Goal: Information Seeking & Learning: Learn about a topic

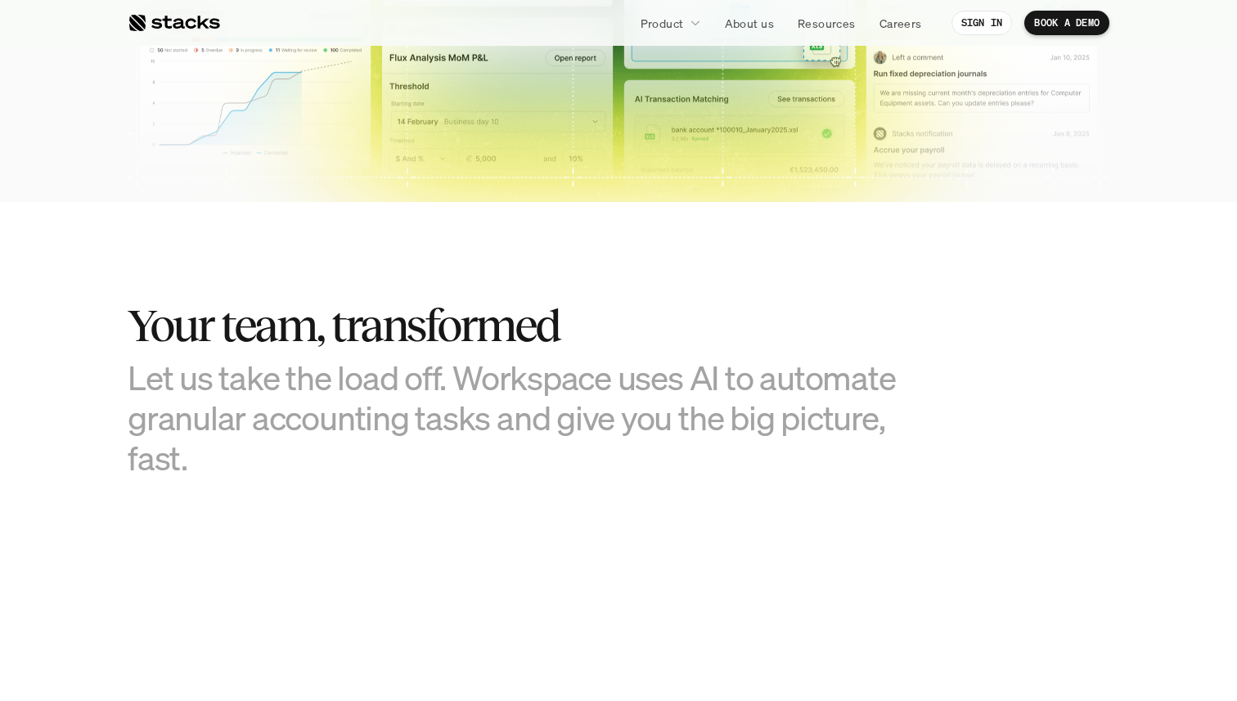
scroll to position [1018, 0]
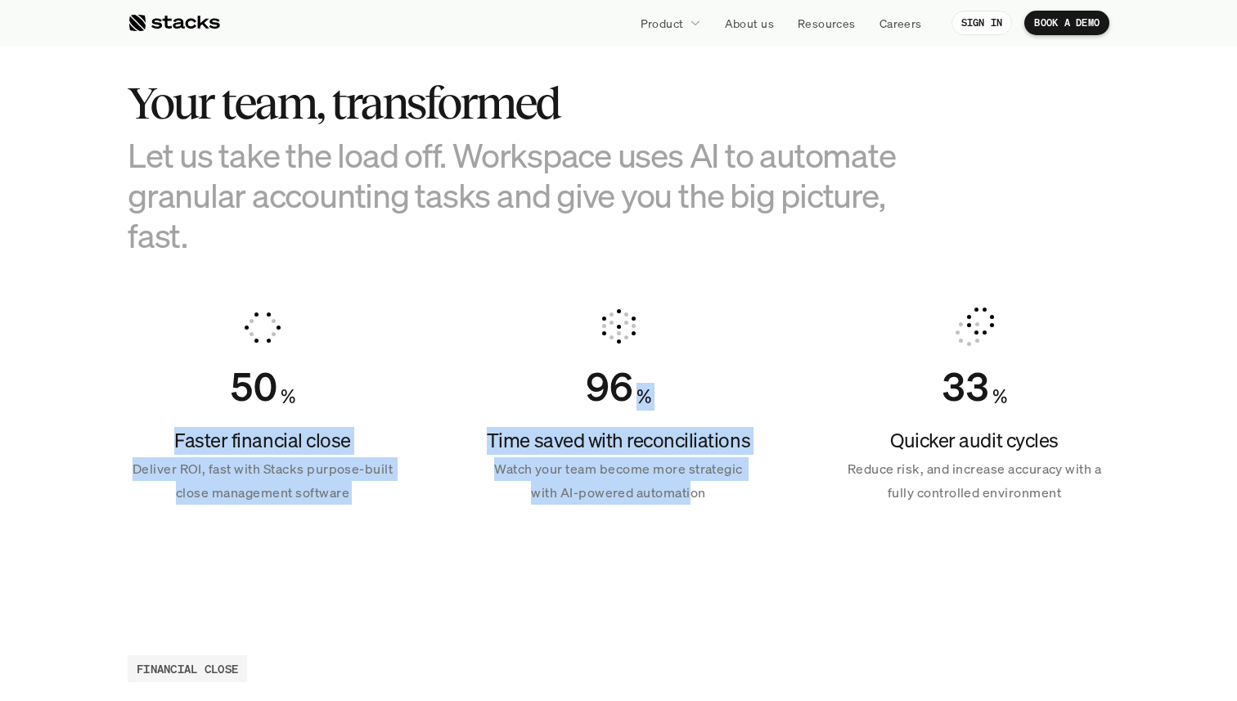
drag, startPoint x: 321, startPoint y: 408, endPoint x: 692, endPoint y: 490, distance: 380.3
click at [692, 490] on div "50 % Faster financial close Deliver ROI, fast with Stacks purpose-built close m…" at bounding box center [619, 406] width 982 height 236
click at [692, 490] on p "Watch your team become more strategic with AI-powered automation" at bounding box center [618, 480] width 270 height 47
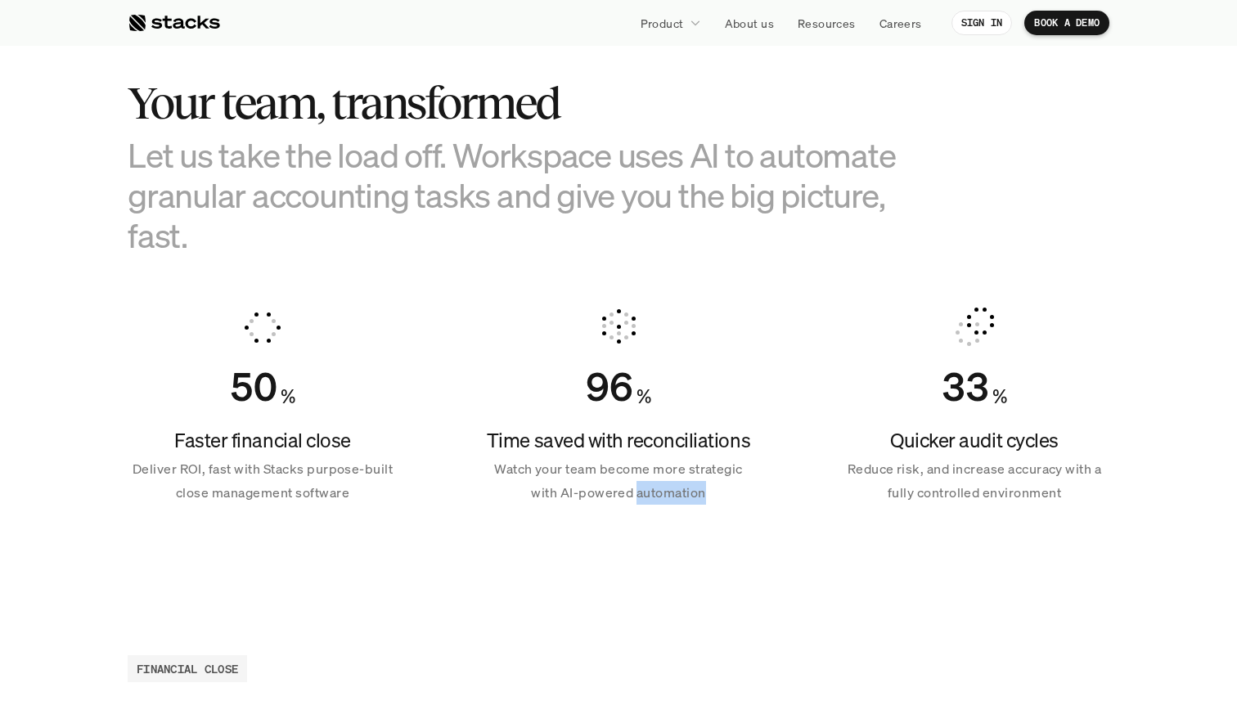
click at [692, 490] on p "Watch your team become more strategic with AI-powered automation" at bounding box center [618, 480] width 270 height 47
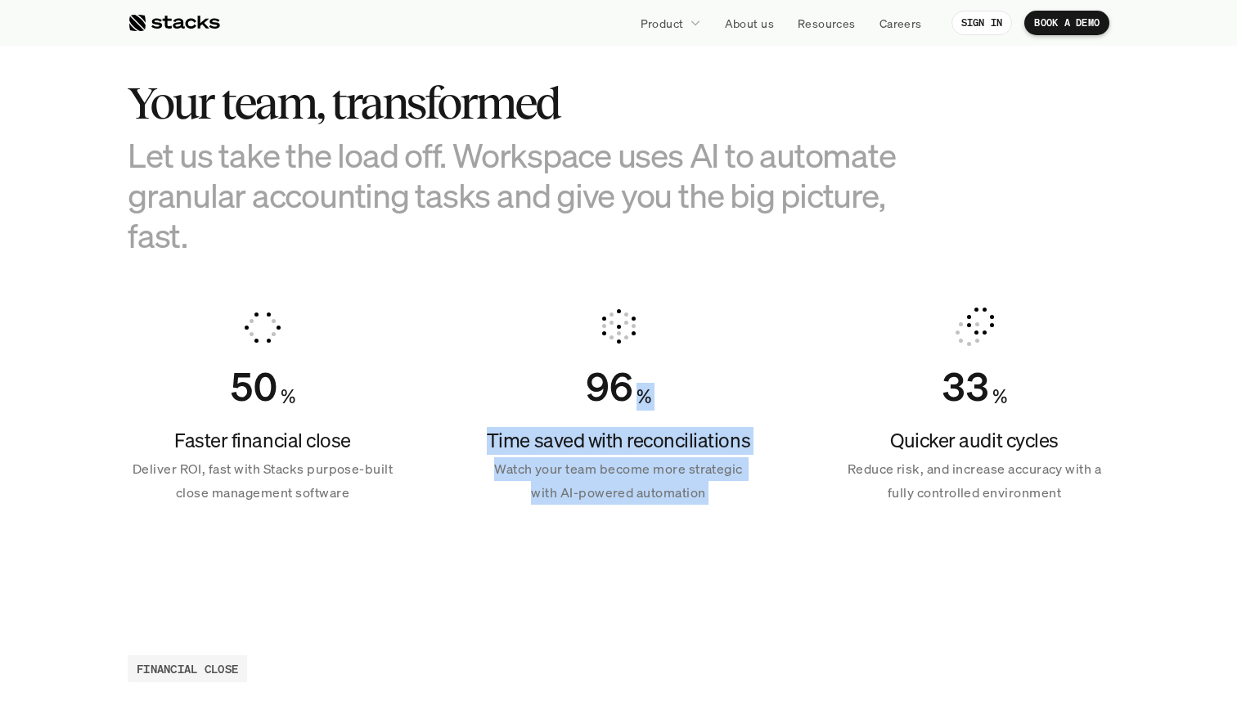
drag, startPoint x: 692, startPoint y: 490, endPoint x: 670, endPoint y: 351, distance: 140.8
click at [670, 351] on div "96 % Time saved with reconciliations Watch your team become more strategic with…" at bounding box center [618, 406] width 270 height 236
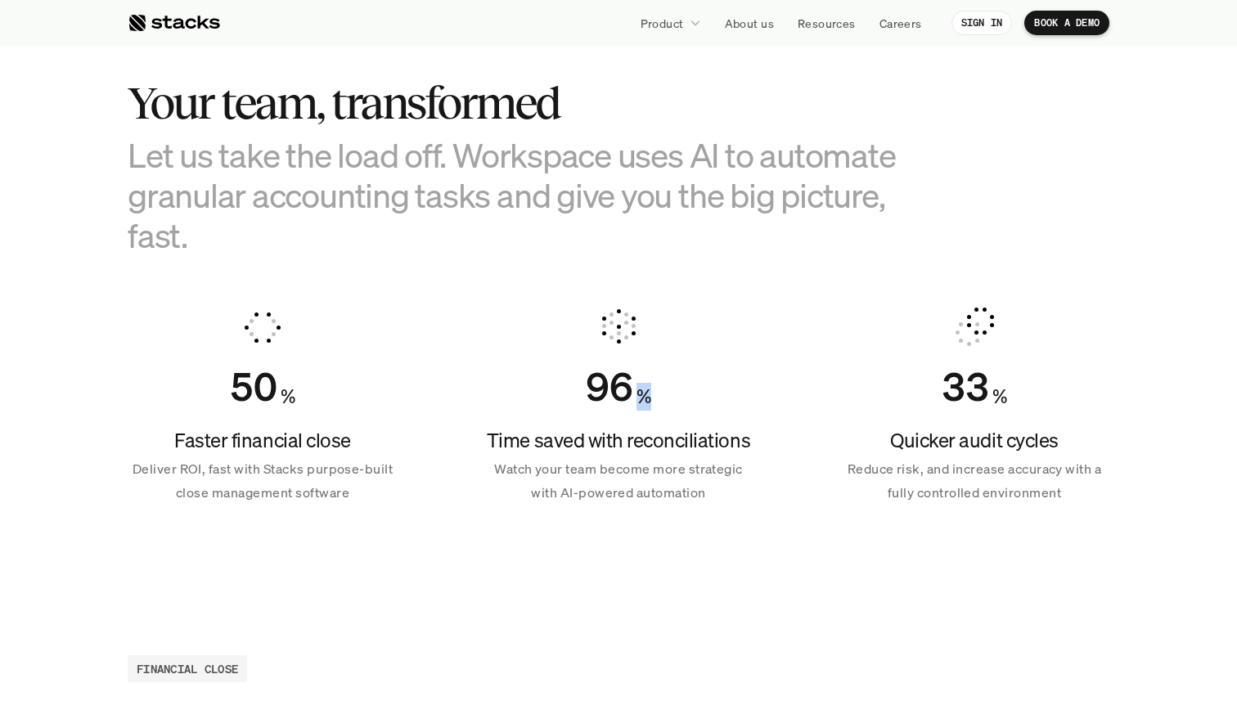
click at [670, 351] on div "96 % Time saved with reconciliations Watch your team become more strategic with…" at bounding box center [618, 406] width 270 height 236
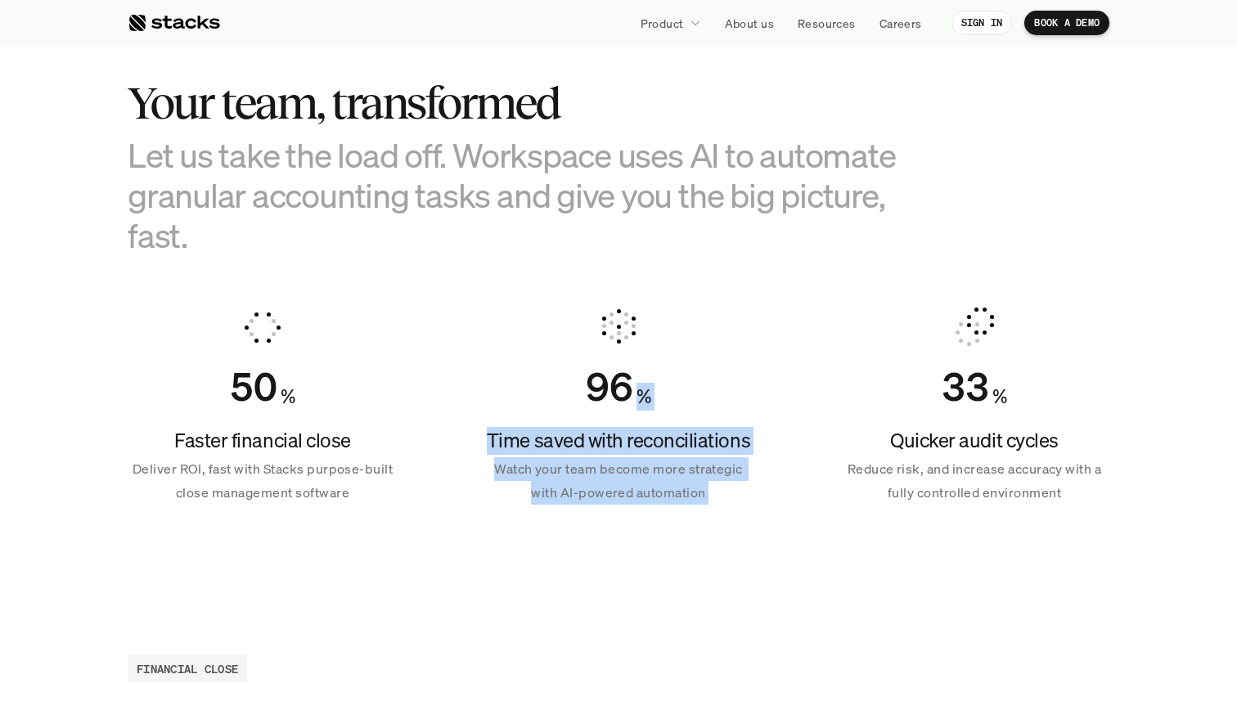
drag, startPoint x: 670, startPoint y: 351, endPoint x: 674, endPoint y: 484, distance: 133.4
click at [677, 484] on div "96 % Time saved with reconciliations Watch your team become more strategic with…" at bounding box center [618, 406] width 270 height 236
click at [674, 484] on p "Watch your team become more strategic with AI-powered automation" at bounding box center [618, 480] width 270 height 47
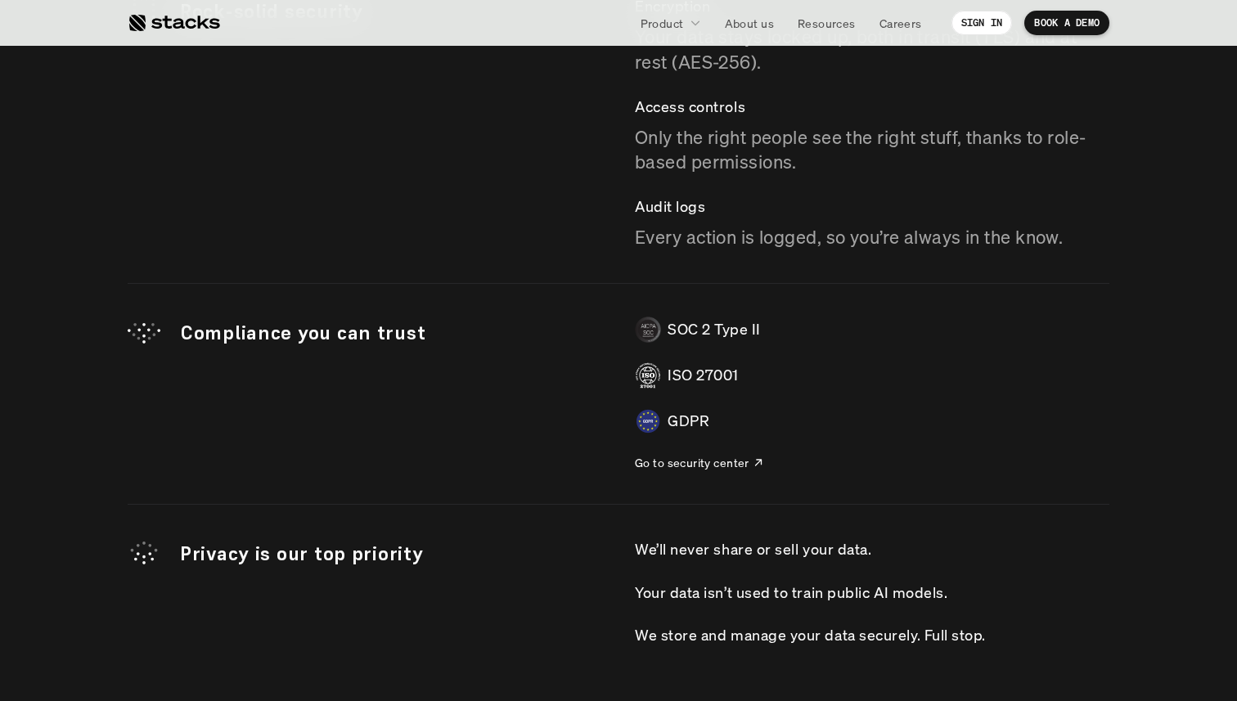
scroll to position [4832, 0]
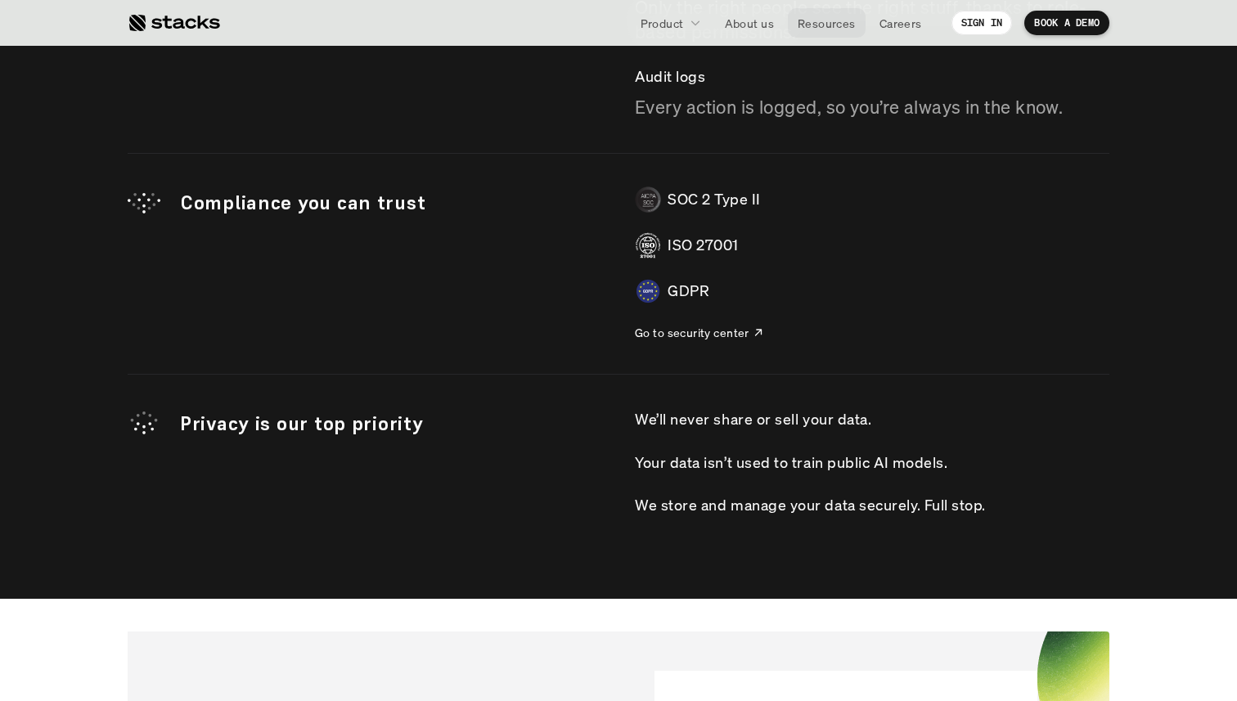
click at [826, 15] on p "Resources" at bounding box center [827, 23] width 58 height 17
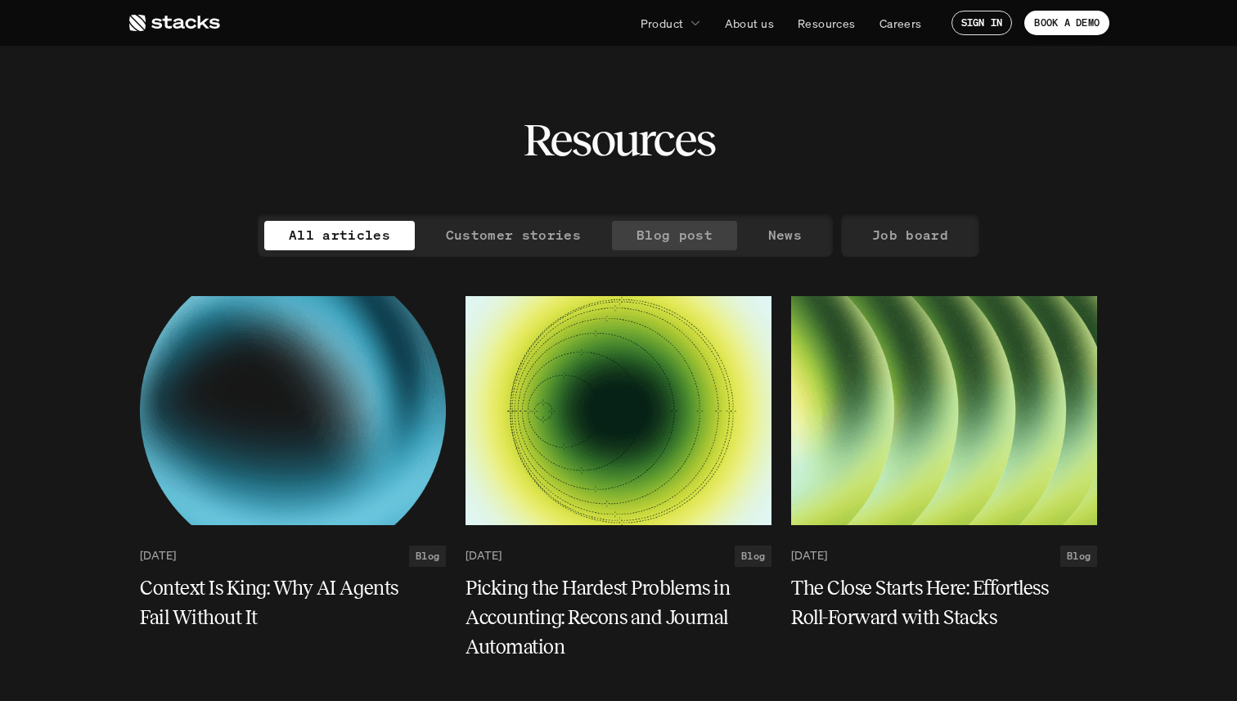
click at [652, 239] on p "Blog post" at bounding box center [674, 235] width 76 height 24
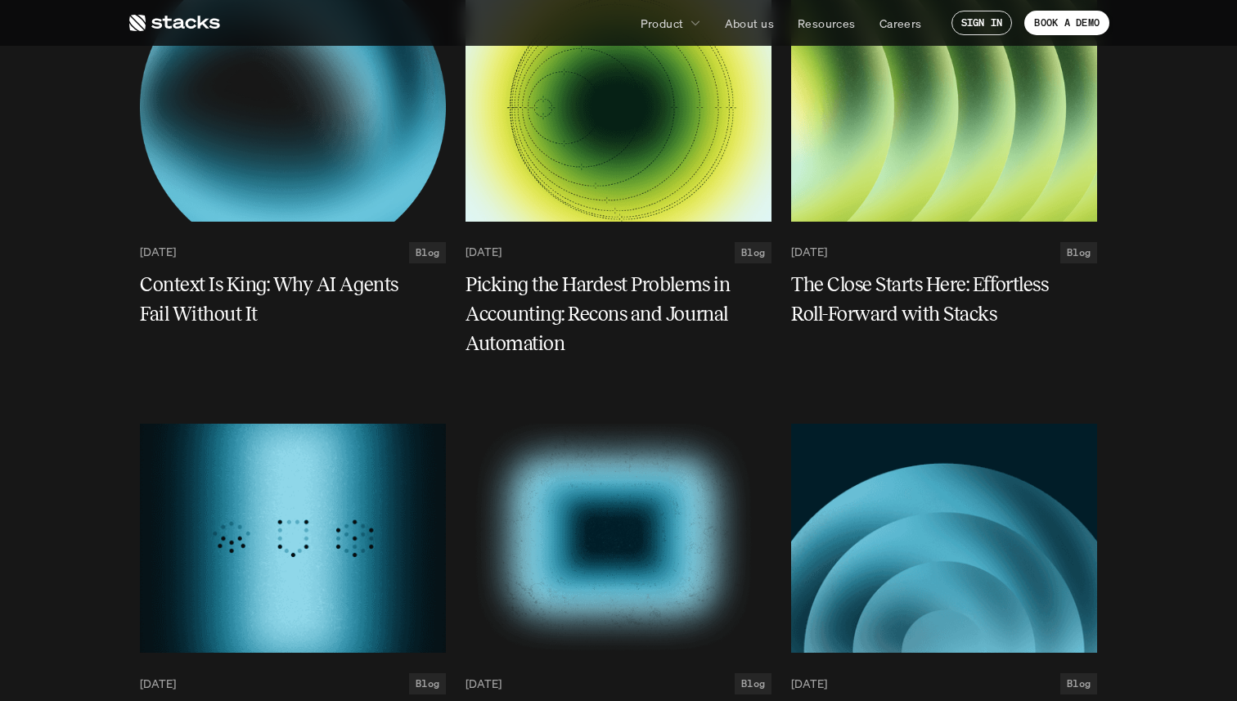
scroll to position [301, 0]
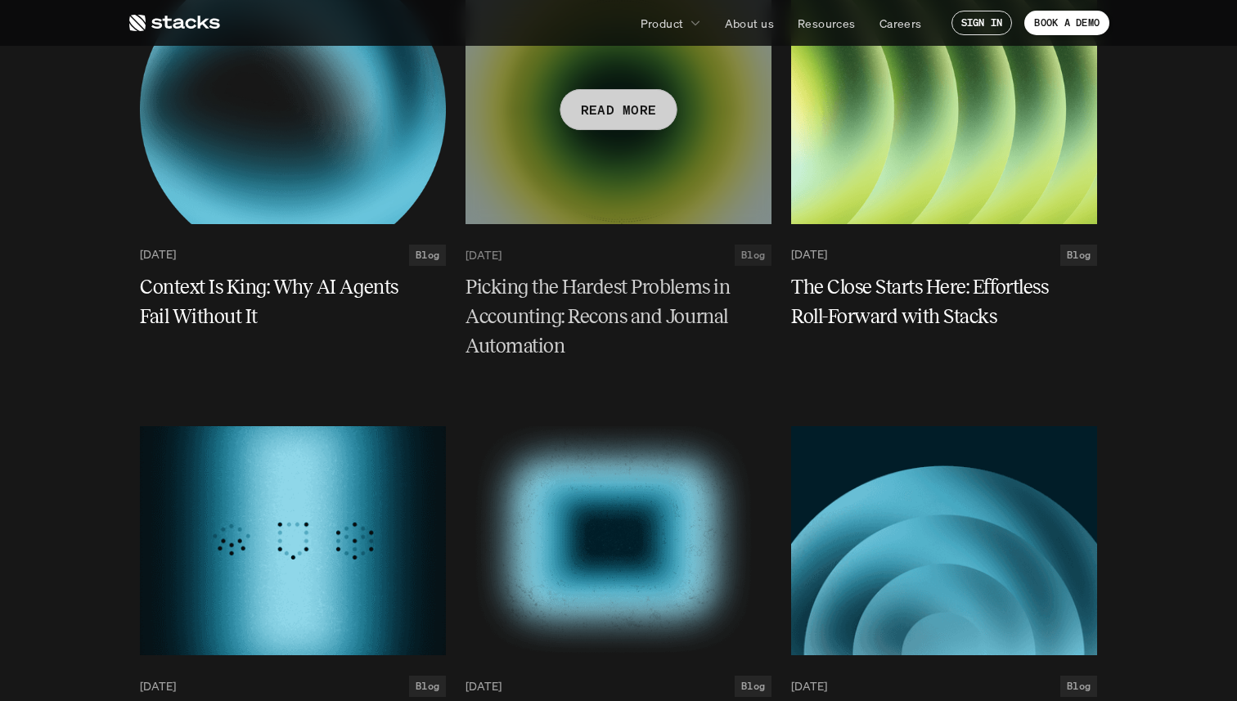
click at [618, 316] on h5 "Picking the Hardest Problems in Accounting: Recons and Journal Automation" at bounding box center [608, 316] width 286 height 88
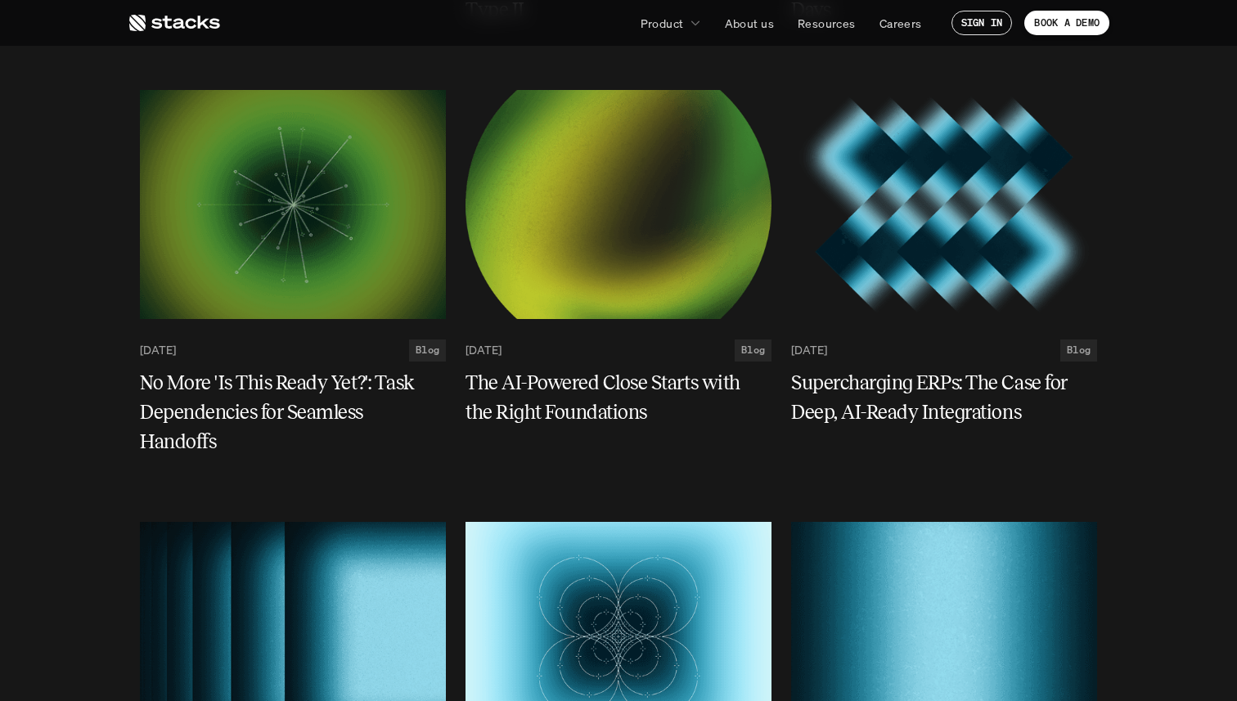
scroll to position [1068, 0]
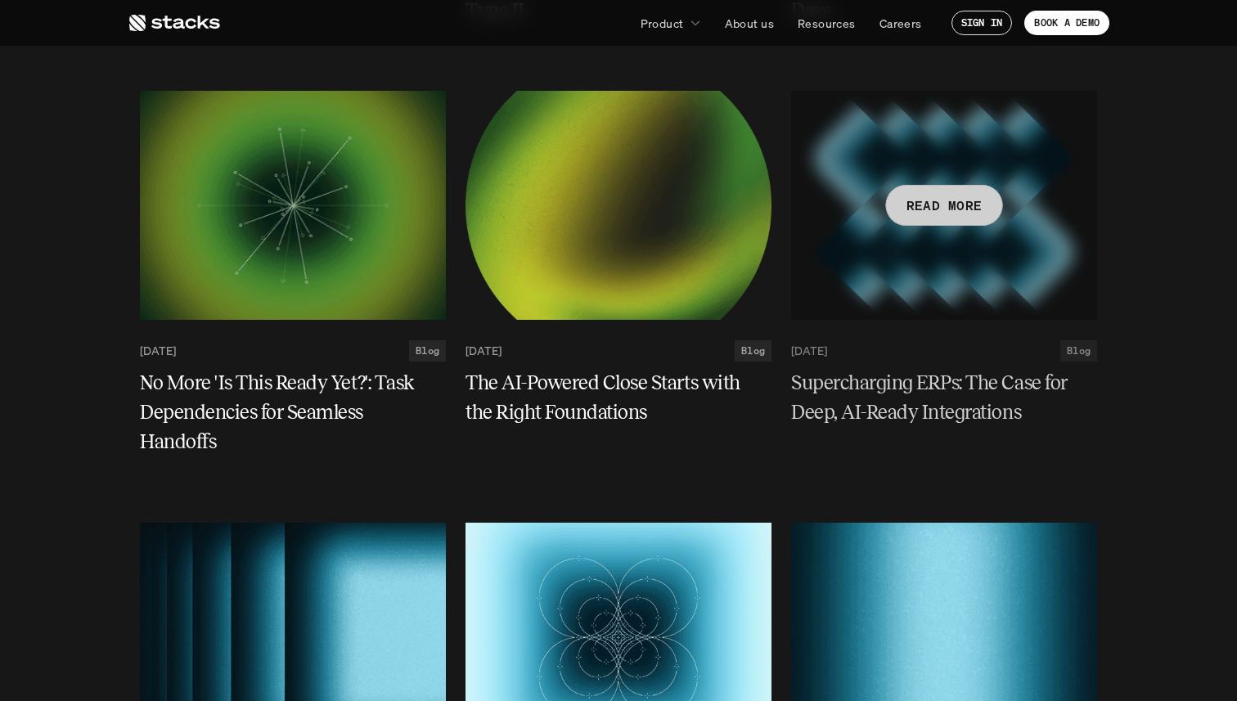
click at [883, 382] on h5 "Supercharging ERPs: The Case for Deep, AI-Ready Integrations" at bounding box center [934, 398] width 286 height 59
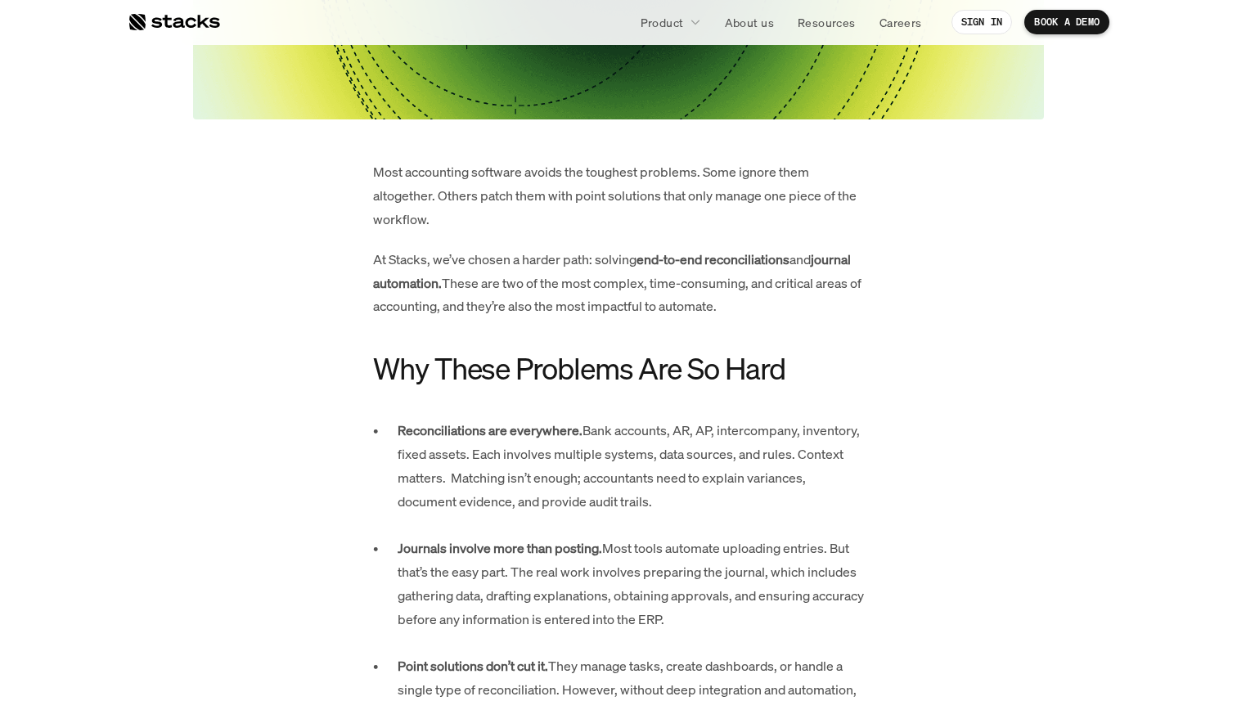
scroll to position [731, 0]
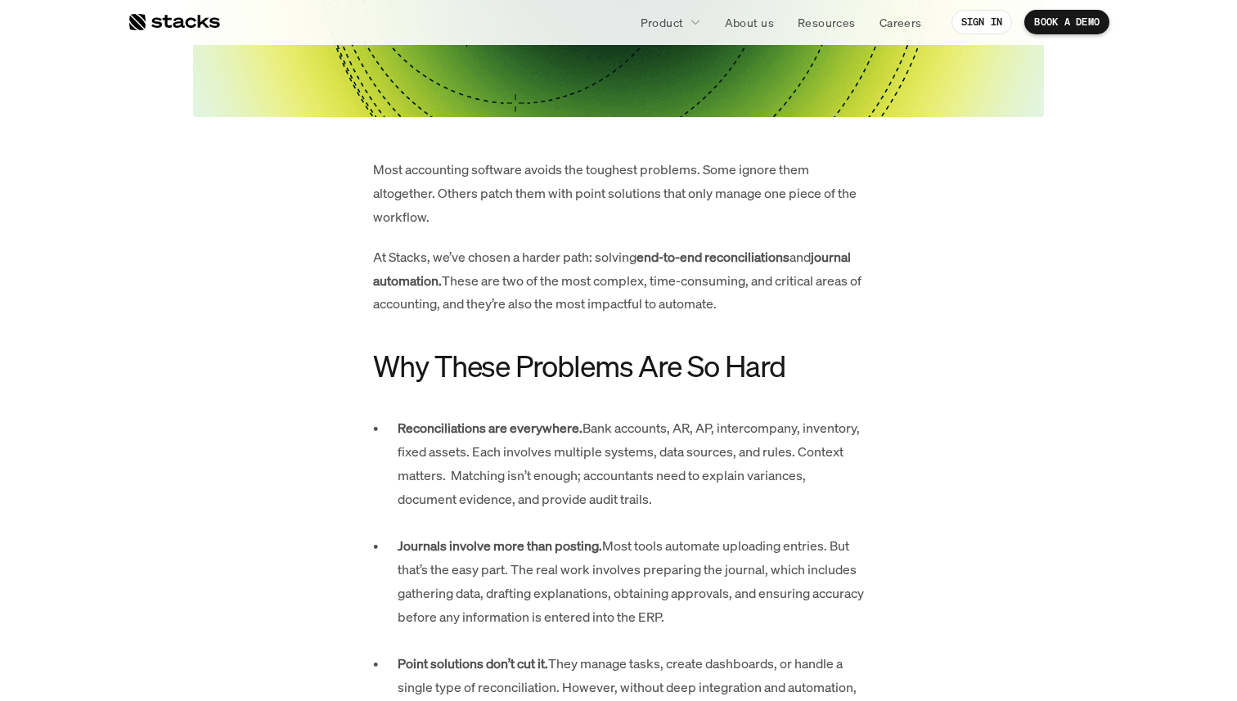
click at [584, 274] on p "At Stacks, we’ve chosen a harder path: solving end-to-end reconciliations and j…" at bounding box center [618, 280] width 491 height 70
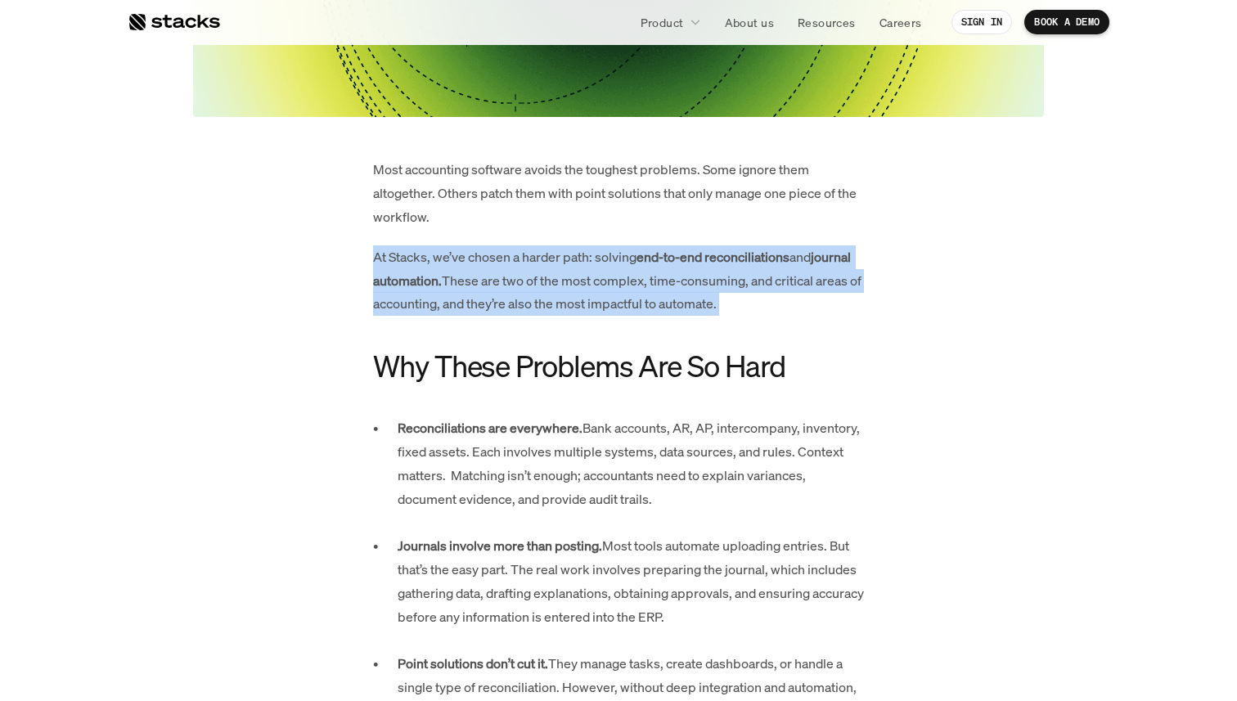
click at [584, 274] on p "At Stacks, we’ve chosen a harder path: solving end-to-end reconciliations and j…" at bounding box center [618, 280] width 491 height 70
click at [579, 293] on p "At Stacks, we’ve chosen a harder path: solving end-to-end reconciliations and j…" at bounding box center [618, 280] width 491 height 70
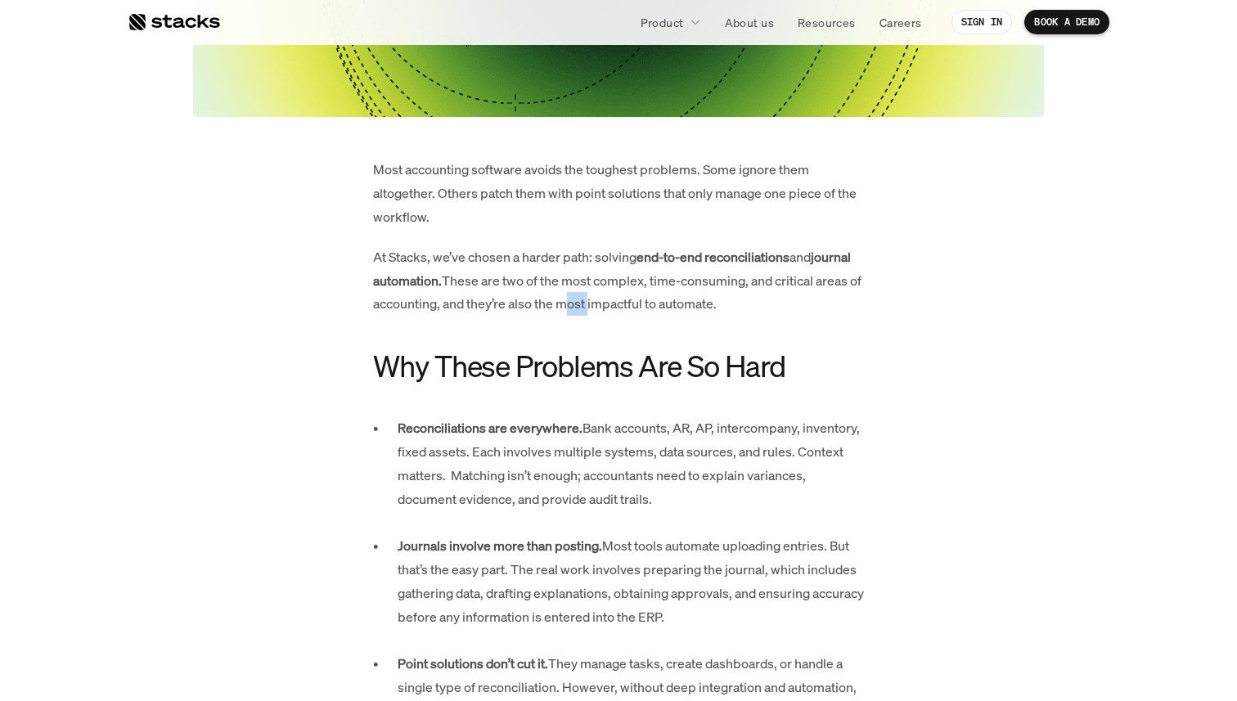
click at [579, 293] on p "At Stacks, we’ve chosen a harder path: solving end-to-end reconciliations and j…" at bounding box center [618, 280] width 491 height 70
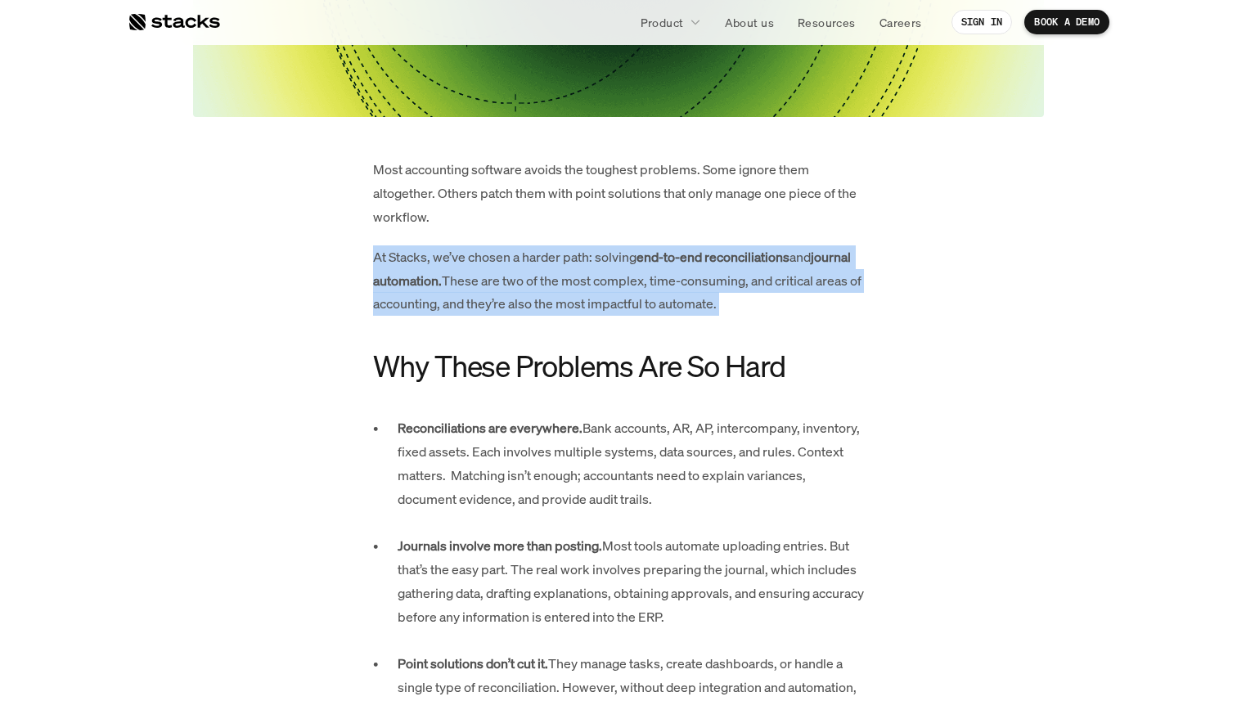
click at [579, 293] on p "At Stacks, we’ve chosen a harder path: solving end-to-end reconciliations and j…" at bounding box center [618, 280] width 491 height 70
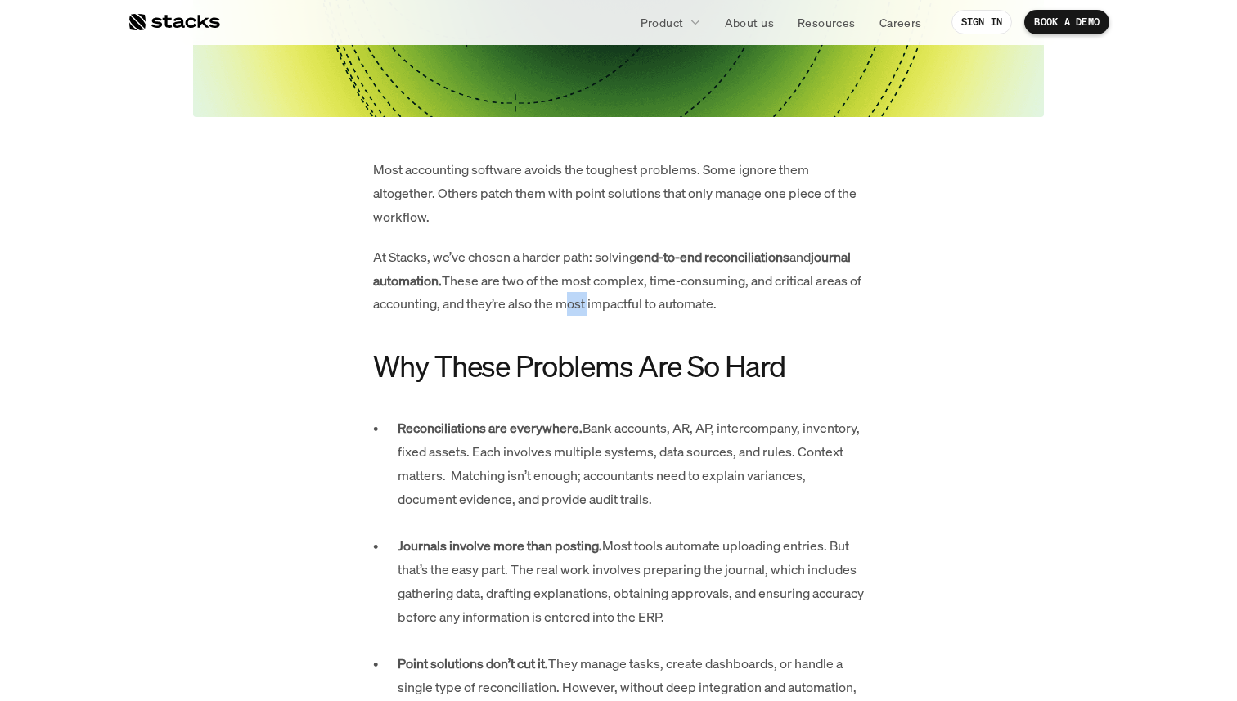
click at [579, 293] on p "At Stacks, we’ve chosen a harder path: solving end-to-end reconciliations and j…" at bounding box center [618, 280] width 491 height 70
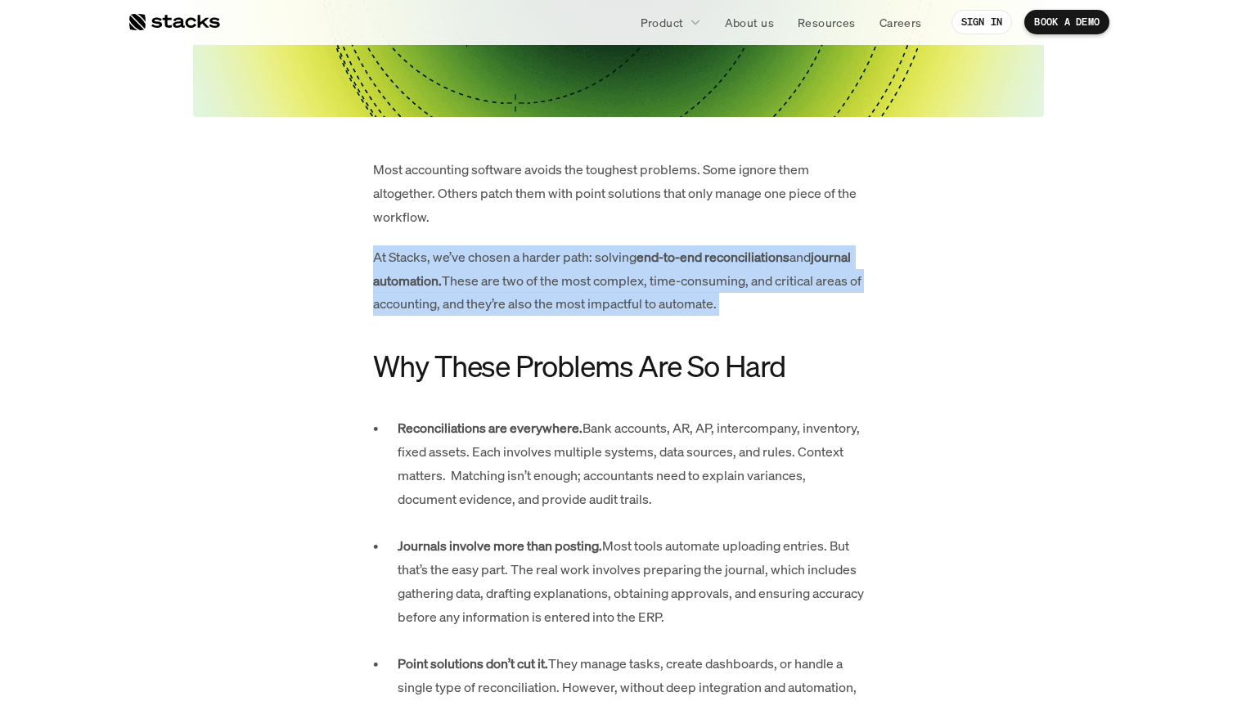
click at [579, 293] on p "At Stacks, we’ve chosen a harder path: solving end-to-end reconciliations and j…" at bounding box center [618, 280] width 491 height 70
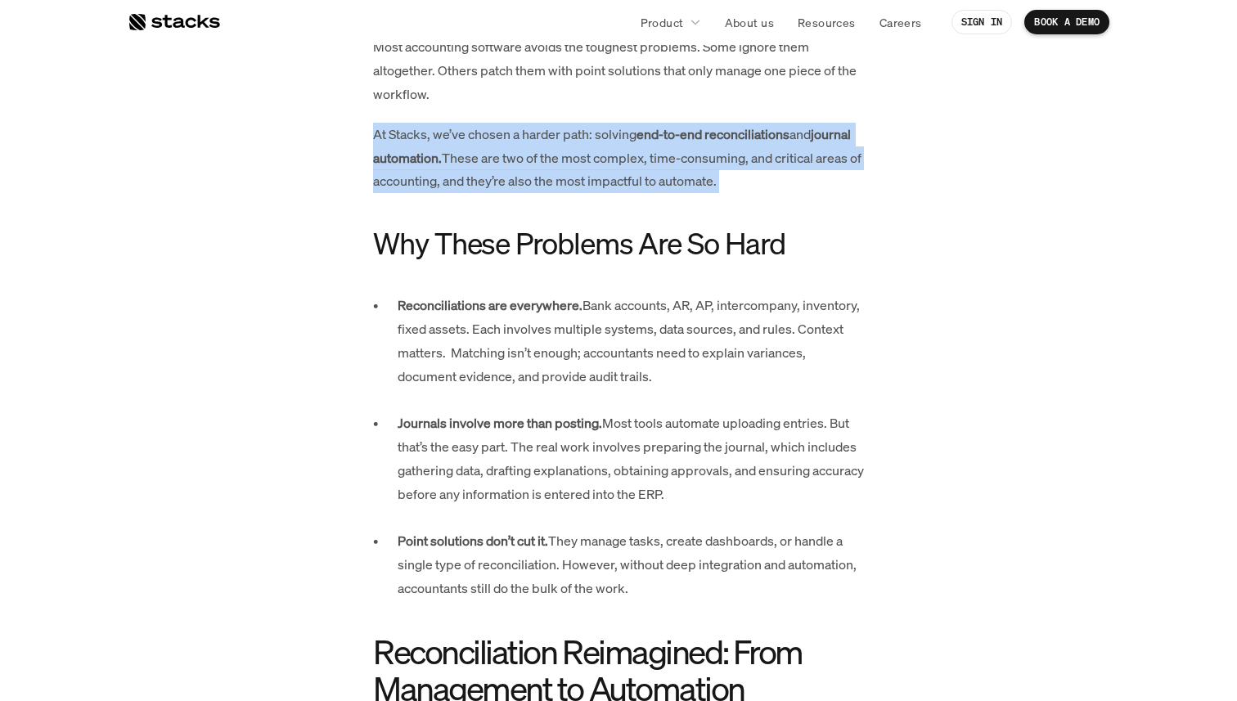
scroll to position [846, 0]
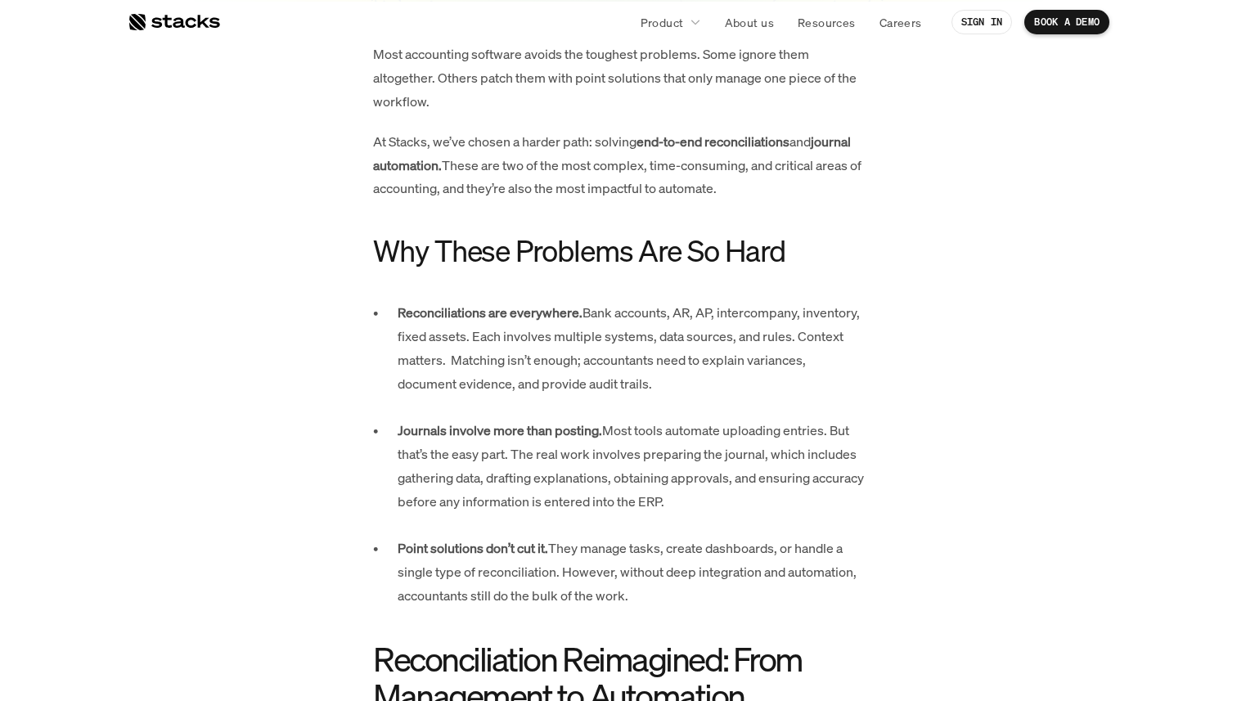
click at [600, 254] on h3 "Why These Problems Are So Hard" at bounding box center [618, 250] width 491 height 35
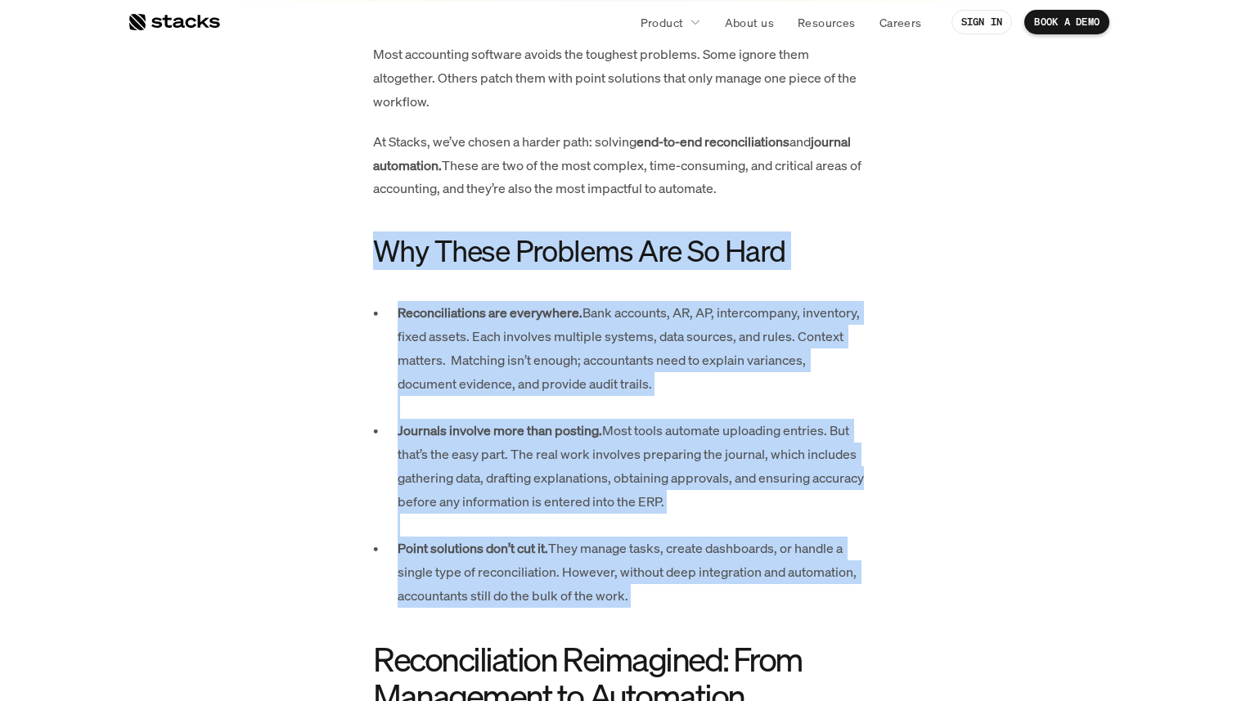
drag, startPoint x: 600, startPoint y: 254, endPoint x: 608, endPoint y: 540, distance: 286.4
click at [608, 540] on p "Point solutions don’t cut it. They manage tasks, create dashboards, or handle a…" at bounding box center [631, 572] width 466 height 70
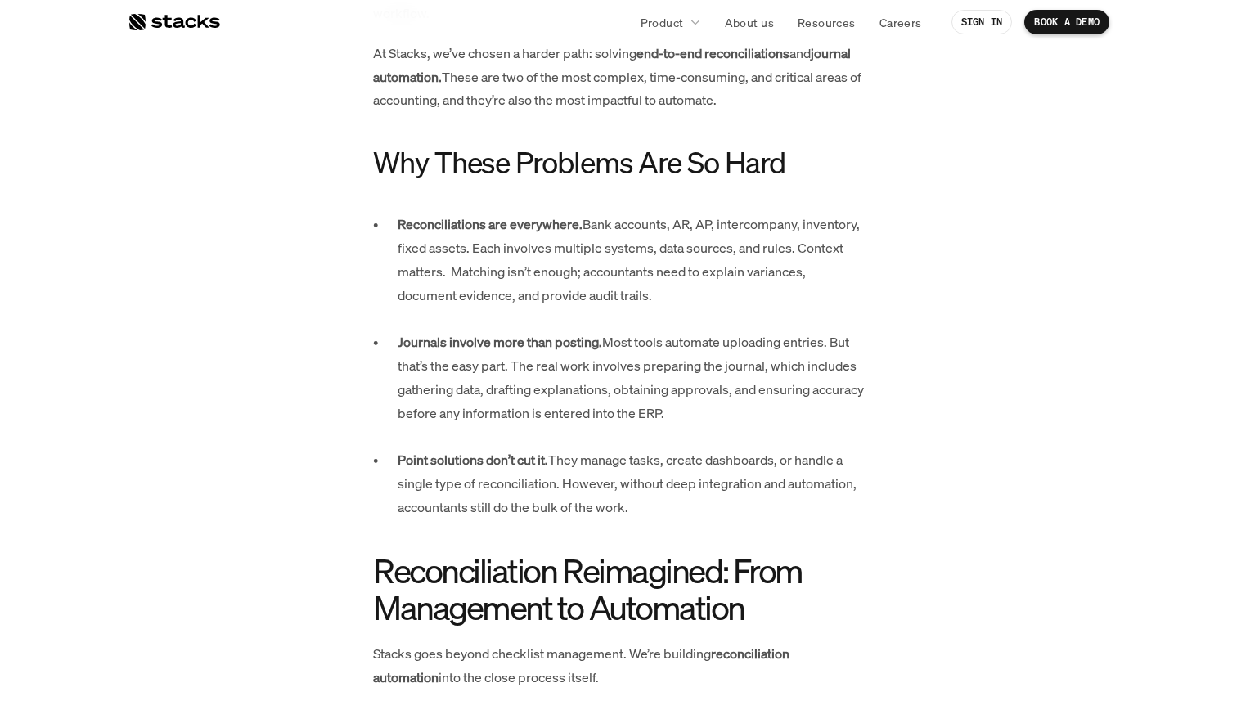
scroll to position [936, 0]
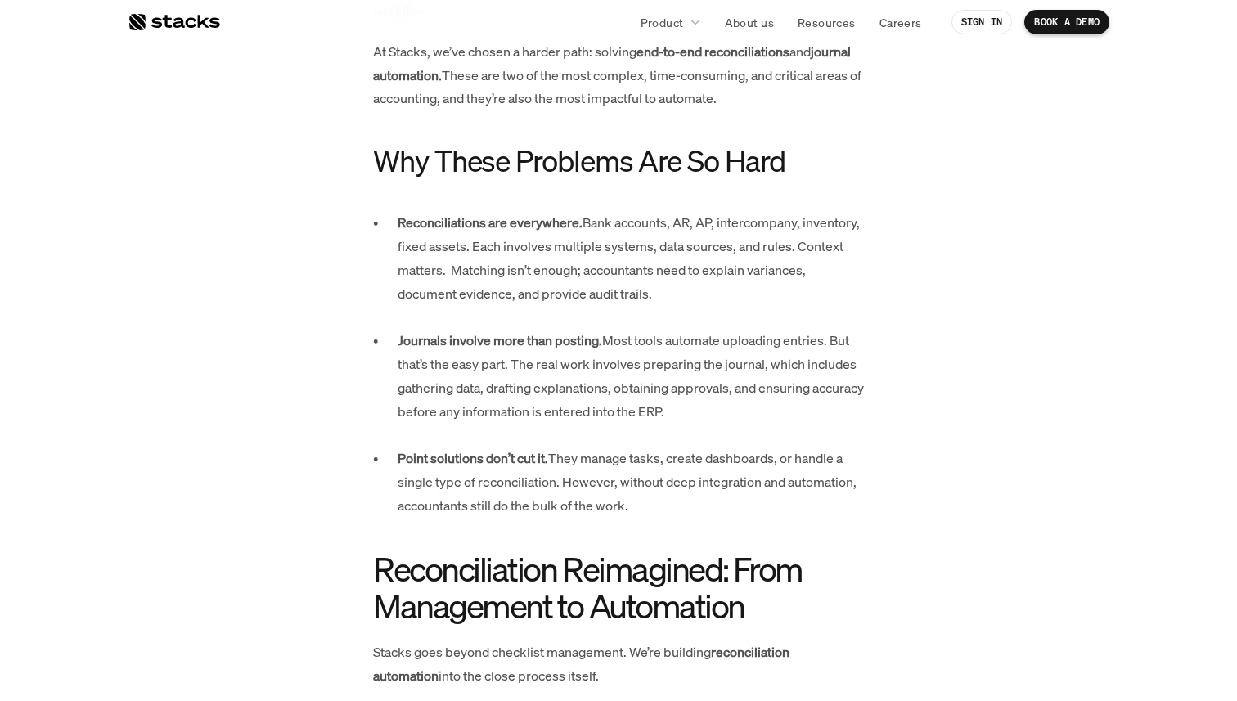
click at [702, 246] on p "Reconciliations are everywhere. Bank accounts, AR, AP, intercompany, inventory,…" at bounding box center [631, 270] width 466 height 118
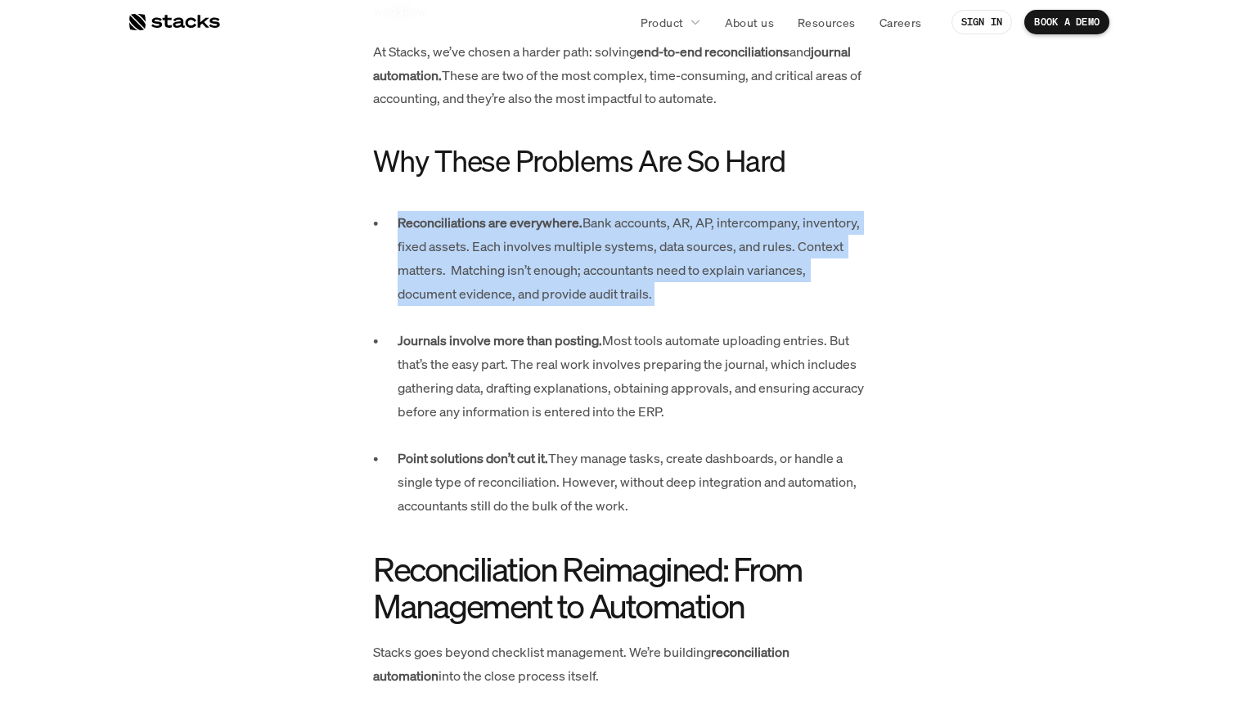
click at [702, 246] on p "Reconciliations are everywhere. Bank accounts, AR, AP, intercompany, inventory,…" at bounding box center [631, 270] width 466 height 118
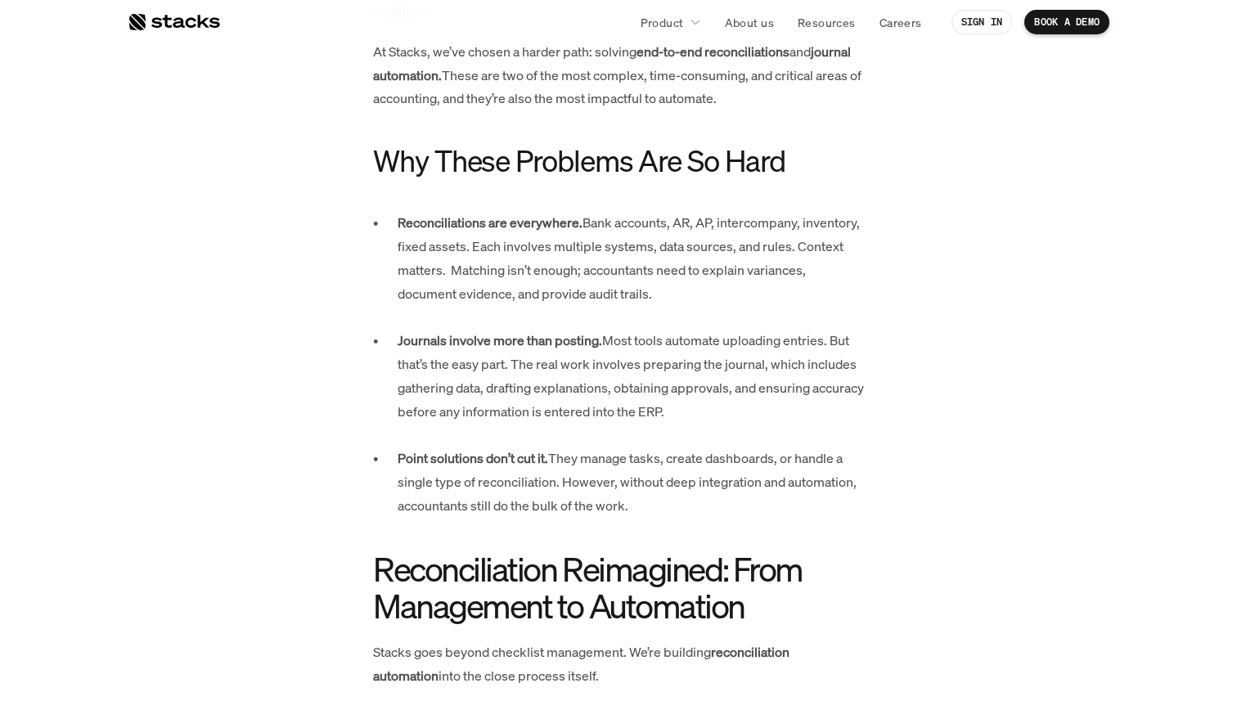
click at [678, 308] on p "Reconciliations are everywhere. Bank accounts, AR, AP, intercompany, inventory,…" at bounding box center [631, 270] width 466 height 118
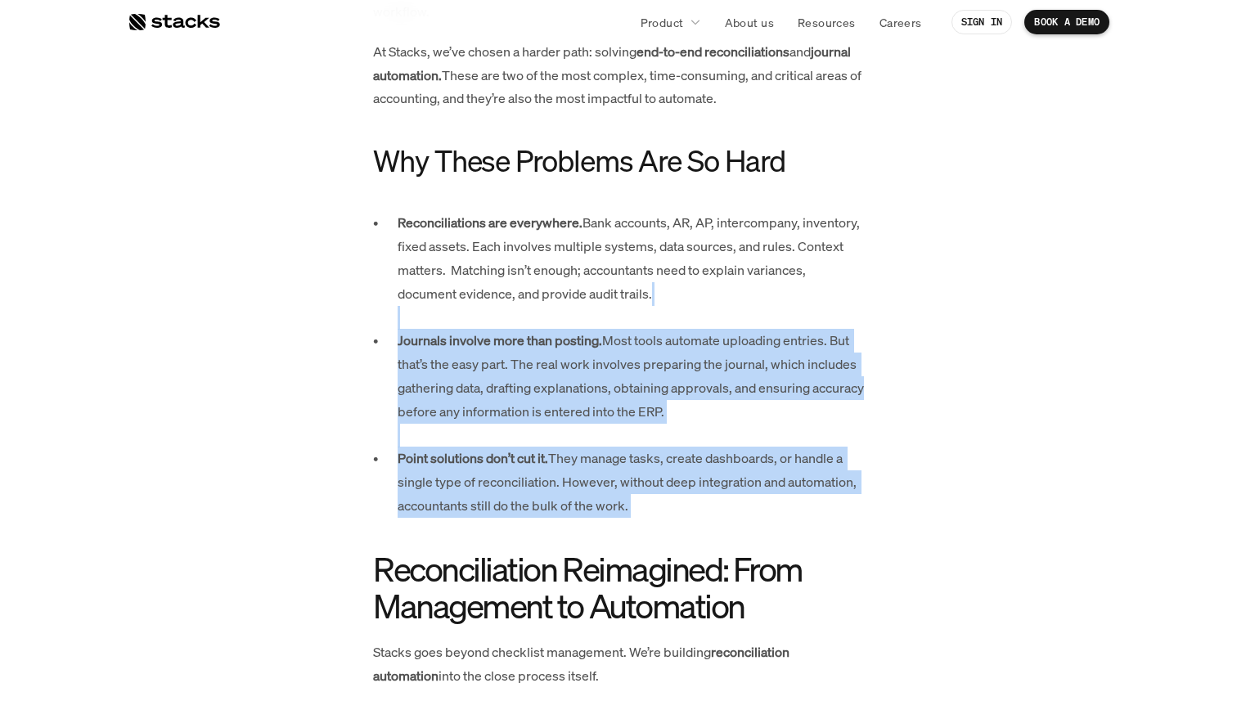
drag, startPoint x: 678, startPoint y: 308, endPoint x: 684, endPoint y: 497, distance: 188.2
click at [684, 497] on ul "Reconciliations are everywhere. Bank accounts, AR, AP, intercompany, inventory,…" at bounding box center [618, 364] width 491 height 306
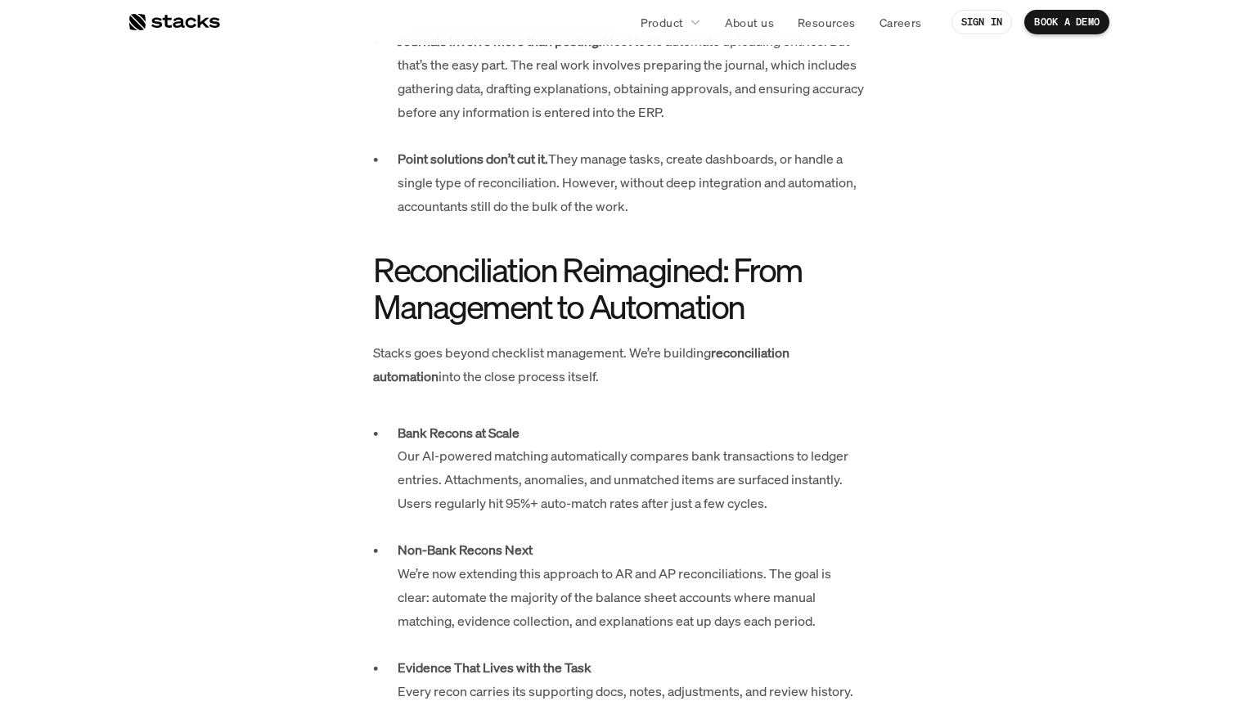
scroll to position [1239, 0]
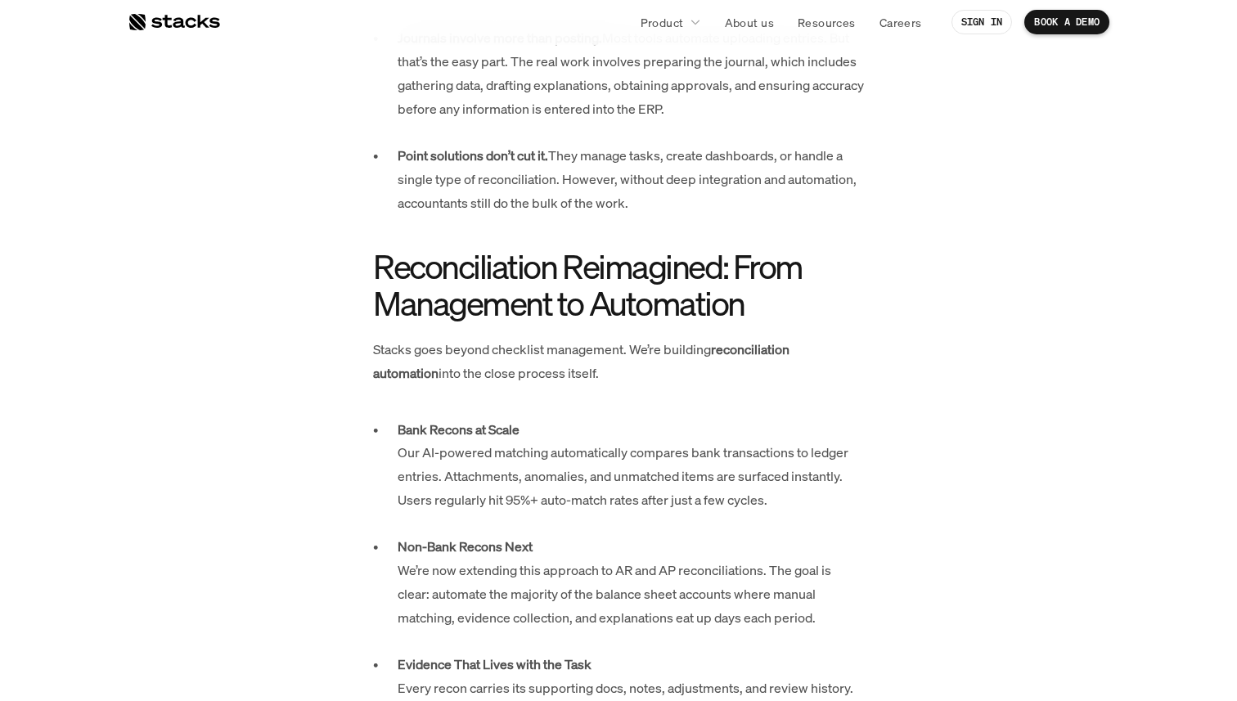
click at [661, 167] on p "Point solutions don’t cut it. They manage tasks, create dashboards, or handle a…" at bounding box center [631, 179] width 466 height 70
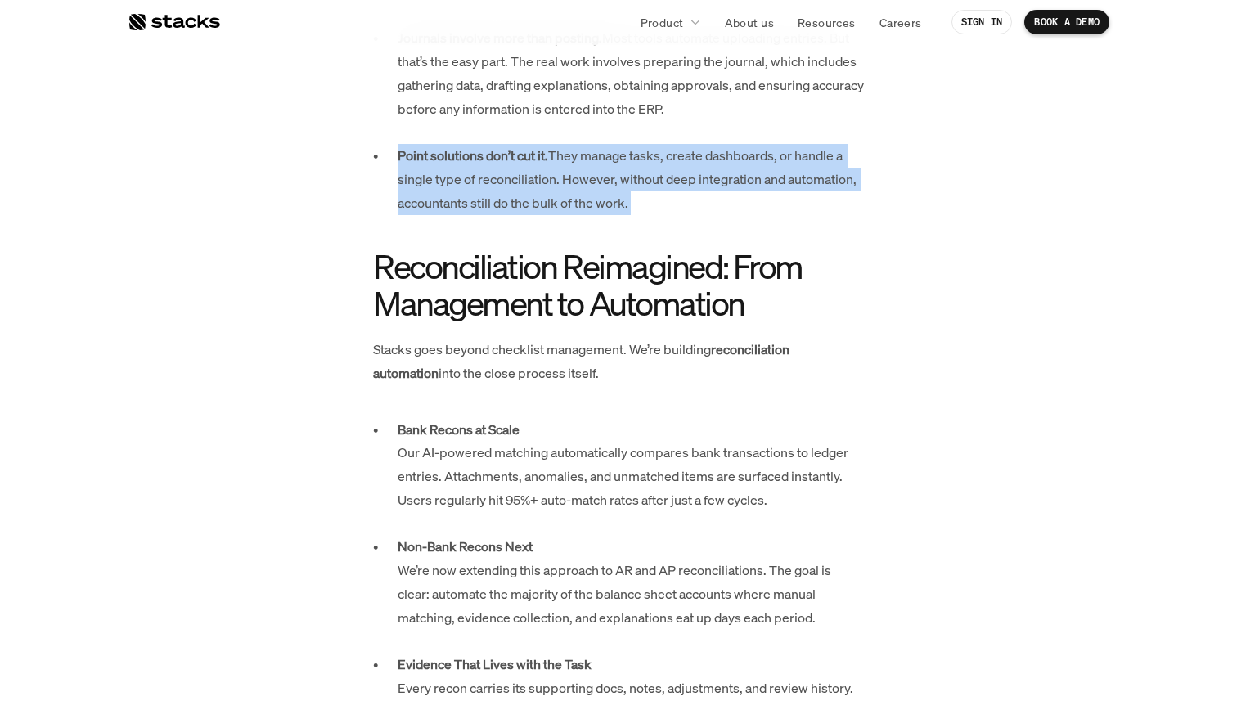
click at [661, 167] on p "Point solutions don’t cut it. They manage tasks, create dashboards, or handle a…" at bounding box center [631, 179] width 466 height 70
click at [661, 205] on p "Point solutions don’t cut it. They manage tasks, create dashboards, or handle a…" at bounding box center [631, 179] width 466 height 70
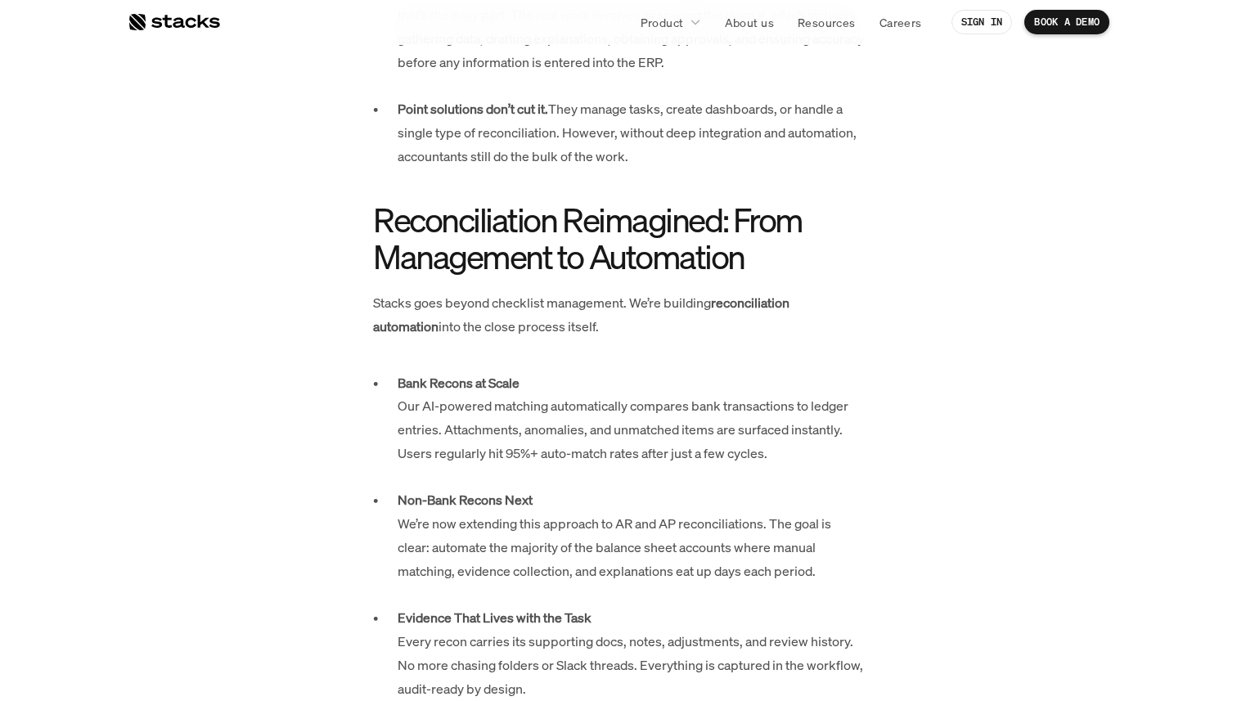
scroll to position [1284, 0]
click at [681, 147] on p "Point solutions don’t cut it. They manage tasks, create dashboards, or handle a…" at bounding box center [631, 133] width 466 height 70
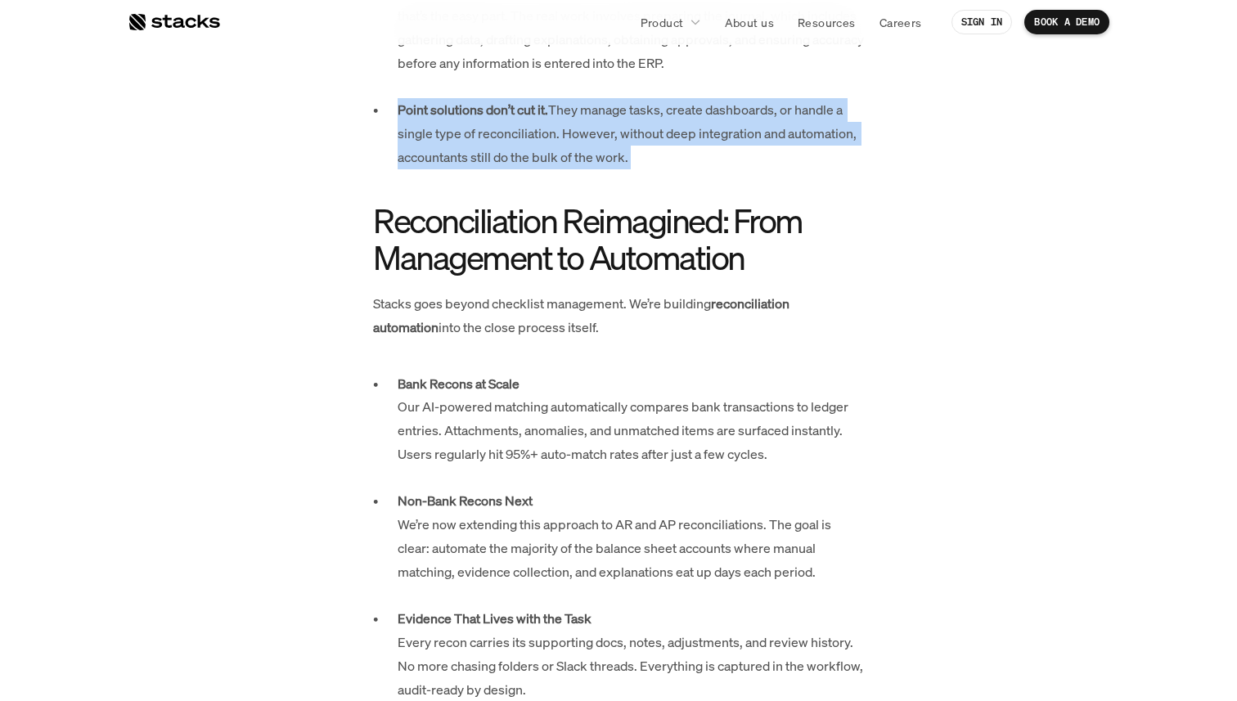
click at [681, 147] on p "Point solutions don’t cut it. They manage tasks, create dashboards, or handle a…" at bounding box center [631, 133] width 466 height 70
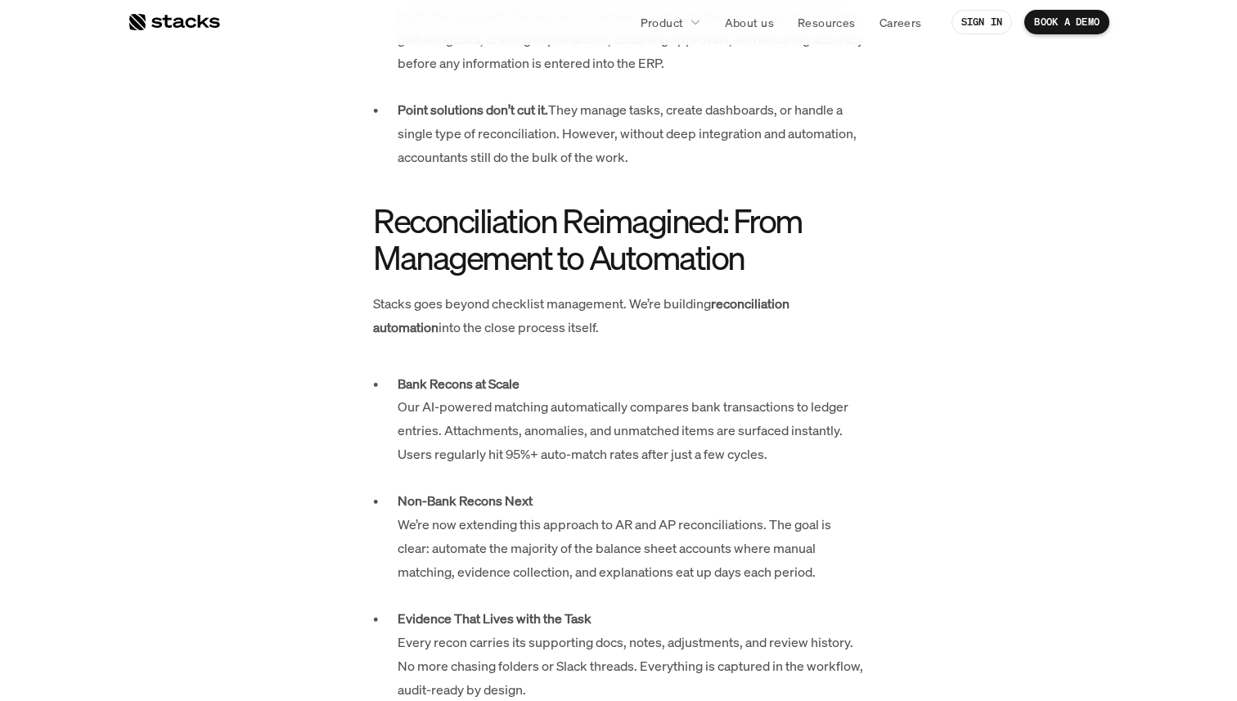
click at [679, 153] on p "Point solutions don’t cut it. They manage tasks, create dashboards, or handle a…" at bounding box center [631, 133] width 466 height 70
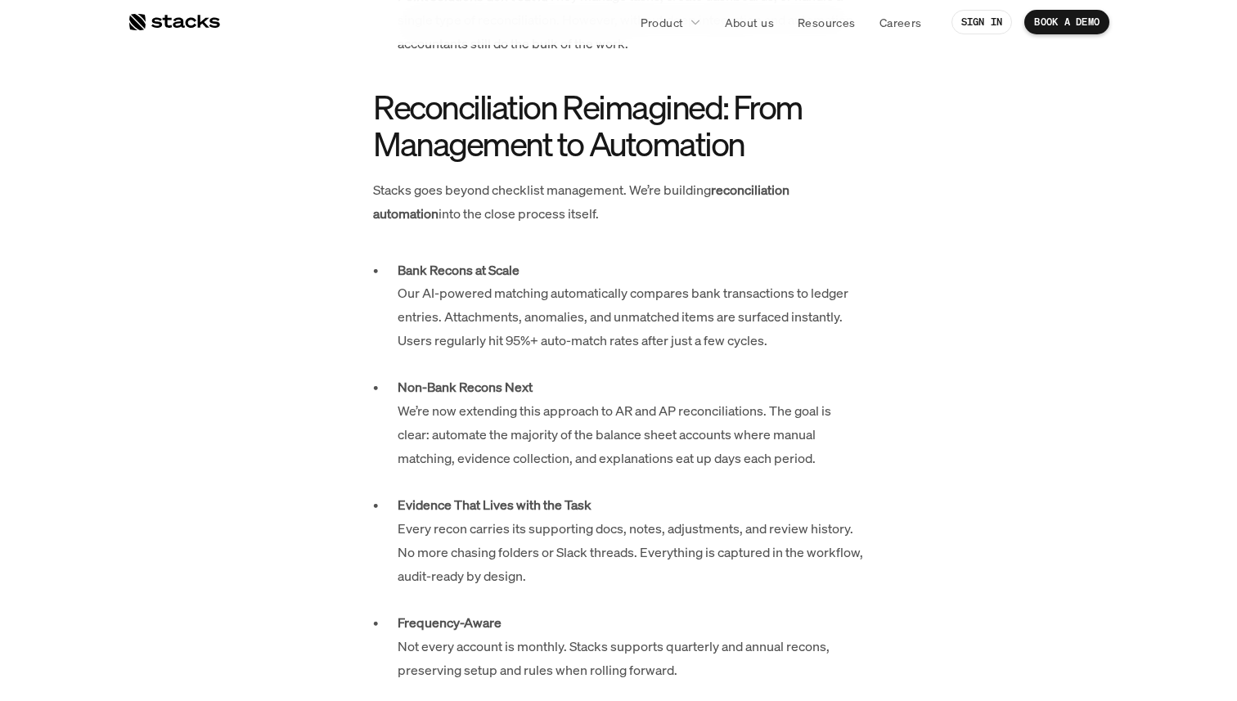
scroll to position [1451, 0]
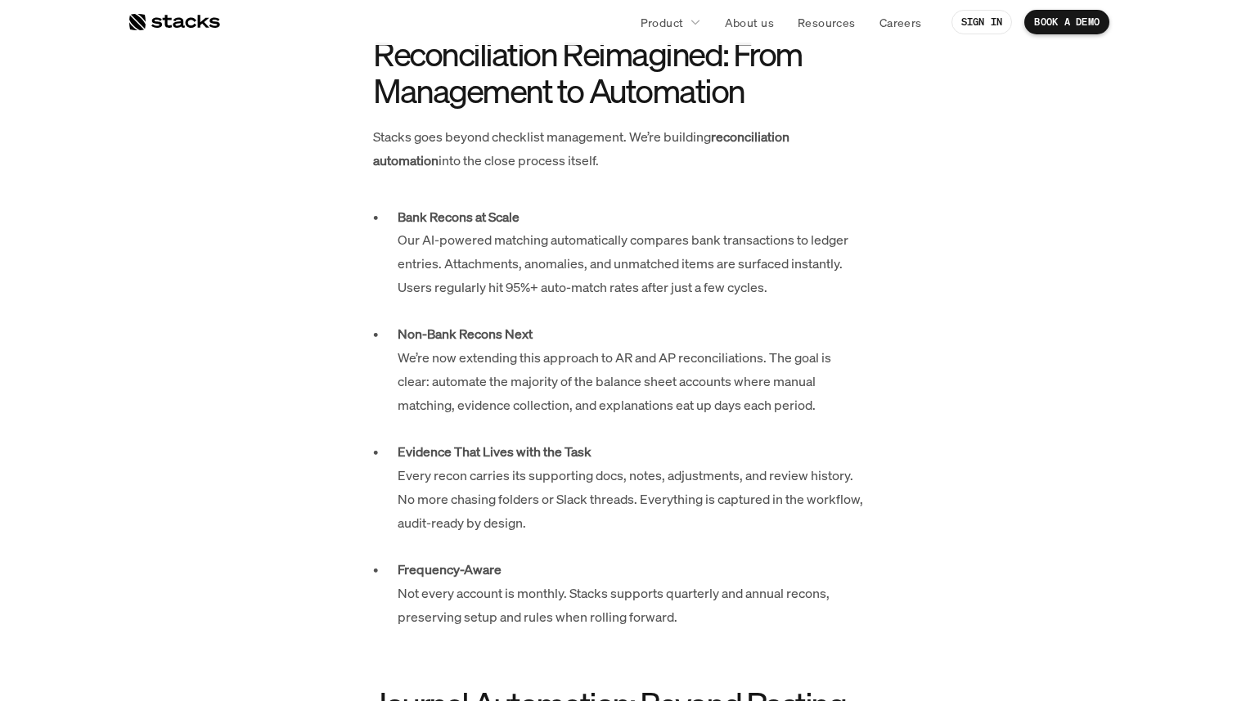
click at [619, 250] on p "Bank Recons at Scale Our AI-powered matching automatically compares bank transa…" at bounding box center [631, 264] width 466 height 118
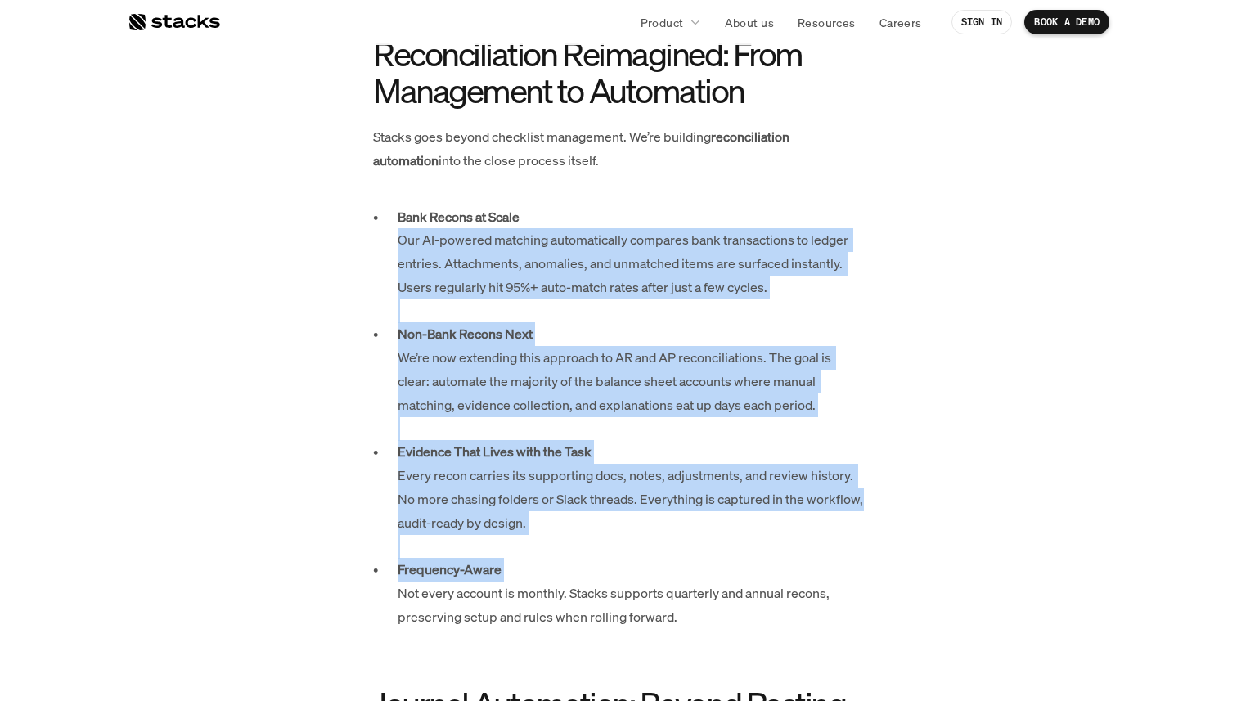
drag, startPoint x: 619, startPoint y: 250, endPoint x: 785, endPoint y: 569, distance: 360.4
click at [785, 569] on ul "Bank Recons at Scale Our AI-powered matching automatically compares bank transa…" at bounding box center [618, 428] width 491 height 447
click at [785, 569] on p "Frequency-Aware Not every account is monthly. Stacks supports quarterly and ann…" at bounding box center [631, 605] width 466 height 94
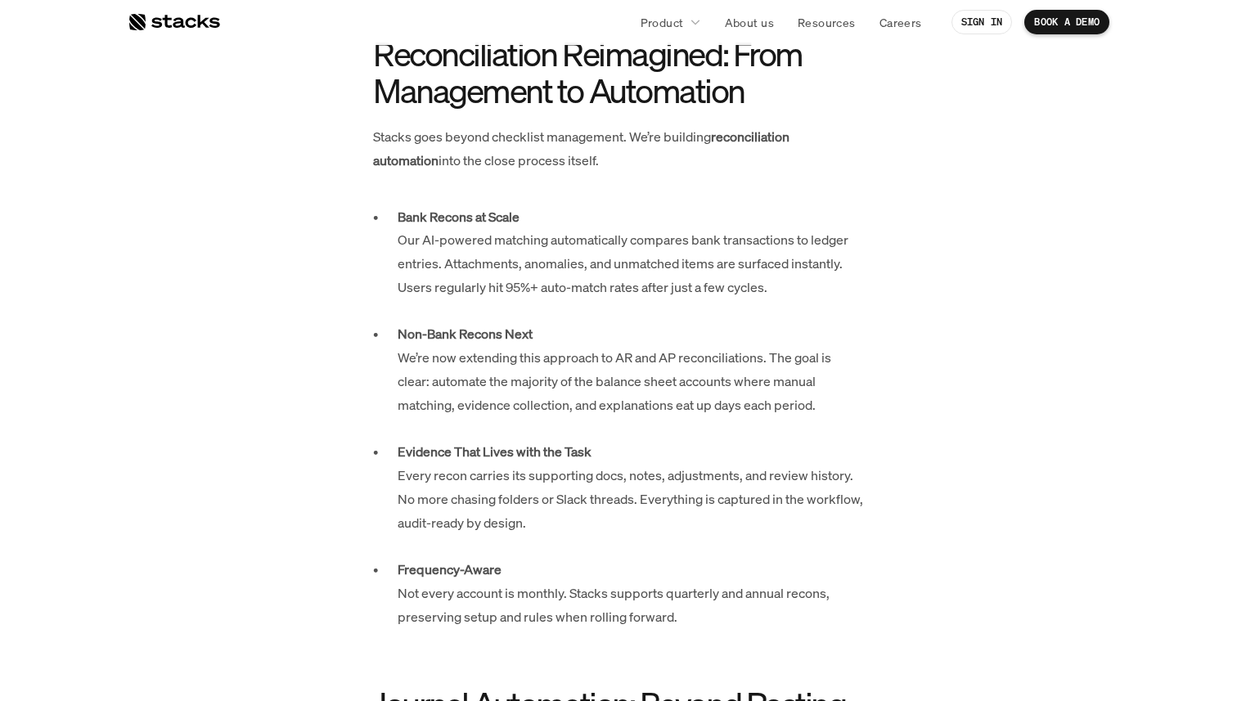
click at [697, 281] on p "Bank Recons at Scale Our AI-powered matching automatically compares bank transa…" at bounding box center [631, 264] width 466 height 118
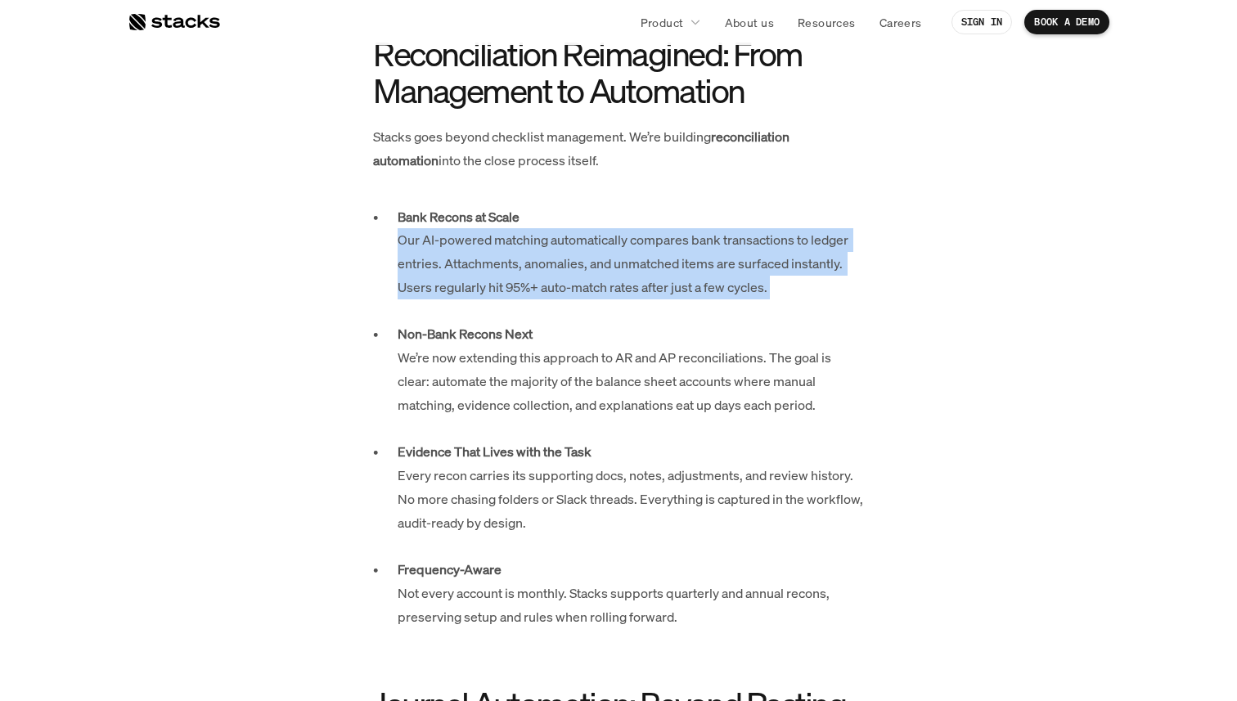
click at [697, 281] on p "Bank Recons at Scale Our AI-powered matching automatically compares bank transa…" at bounding box center [631, 264] width 466 height 118
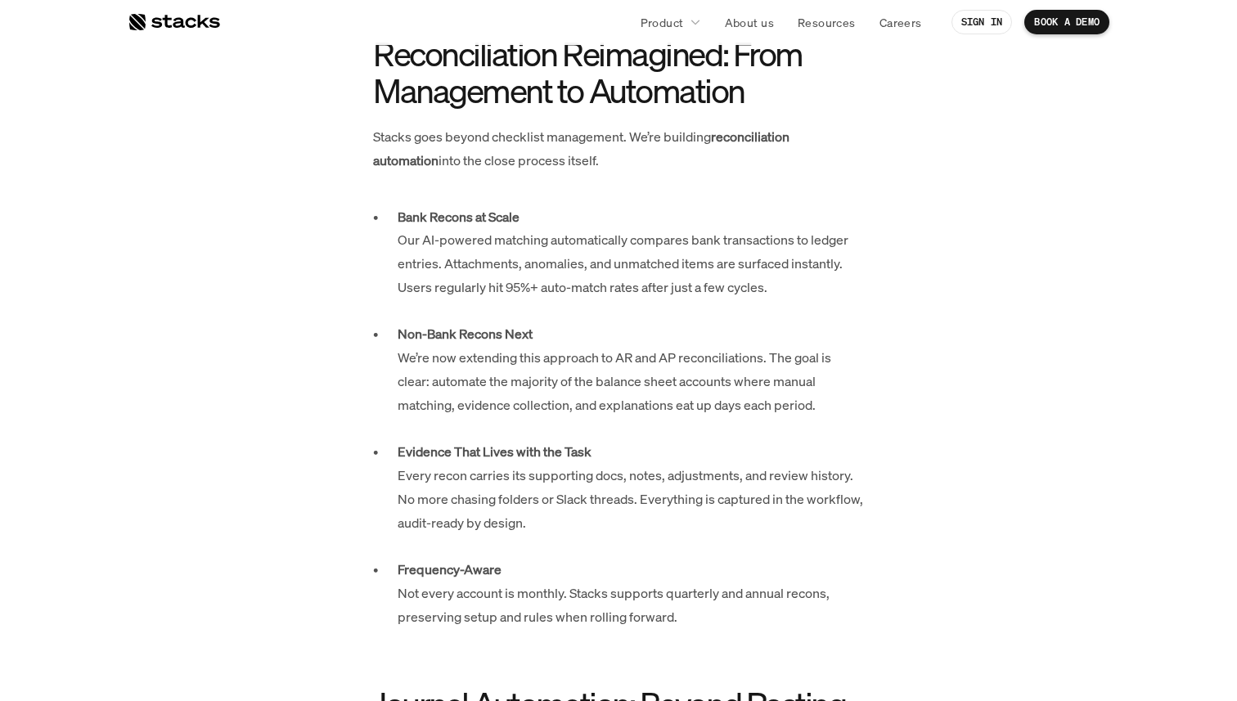
click at [678, 368] on p "Non-Bank Recons Next We’re now extending this approach to AR and AP reconciliat…" at bounding box center [631, 381] width 466 height 118
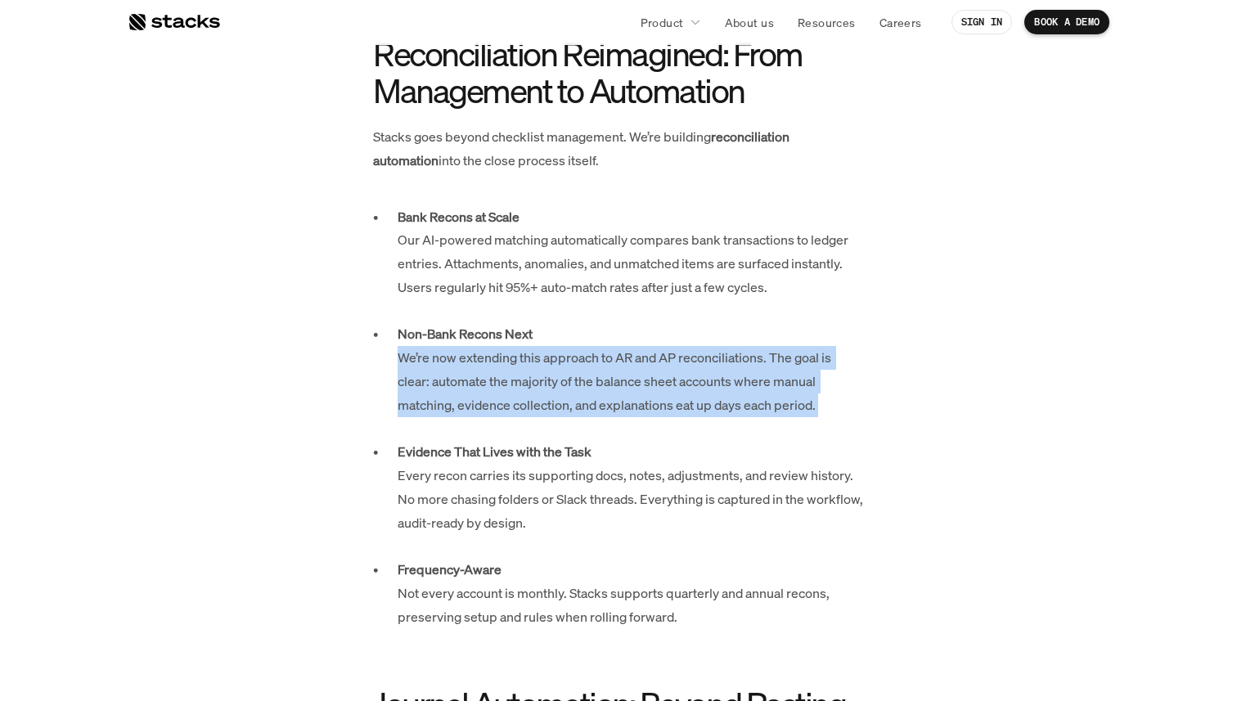
click at [678, 368] on p "Non-Bank Recons Next We’re now extending this approach to AR and AP reconciliat…" at bounding box center [631, 381] width 466 height 118
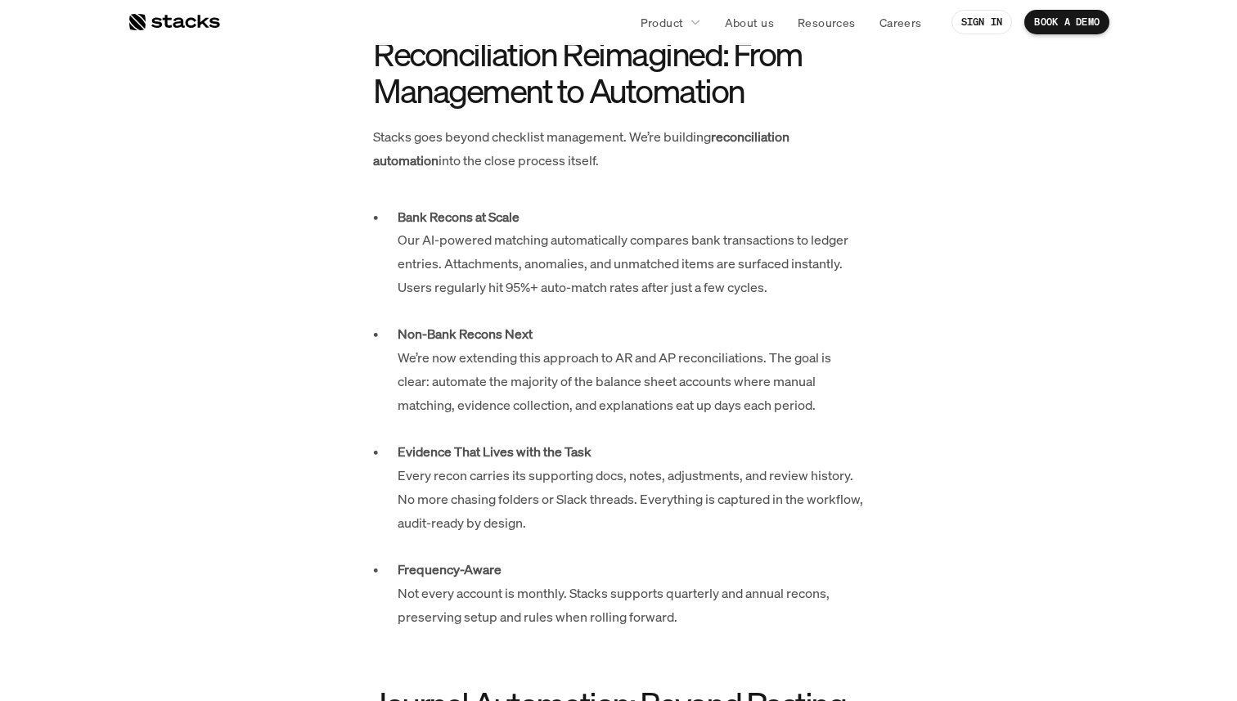
click at [911, 324] on div "Most accounting software avoids the toughest problems. Some ignore them altoget…" at bounding box center [618, 698] width 851 height 2523
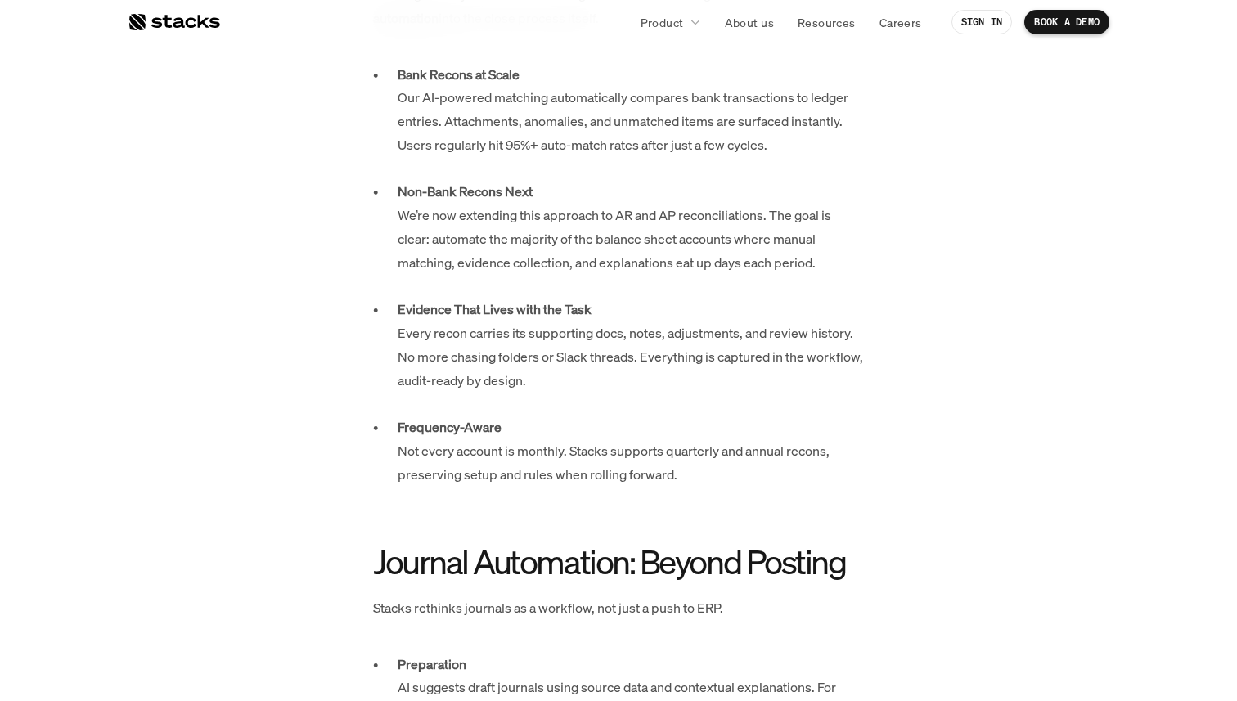
scroll to position [1588, 0]
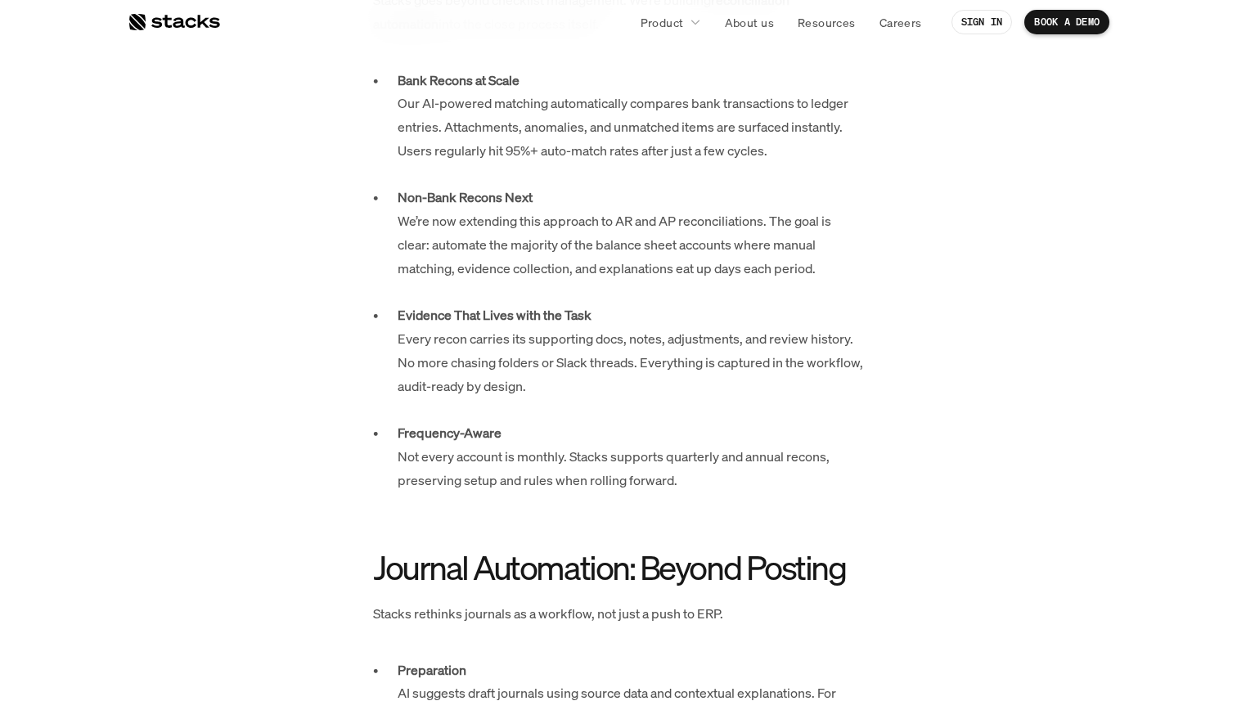
click at [781, 263] on p "Non-Bank Recons Next We’re now extending this approach to AR and AP reconciliat…" at bounding box center [631, 245] width 466 height 118
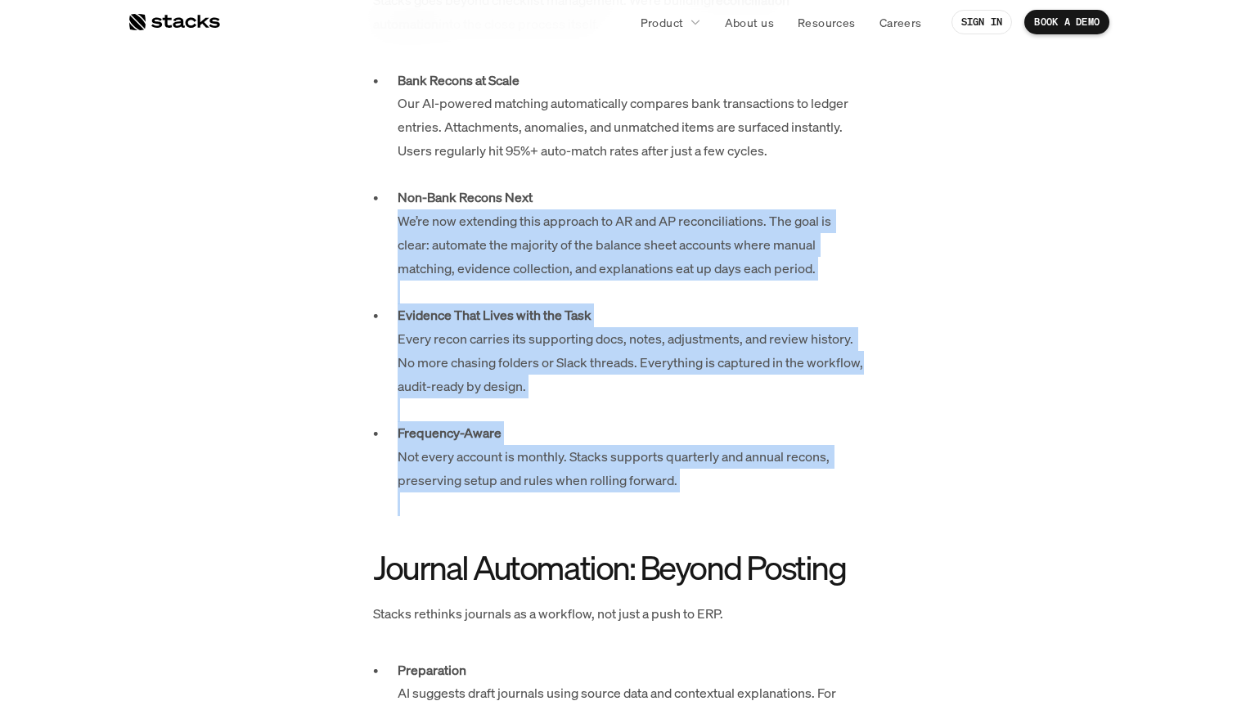
drag, startPoint x: 781, startPoint y: 263, endPoint x: 783, endPoint y: 497, distance: 234.8
click at [783, 497] on ul "Bank Recons at Scale Our AI-powered matching automatically compares bank transa…" at bounding box center [618, 292] width 491 height 447
click at [783, 497] on p "Frequency-Aware Not every account is monthly. Stacks supports quarterly and ann…" at bounding box center [631, 468] width 466 height 94
drag, startPoint x: 783, startPoint y: 497, endPoint x: 798, endPoint y: 183, distance: 314.5
click at [798, 183] on ul "Bank Recons at Scale Our AI-powered matching automatically compares bank transa…" at bounding box center [618, 292] width 491 height 447
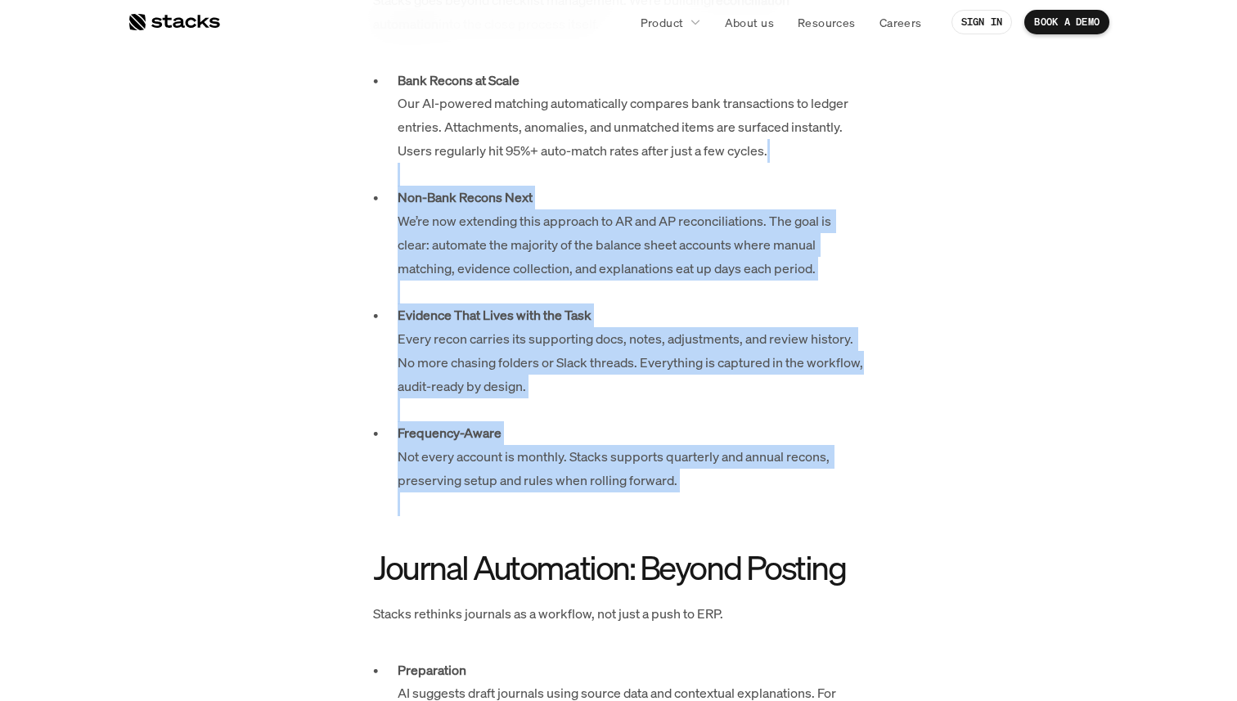
click at [798, 183] on p "Bank Recons at Scale Our AI-powered matching automatically compares bank transa…" at bounding box center [631, 128] width 466 height 118
drag, startPoint x: 798, startPoint y: 183, endPoint x: 766, endPoint y: 465, distance: 284.1
click at [766, 467] on ul "Bank Recons at Scale Our AI-powered matching automatically compares bank transa…" at bounding box center [618, 292] width 491 height 447
click at [766, 465] on p "Frequency-Aware Not every account is monthly. Stacks supports quarterly and ann…" at bounding box center [631, 468] width 466 height 94
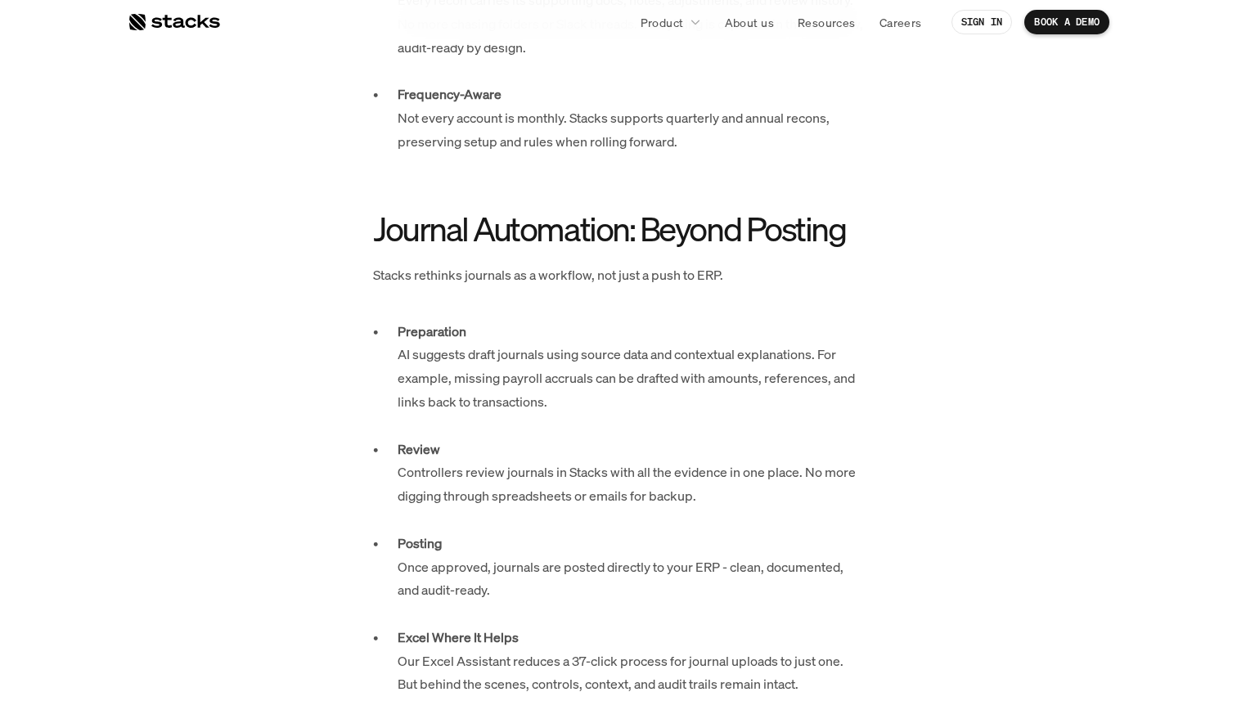
scroll to position [1925, 0]
click at [704, 139] on p "Frequency-Aware Not every account is monthly. Stacks supports quarterly and ann…" at bounding box center [631, 131] width 466 height 94
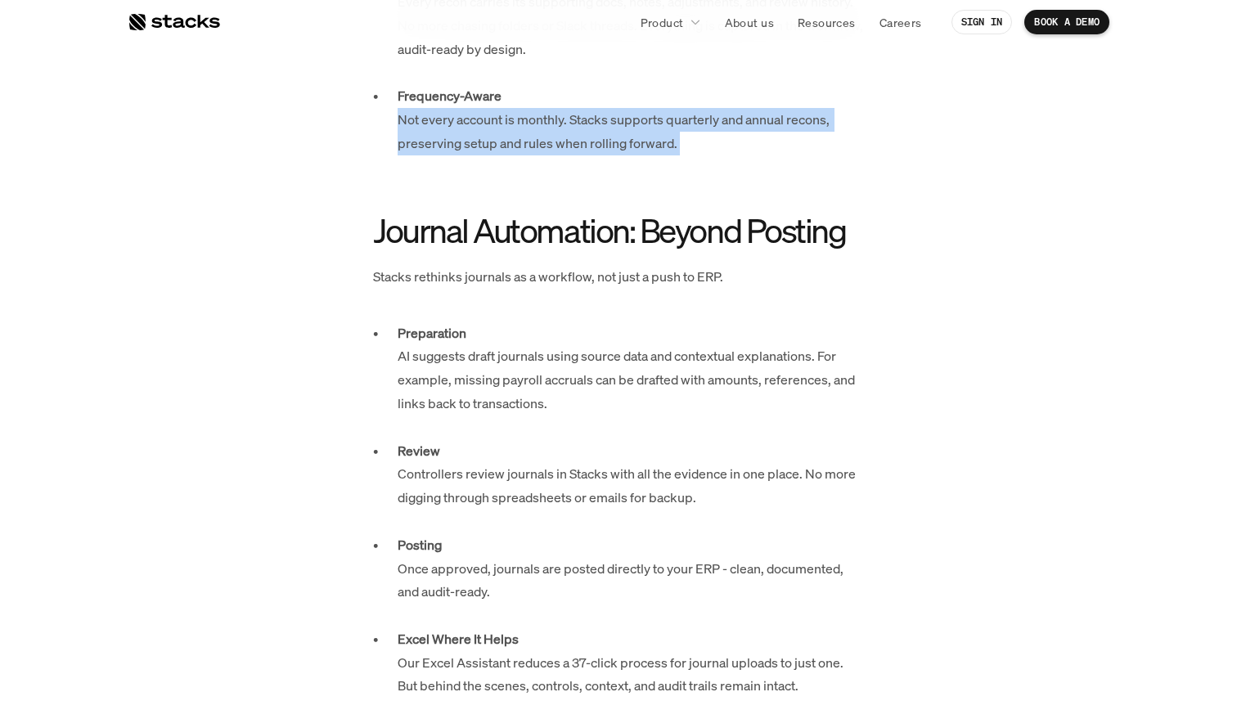
click at [704, 139] on p "Frequency-Aware Not every account is monthly. Stacks supports quarterly and ann…" at bounding box center [631, 131] width 466 height 94
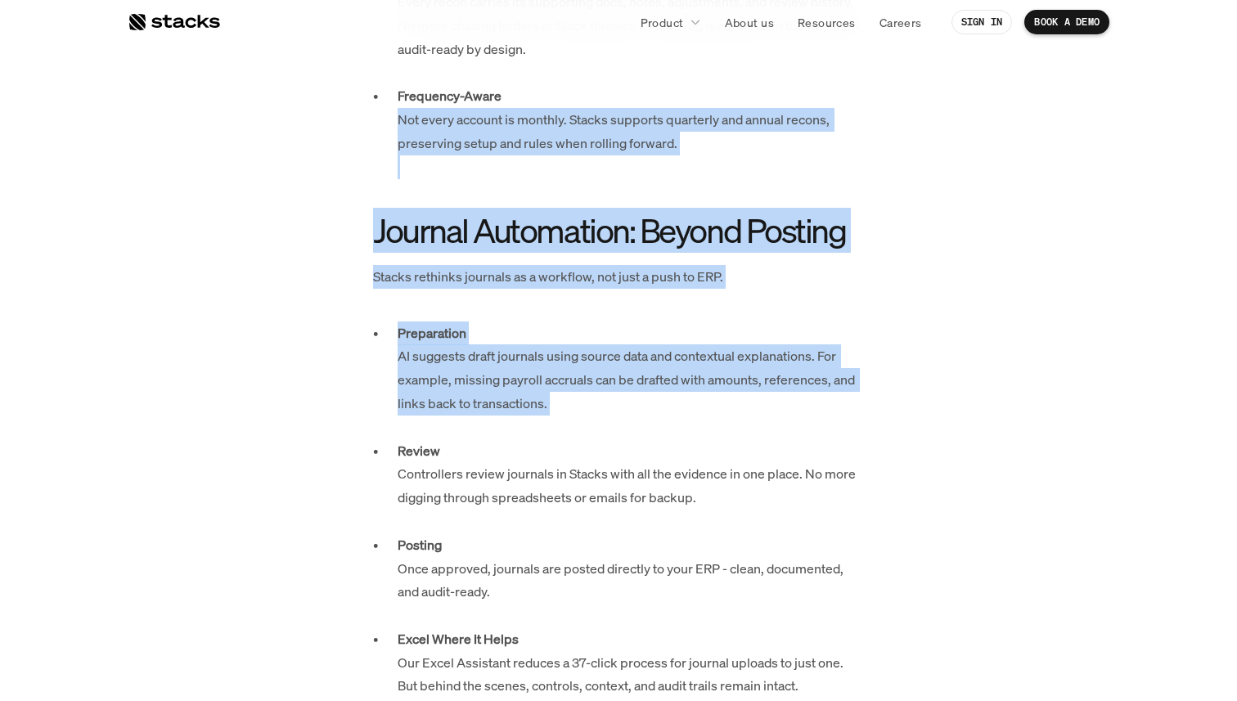
drag, startPoint x: 704, startPoint y: 139, endPoint x: 689, endPoint y: 383, distance: 244.3
click at [689, 383] on div "Most accounting software avoids the toughest problems. Some ignore them altoget…" at bounding box center [618, 225] width 491 height 2523
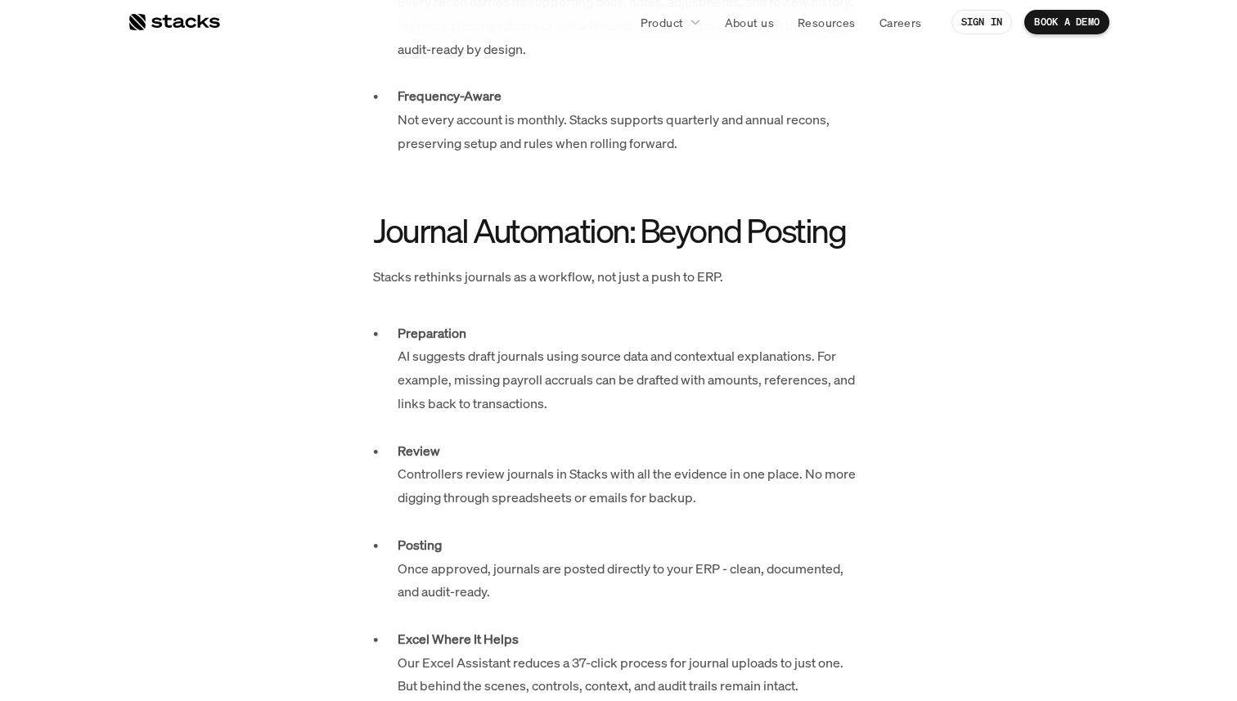
click at [659, 439] on p "Review Controllers review journals in Stacks with all the evidence in one place…" at bounding box center [631, 486] width 466 height 94
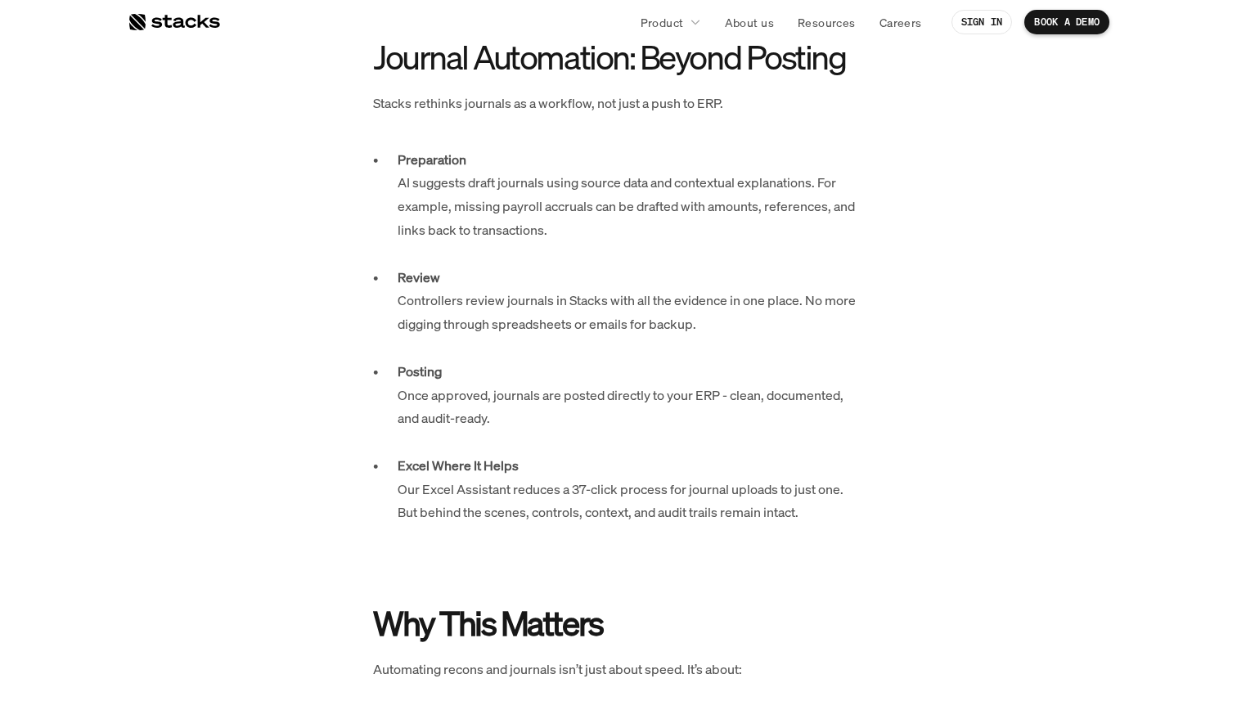
scroll to position [2097, 0]
click at [630, 216] on p "Preparation AI suggests draft journals using source data and contextual explana…" at bounding box center [631, 208] width 466 height 118
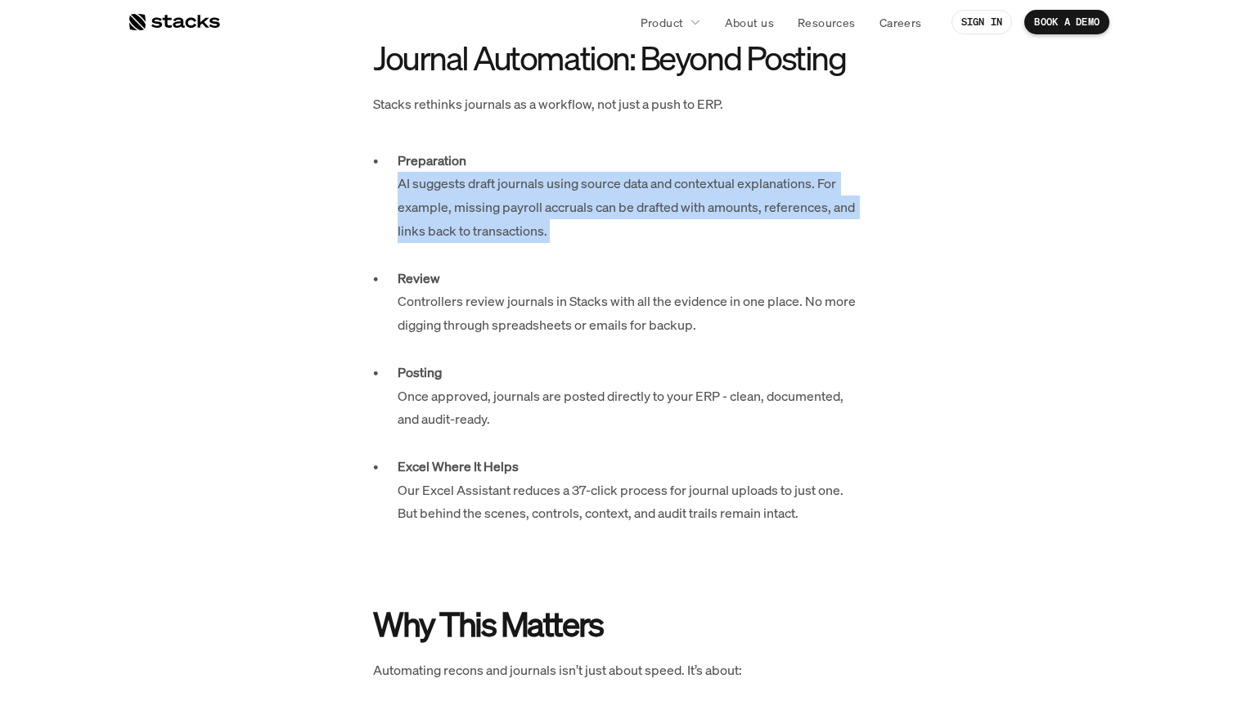
click at [630, 216] on p "Preparation AI suggests draft journals using source data and contextual explana…" at bounding box center [631, 208] width 466 height 118
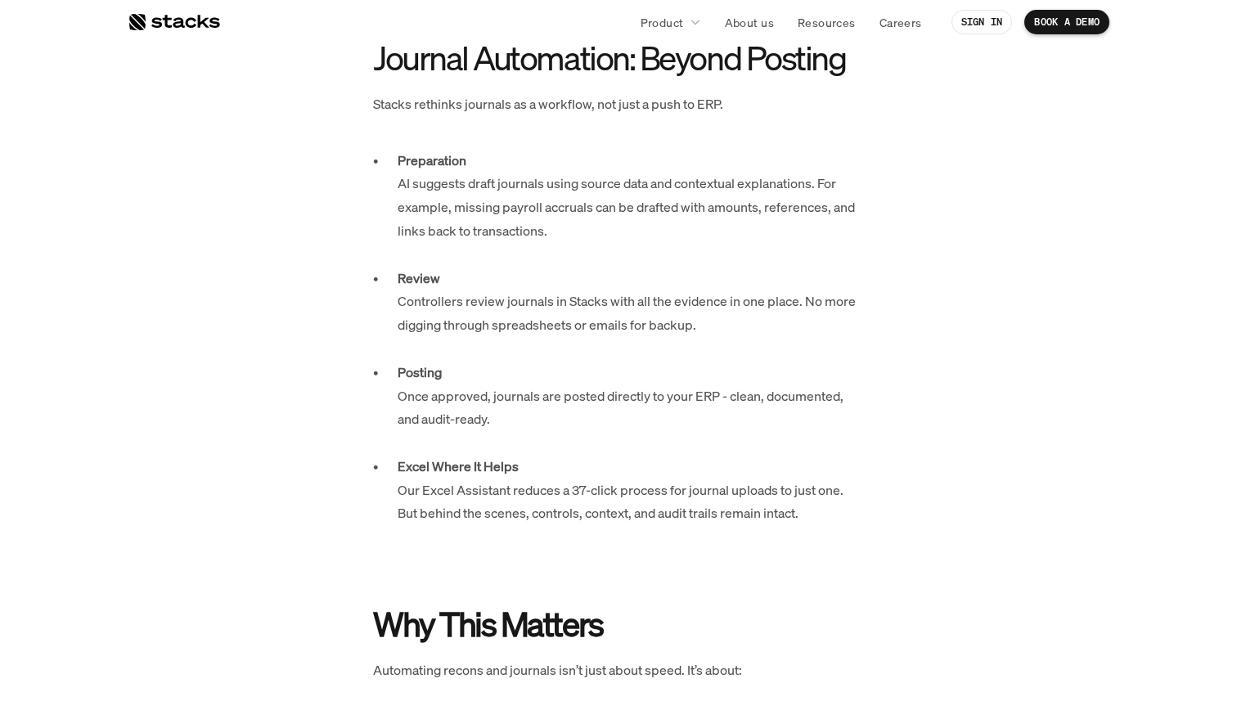
click at [621, 248] on p "Preparation AI suggests draft journals using source data and contextual explana…" at bounding box center [631, 208] width 466 height 118
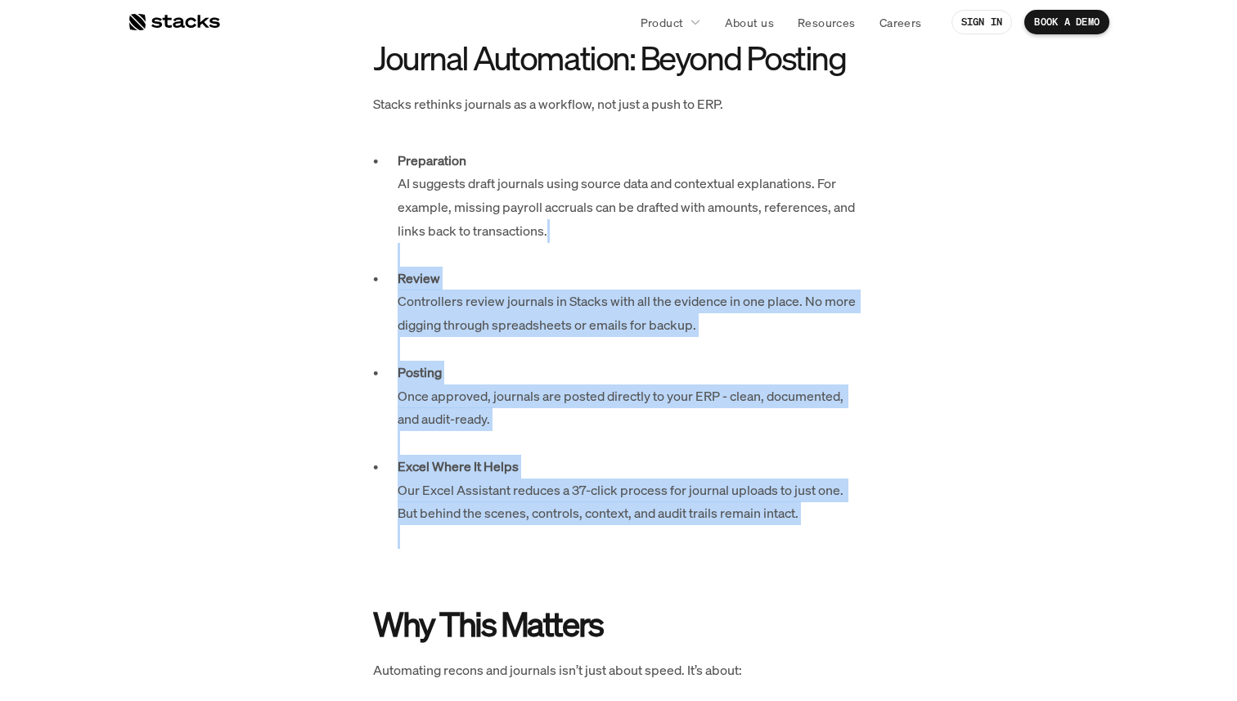
drag, startPoint x: 621, startPoint y: 248, endPoint x: 683, endPoint y: 543, distance: 301.8
click at [683, 543] on ul "Preparation AI suggests draft journals using source data and contextual explana…" at bounding box center [618, 361] width 491 height 424
click at [683, 543] on p "Excel Where It Helps Our Excel Assistant reduces a 37-click process for journal…" at bounding box center [631, 514] width 466 height 118
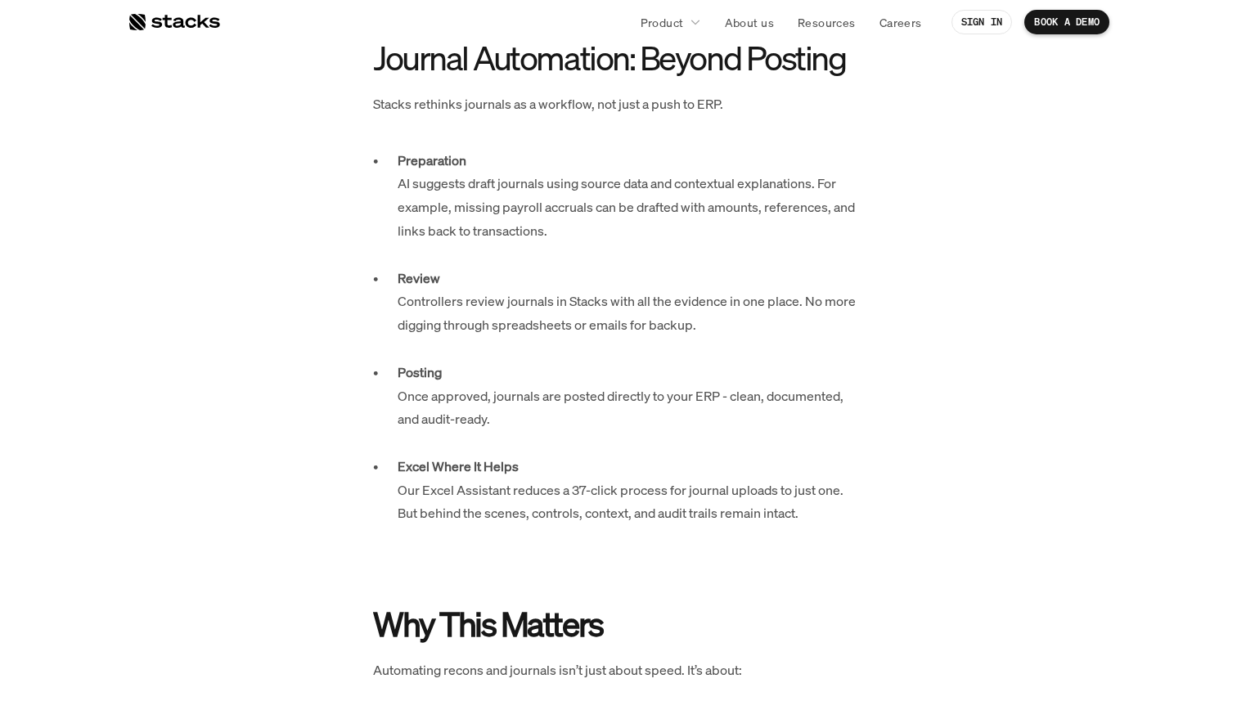
click at [702, 164] on p "Preparation AI suggests draft journals using source data and contextual explana…" at bounding box center [631, 208] width 466 height 118
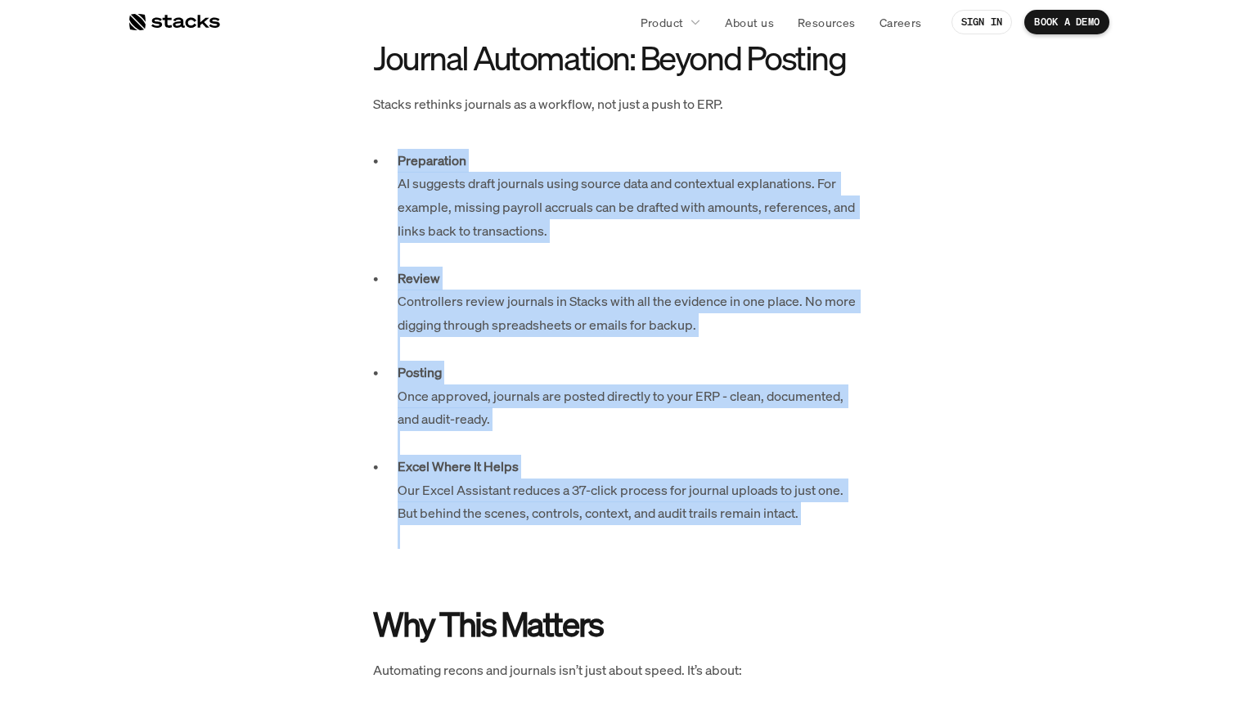
drag, startPoint x: 702, startPoint y: 164, endPoint x: 681, endPoint y: 537, distance: 372.8
click at [681, 537] on ul "Preparation AI suggests draft journals using source data and contextual explana…" at bounding box center [618, 361] width 491 height 424
click at [681, 537] on p "Excel Where It Helps Our Excel Assistant reduces a 37-click process for journal…" at bounding box center [631, 514] width 466 height 118
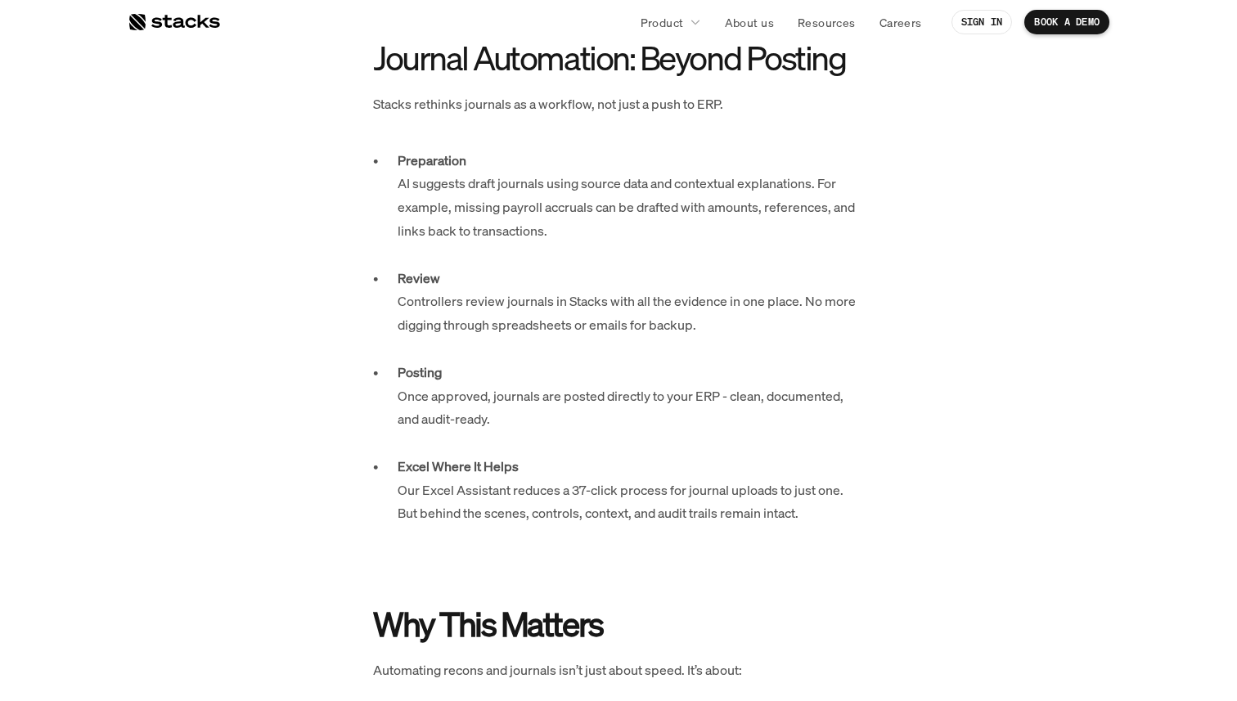
click at [627, 191] on p "Preparation AI suggests draft journals using source data and contextual explana…" at bounding box center [631, 208] width 466 height 118
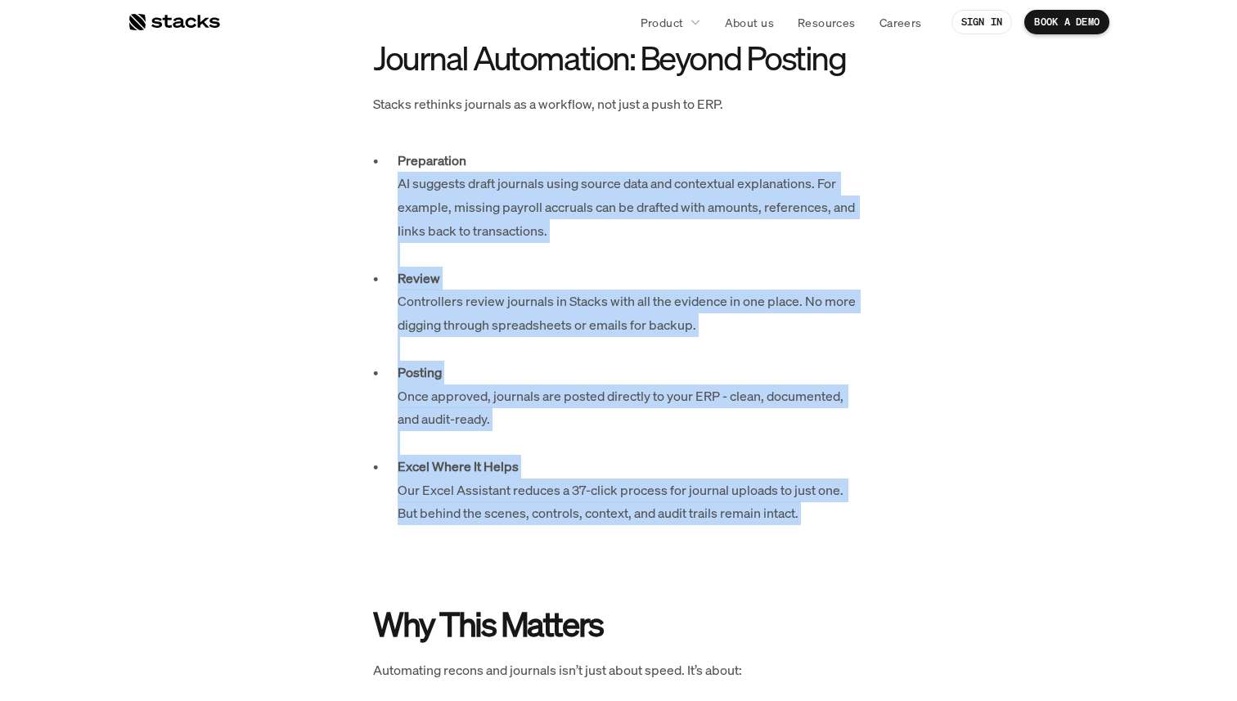
drag, startPoint x: 627, startPoint y: 191, endPoint x: 622, endPoint y: 479, distance: 288.0
click at [622, 480] on ul "Preparation AI suggests draft journals using source data and contextual explana…" at bounding box center [618, 361] width 491 height 424
click at [622, 479] on p "Excel Where It Helps Our Excel Assistant reduces a 37-click process for journal…" at bounding box center [631, 514] width 466 height 118
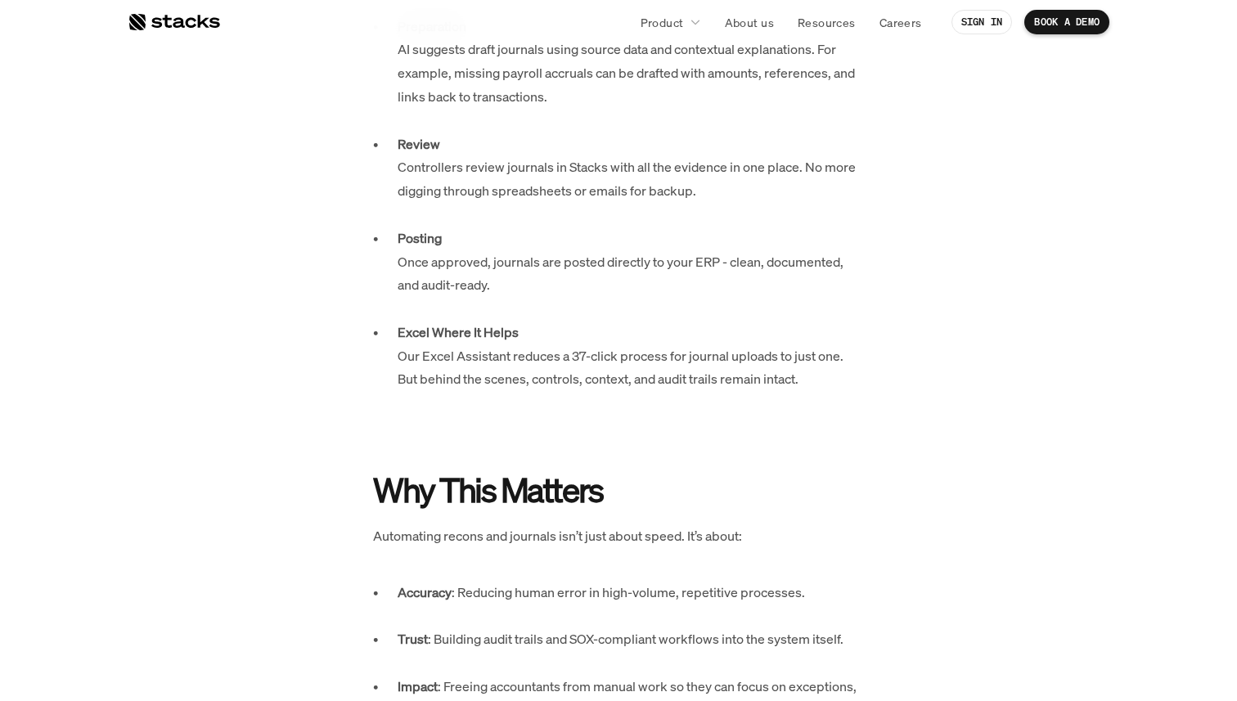
scroll to position [2238, 0]
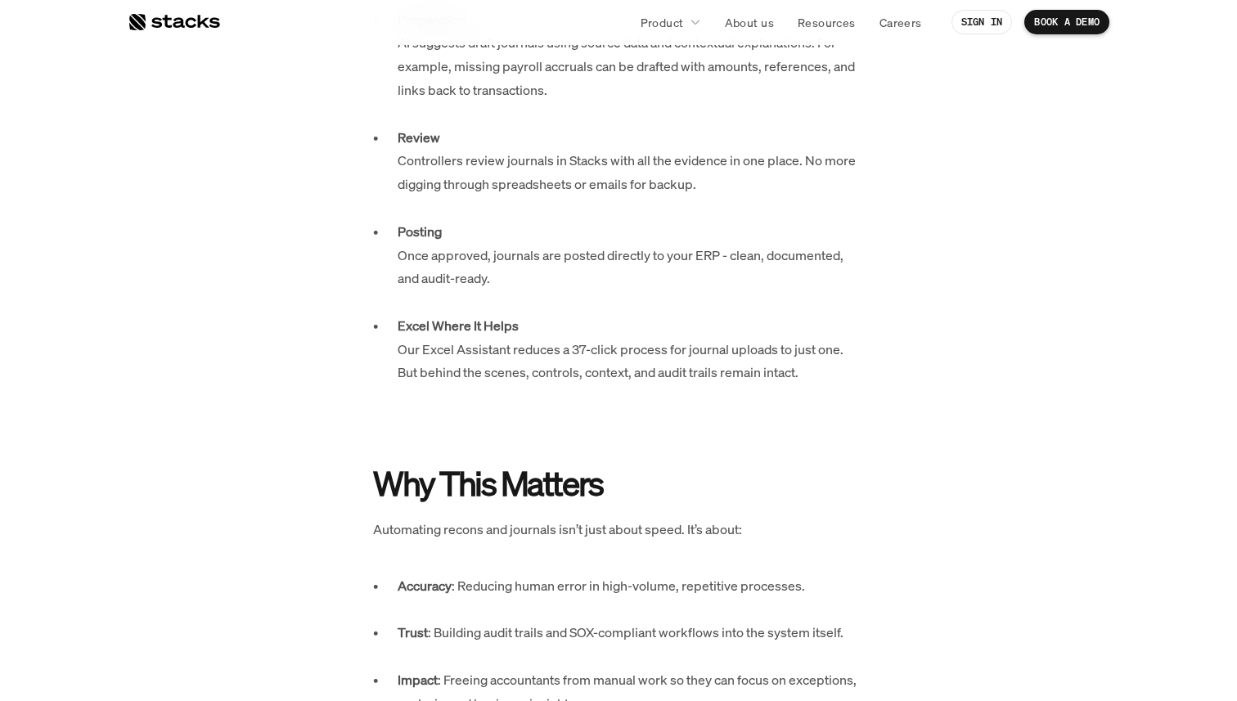
click at [620, 273] on p "Posting Once approved, journals are posted directly to your ERP - clean, docume…" at bounding box center [631, 267] width 466 height 94
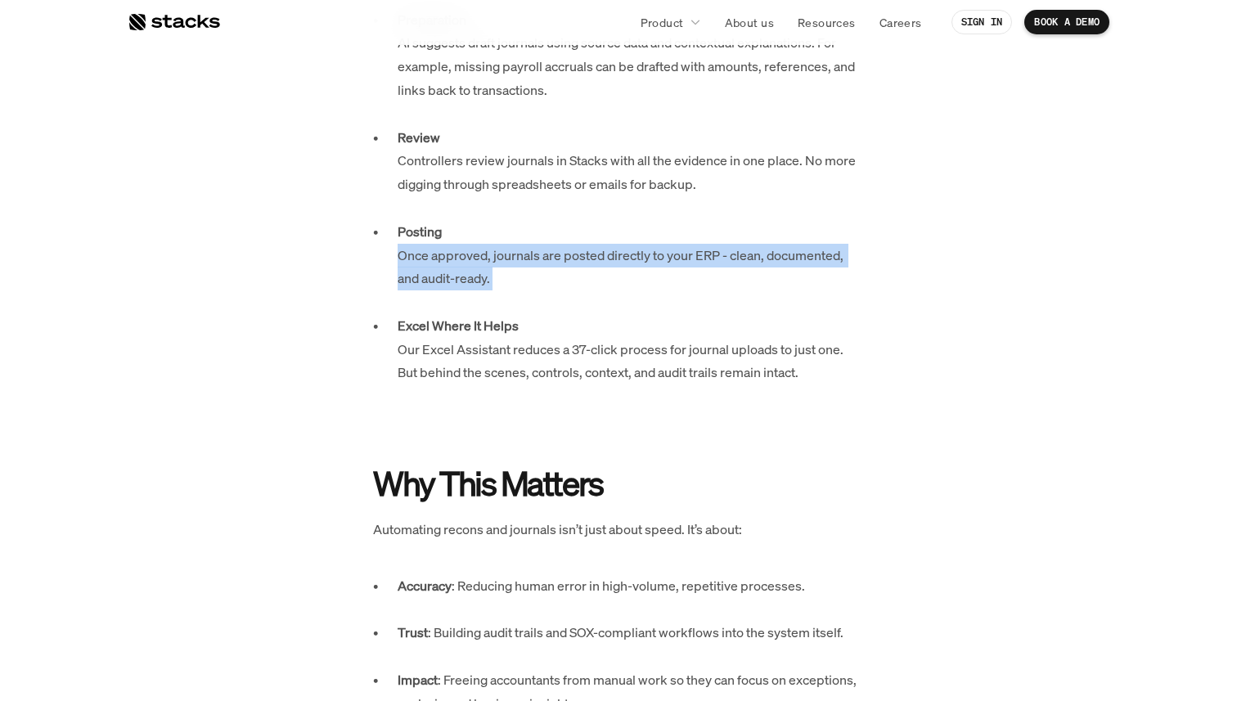
click at [620, 273] on p "Posting Once approved, journals are posted directly to your ERP - clean, docume…" at bounding box center [631, 267] width 466 height 94
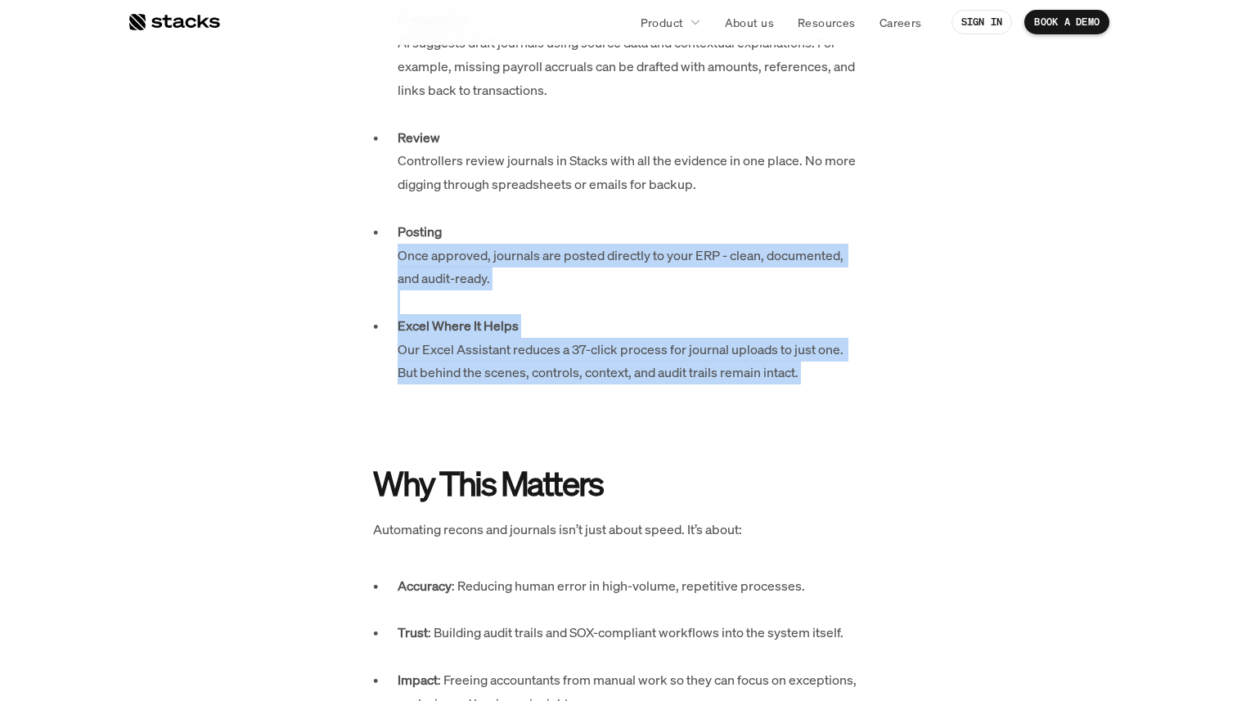
drag, startPoint x: 620, startPoint y: 273, endPoint x: 671, endPoint y: 374, distance: 112.7
click at [671, 374] on ul "Preparation AI suggests draft journals using source data and contextual explana…" at bounding box center [618, 220] width 491 height 424
click at [671, 374] on p "Excel Where It Helps Our Excel Assistant reduces a 37-click process for journal…" at bounding box center [631, 373] width 466 height 118
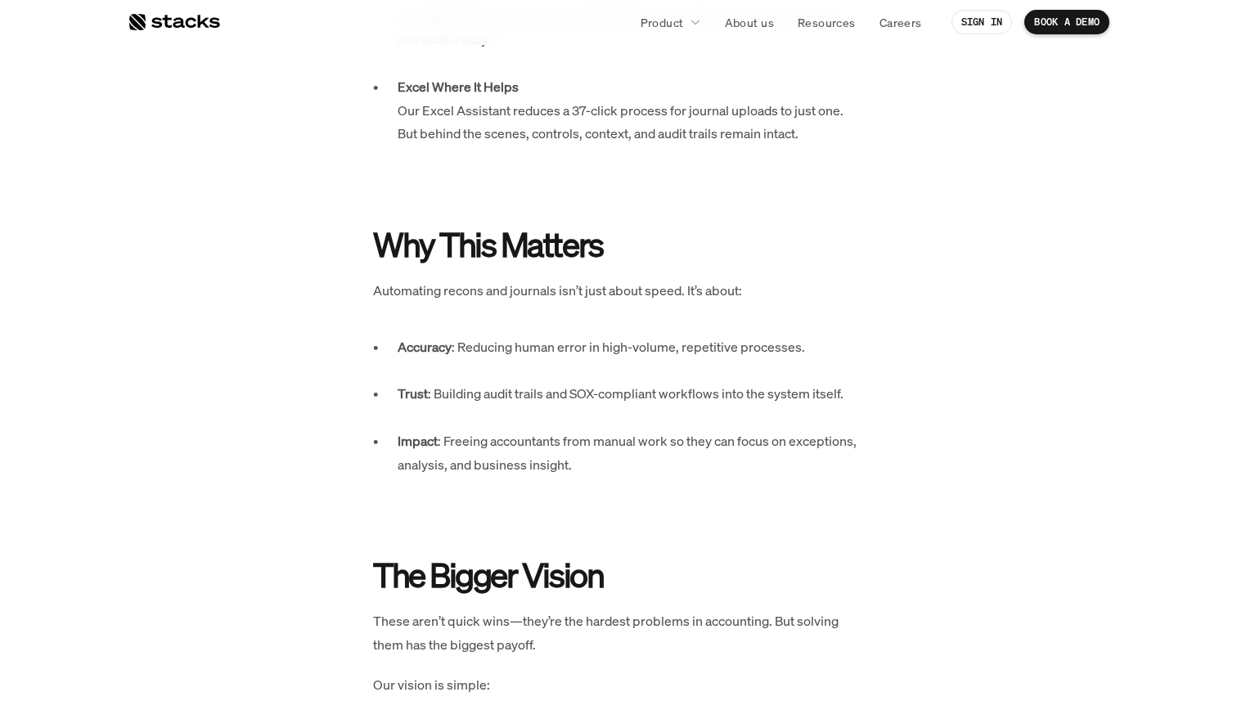
scroll to position [2476, 0]
click at [652, 143] on p "Excel Where It Helps Our Excel Assistant reduces a 37-click process for journal…" at bounding box center [631, 135] width 466 height 118
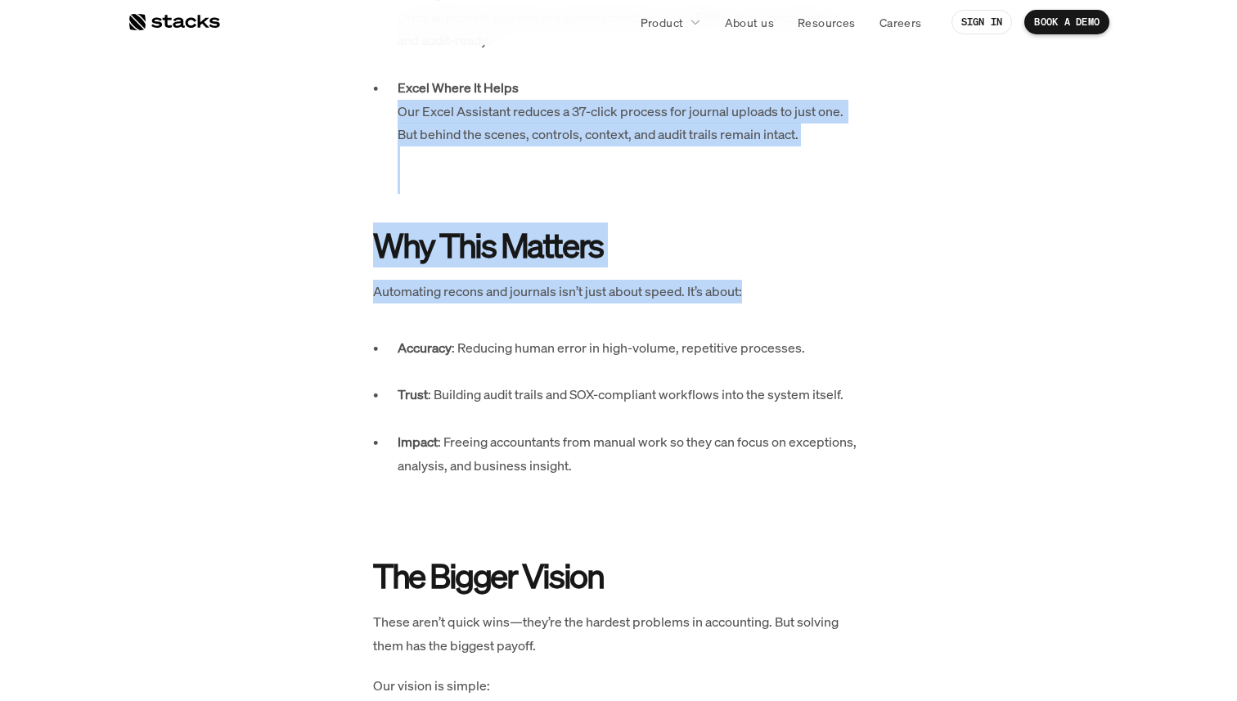
drag, startPoint x: 652, startPoint y: 143, endPoint x: 670, endPoint y: 272, distance: 130.5
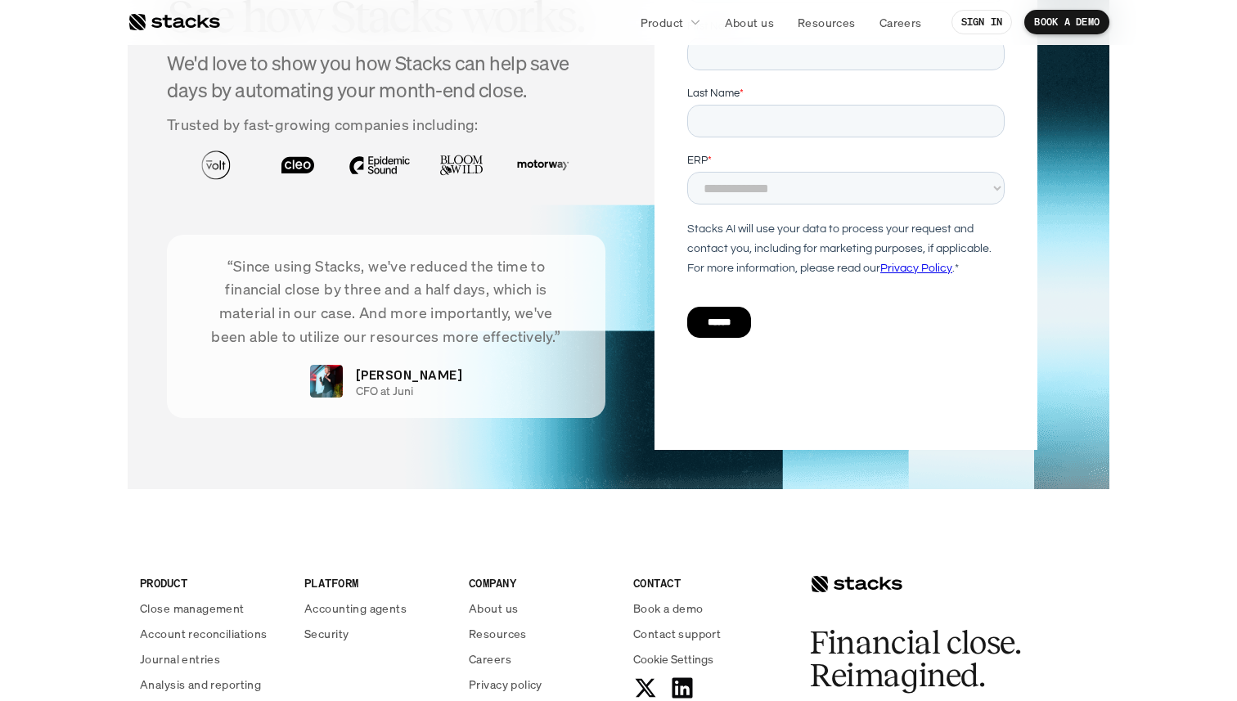
scroll to position [3779, 0]
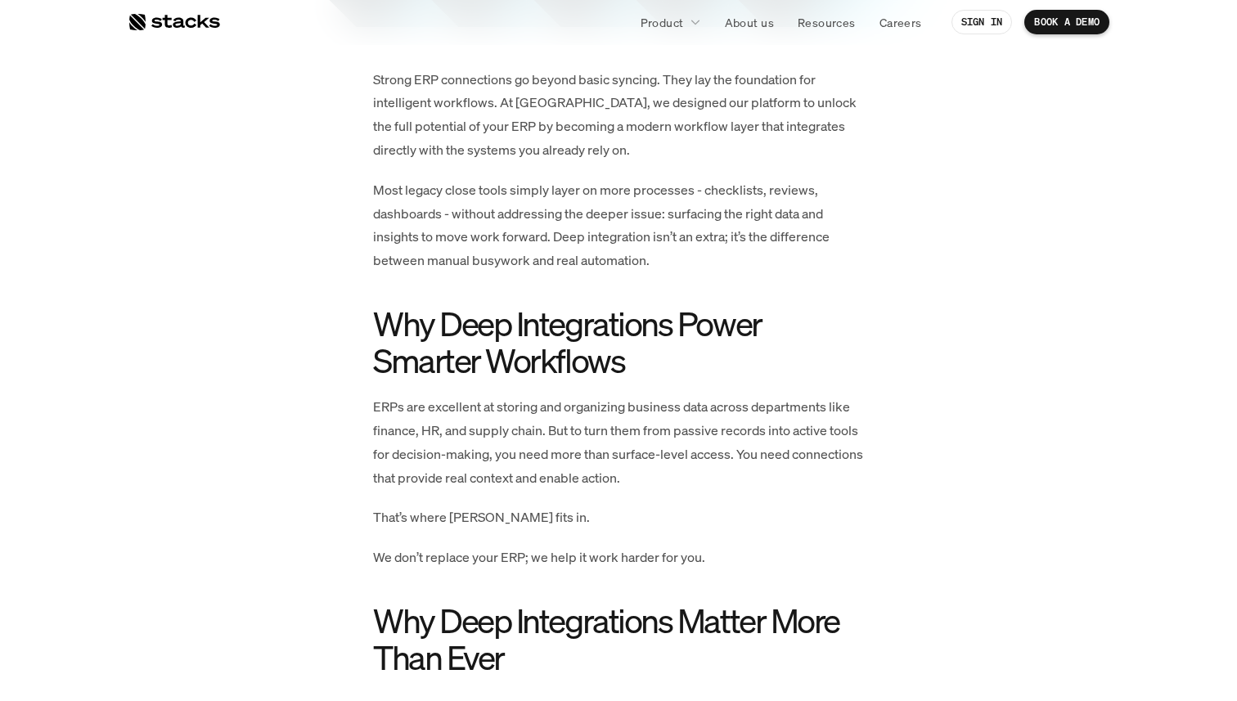
scroll to position [767, 0]
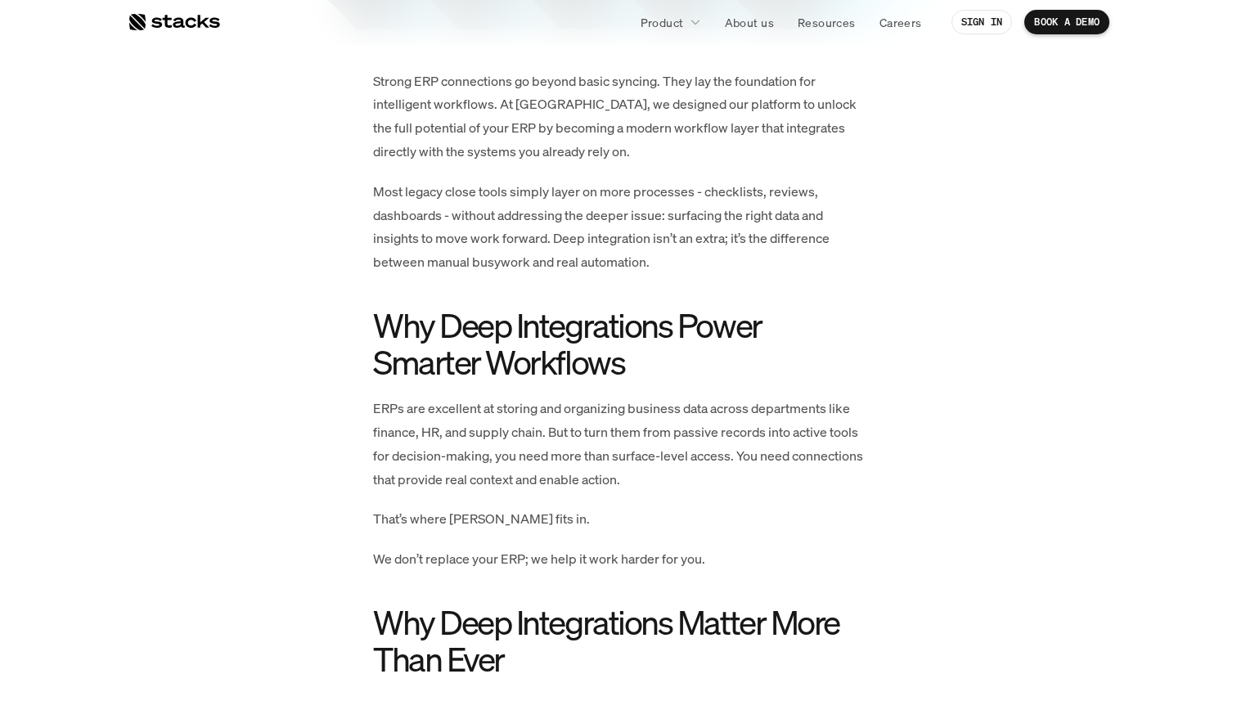
click at [521, 362] on h2 "Why Deep Integrations Power Smarter Workflows" at bounding box center [618, 344] width 491 height 74
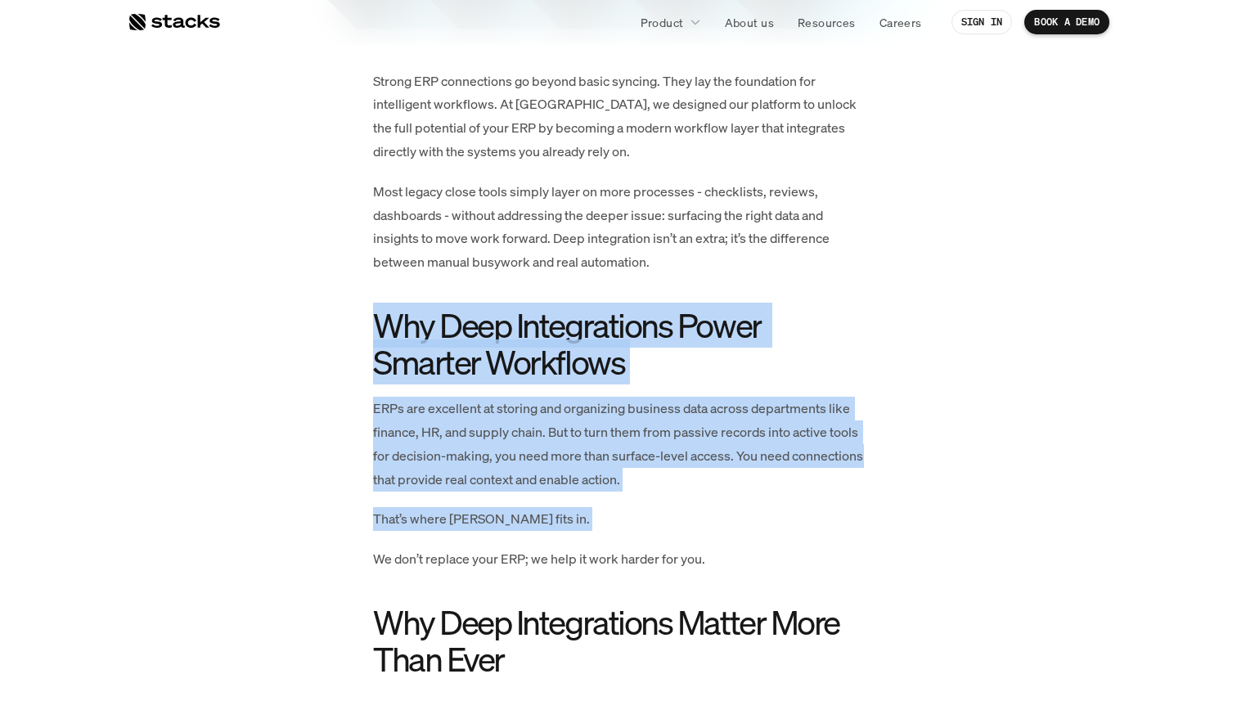
drag, startPoint x: 521, startPoint y: 362, endPoint x: 551, endPoint y: 523, distance: 163.8
click at [551, 523] on p "That’s where Stacks fits in." at bounding box center [618, 519] width 491 height 24
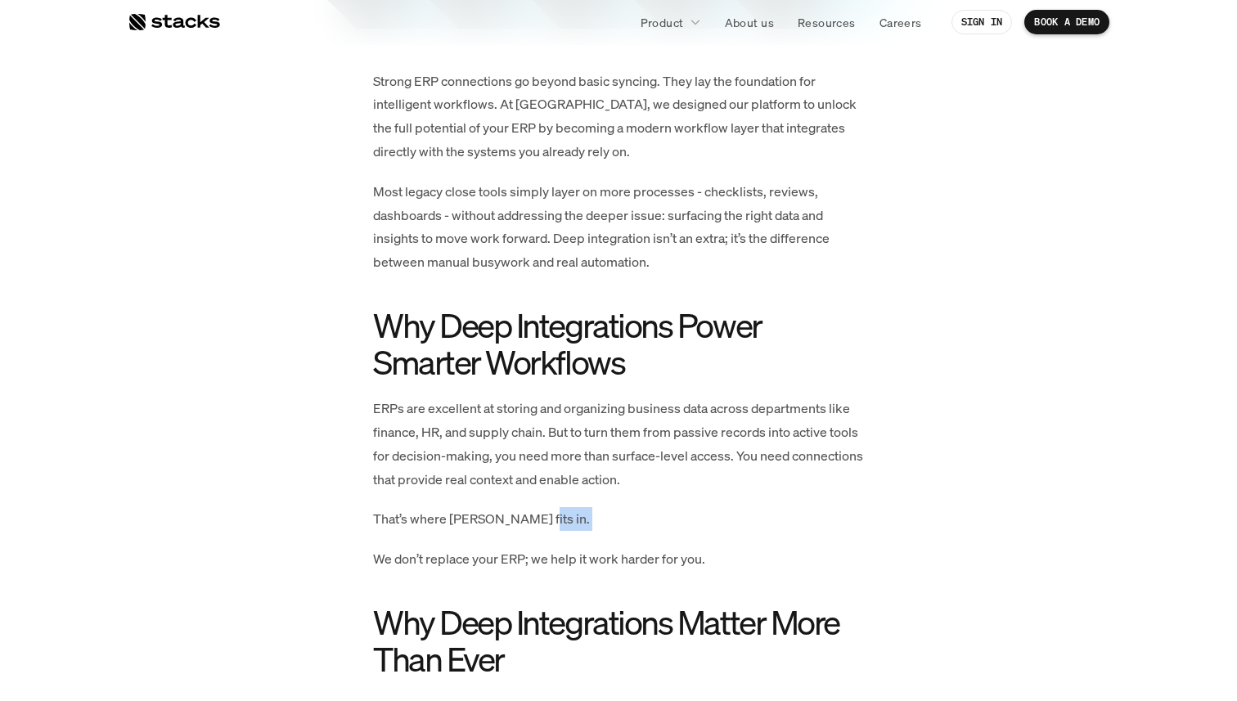
click at [551, 523] on p "That’s where Stacks fits in." at bounding box center [618, 519] width 491 height 24
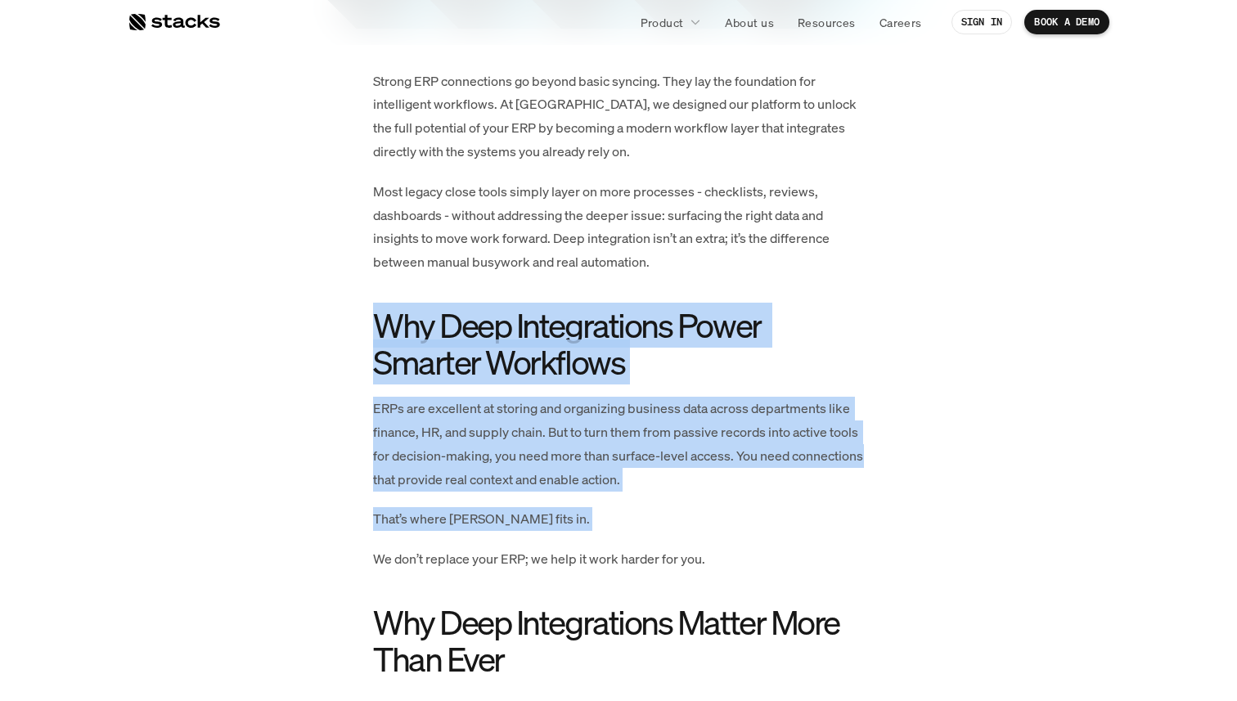
drag, startPoint x: 551, startPoint y: 523, endPoint x: 561, endPoint y: 313, distance: 209.7
click at [561, 313] on h2 "Why Deep Integrations Power Smarter Workflows" at bounding box center [618, 344] width 491 height 74
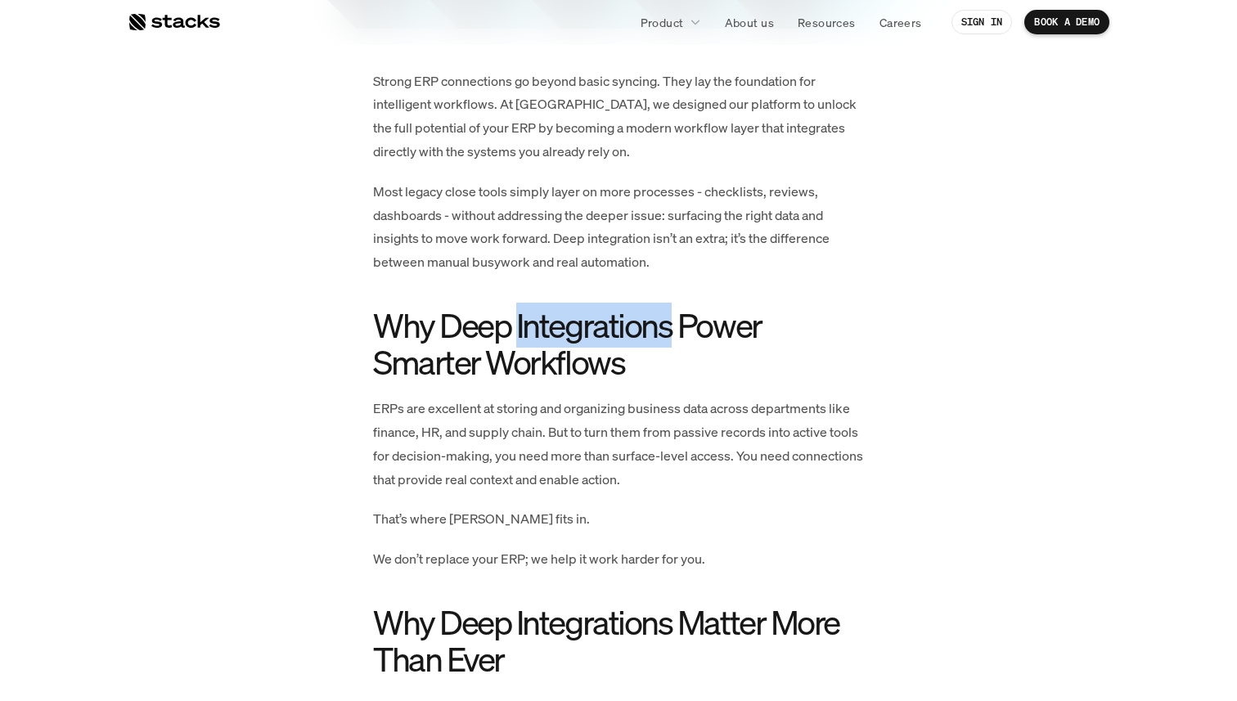
click at [561, 313] on h2 "Why Deep Integrations Power Smarter Workflows" at bounding box center [618, 344] width 491 height 74
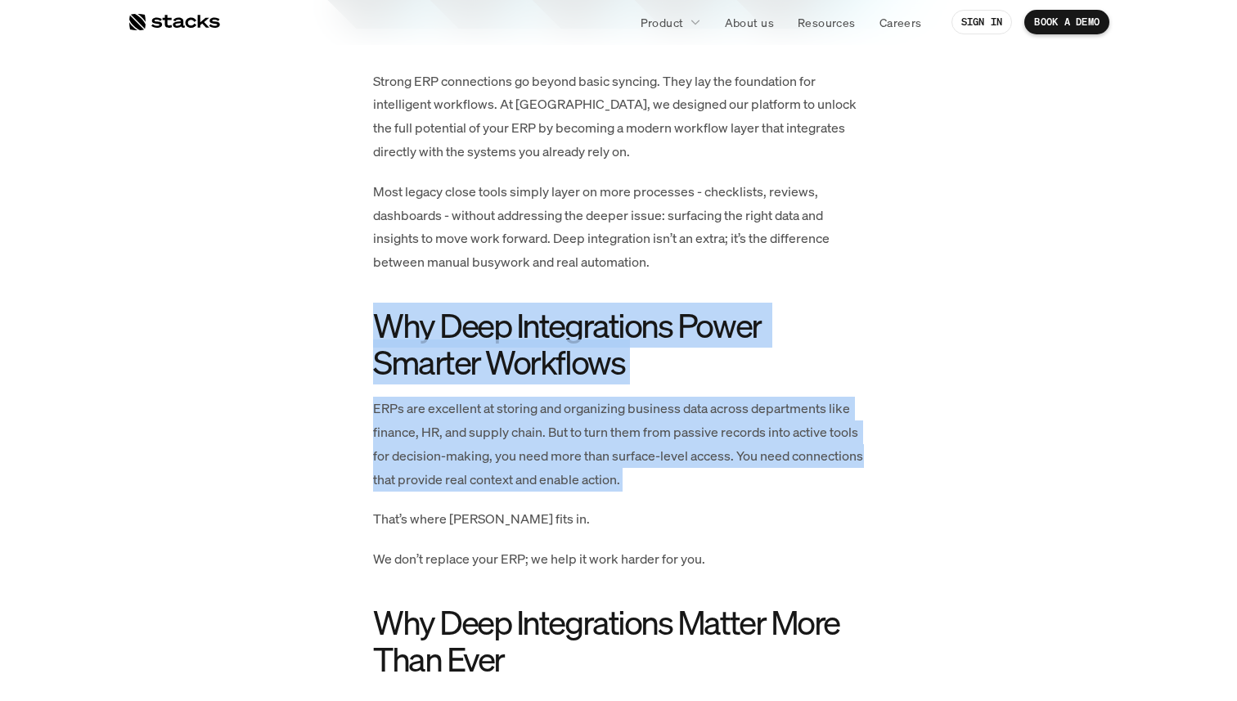
drag, startPoint x: 561, startPoint y: 313, endPoint x: 599, endPoint y: 464, distance: 155.2
click at [599, 464] on p "ERPs are excellent at storing and organizing business data across departments l…" at bounding box center [618, 444] width 491 height 94
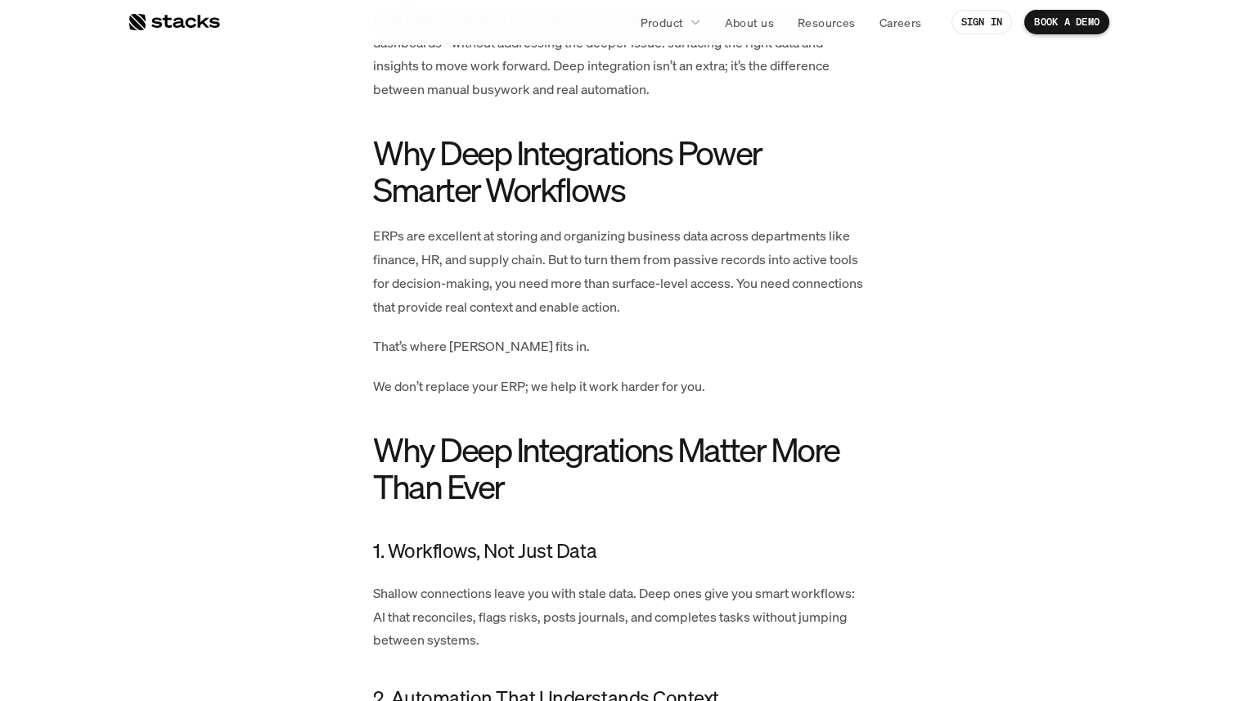
scroll to position [946, 0]
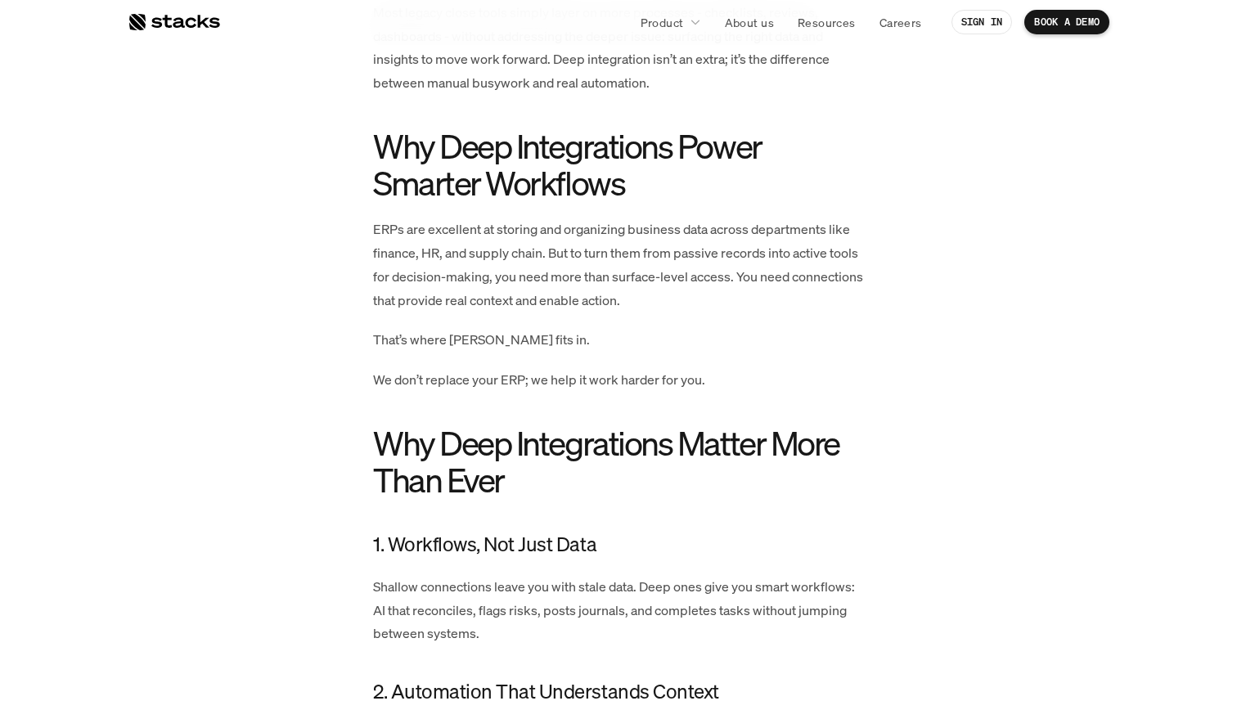
click at [687, 284] on p "ERPs are excellent at storing and organizing business data across departments l…" at bounding box center [618, 265] width 491 height 94
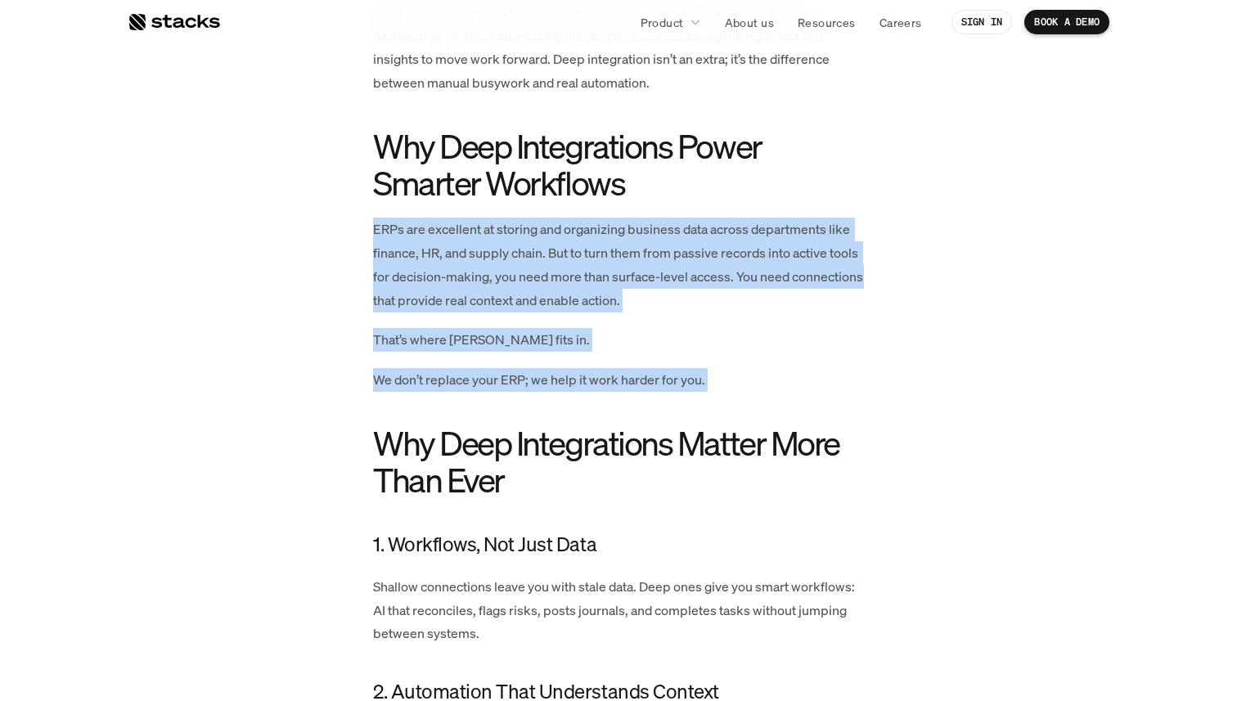
drag, startPoint x: 687, startPoint y: 284, endPoint x: 713, endPoint y: 384, distance: 103.8
click at [713, 384] on p "We don’t replace your ERP; we help it work harder for you." at bounding box center [618, 380] width 491 height 24
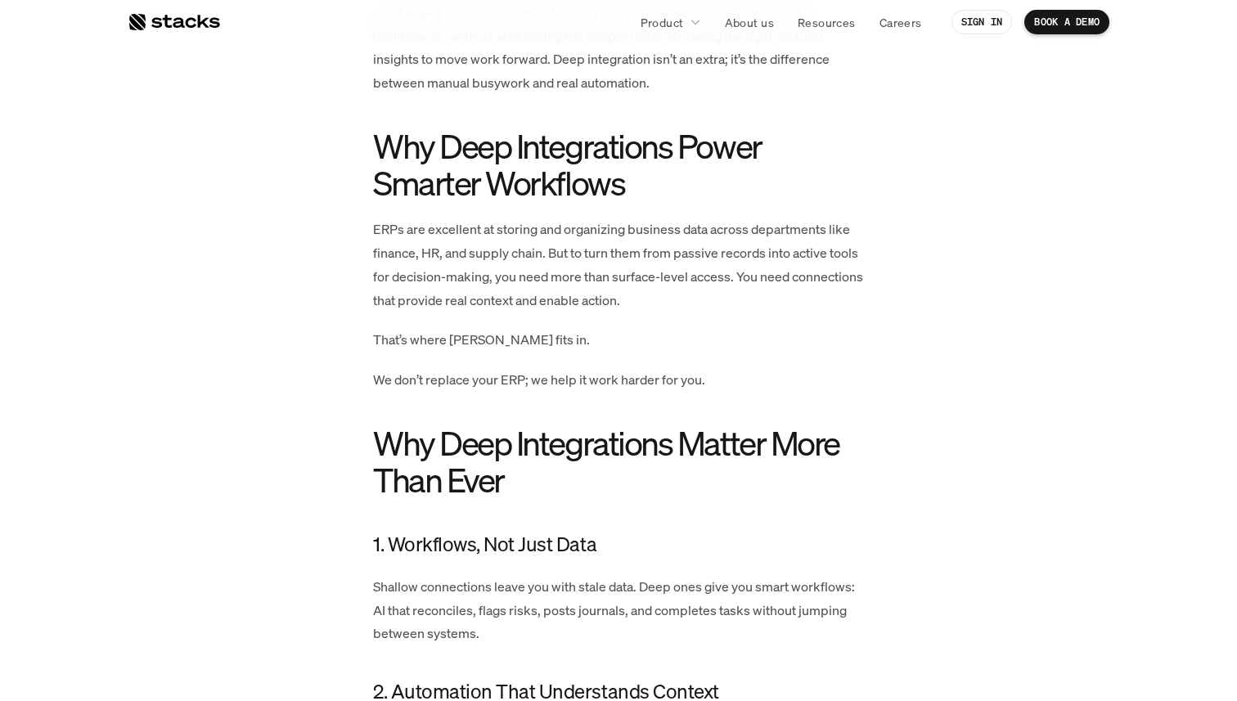
click at [713, 384] on p "We don’t replace your ERP; we help it work harder for you." at bounding box center [618, 380] width 491 height 24
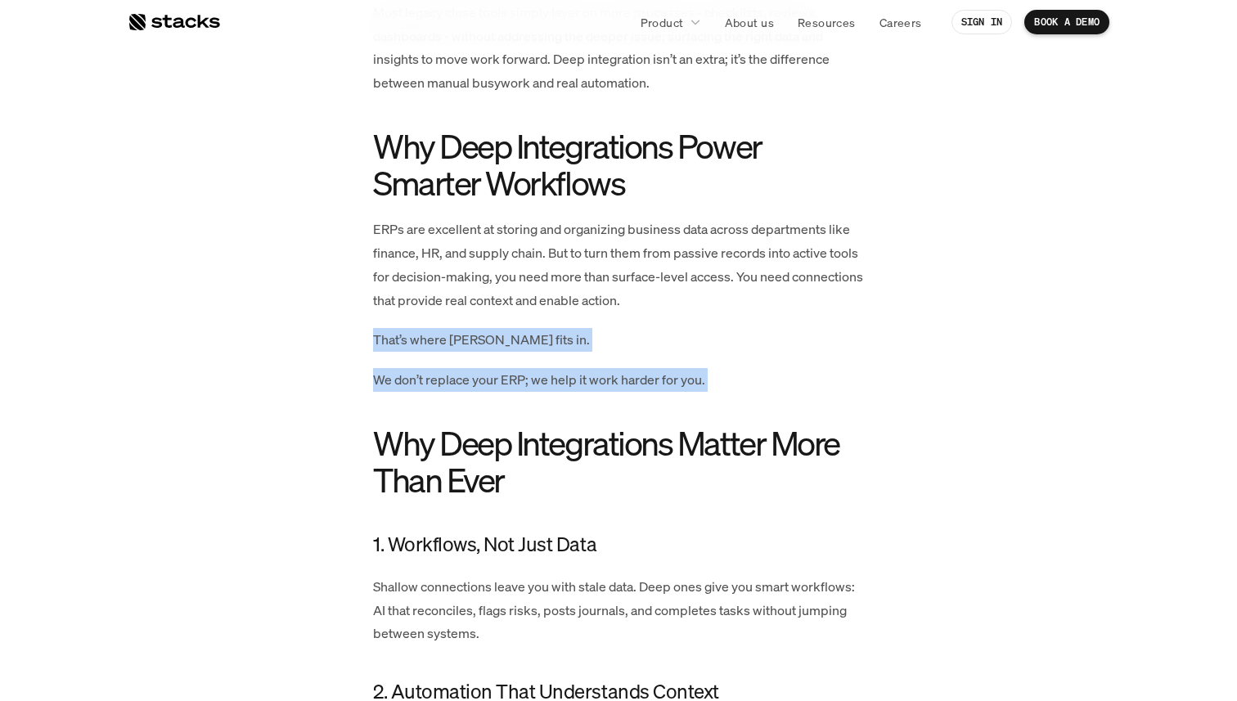
drag, startPoint x: 713, startPoint y: 384, endPoint x: 757, endPoint y: 348, distance: 57.5
click at [755, 348] on p "That’s where Stacks fits in." at bounding box center [618, 340] width 491 height 24
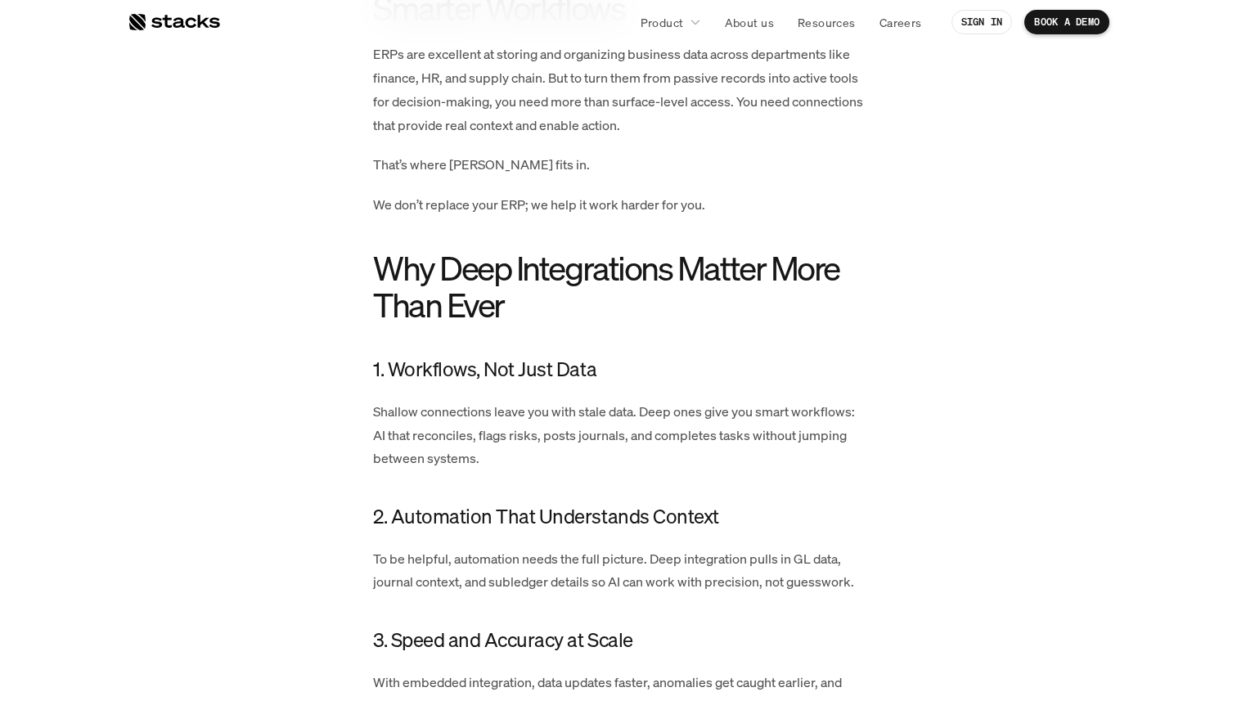
scroll to position [1119, 0]
